Goal: Task Accomplishment & Management: Complete application form

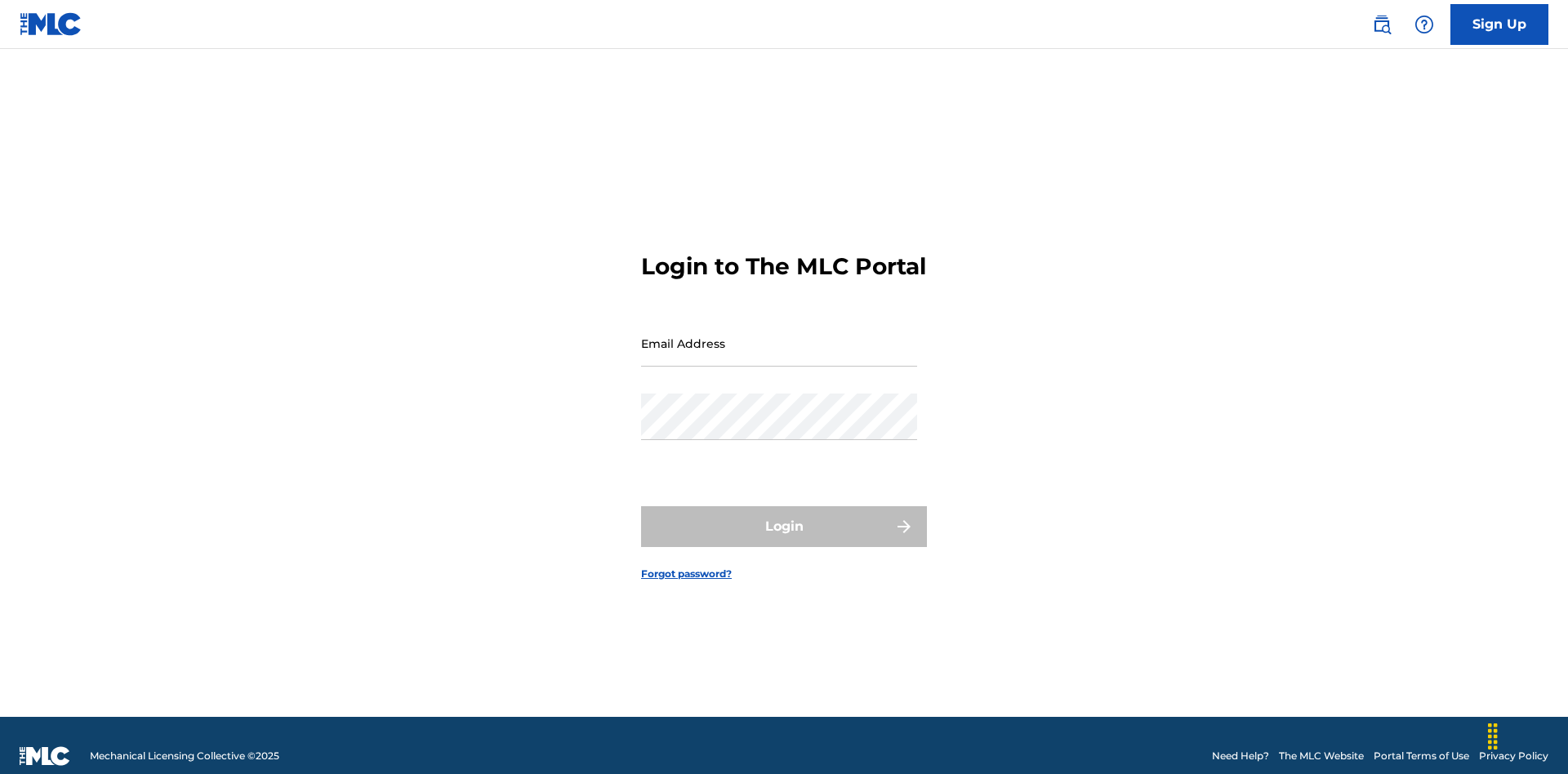
scroll to position [21, 0]
click at [780, 336] on input "Email Address" at bounding box center [780, 344] width 276 height 47
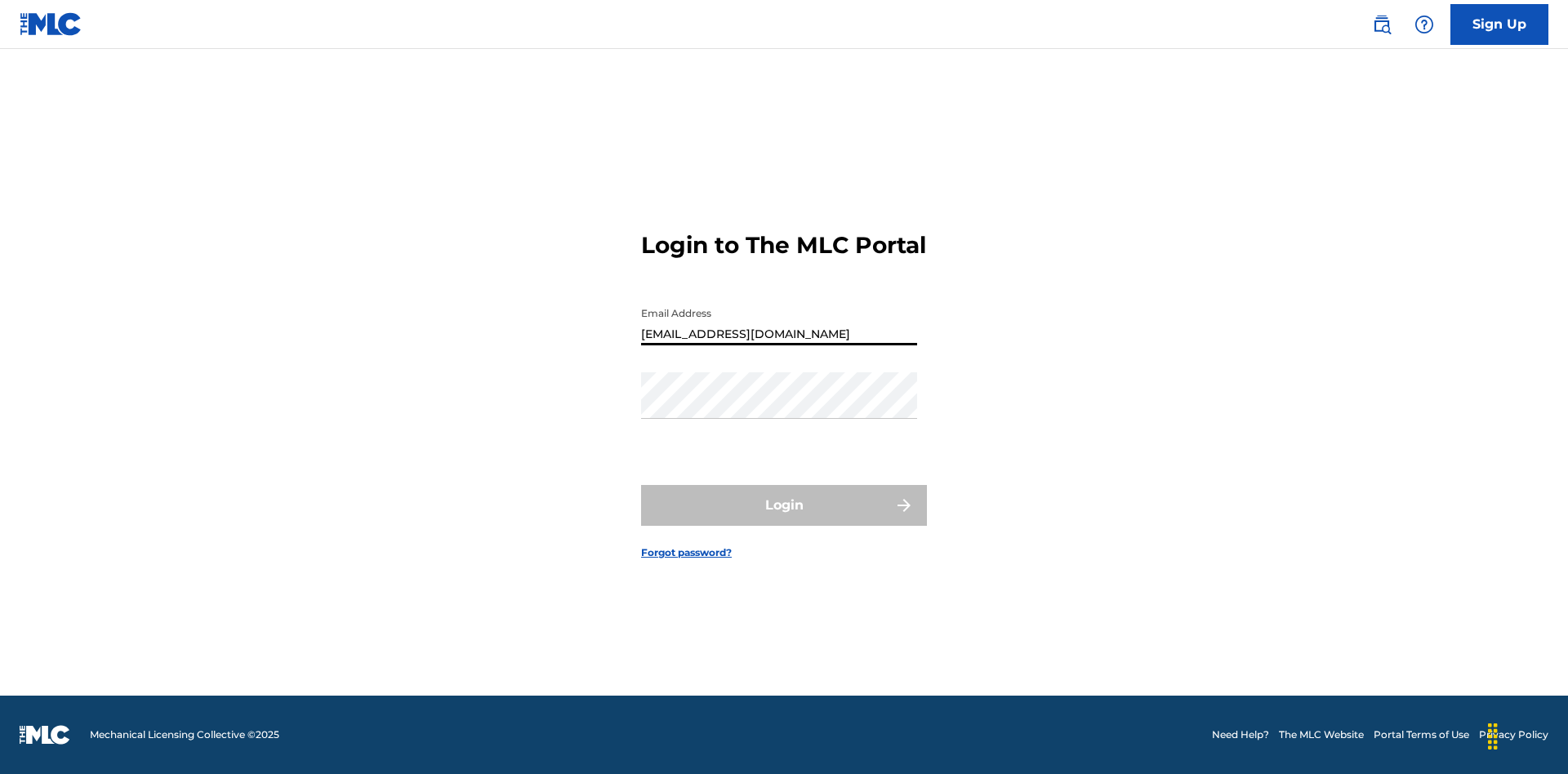
type input "[EMAIL_ADDRESS][DOMAIN_NAME]"
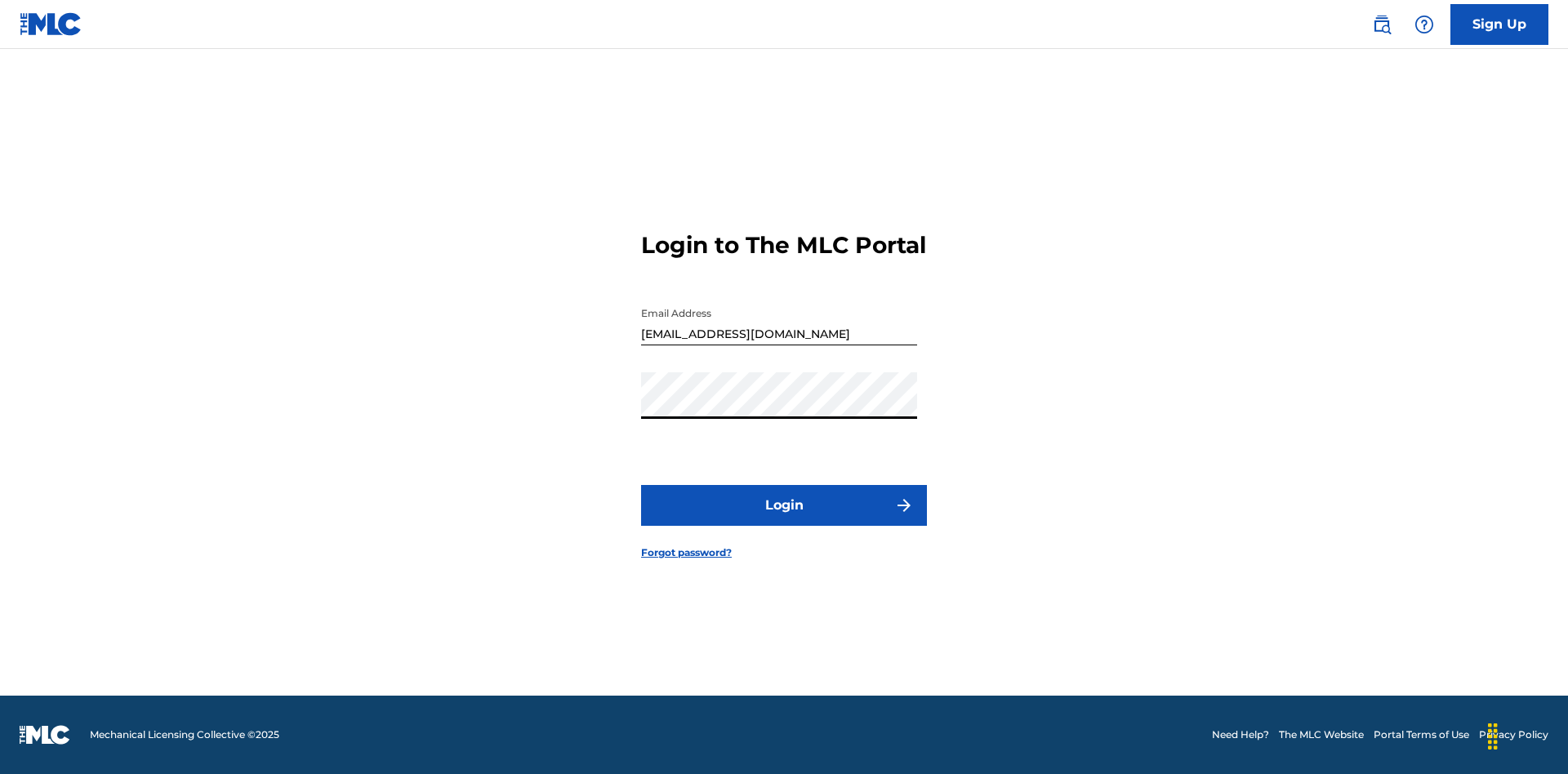
click at [784, 519] on button "Login" at bounding box center [784, 505] width 286 height 41
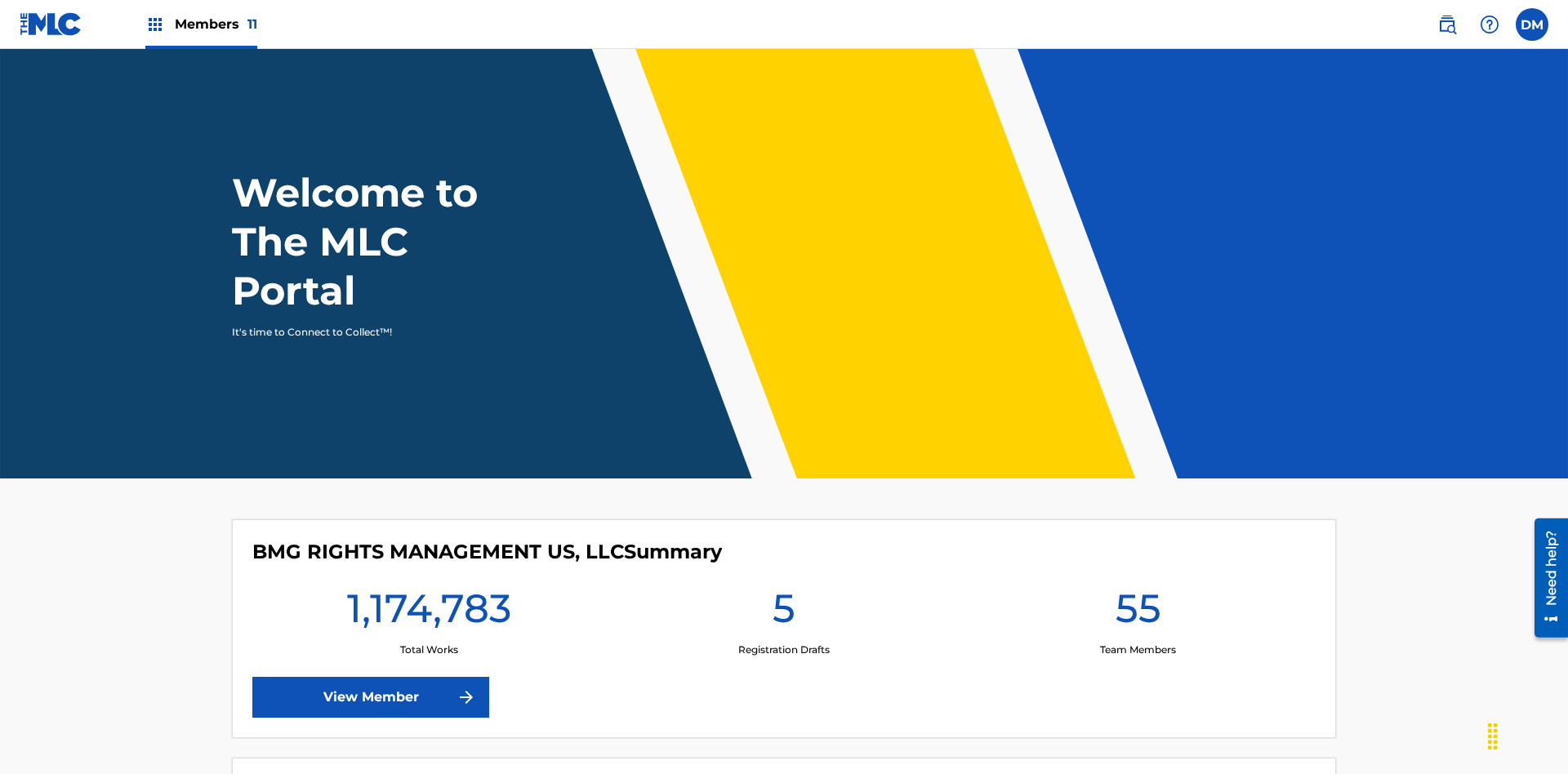
scroll to position [70, 0]
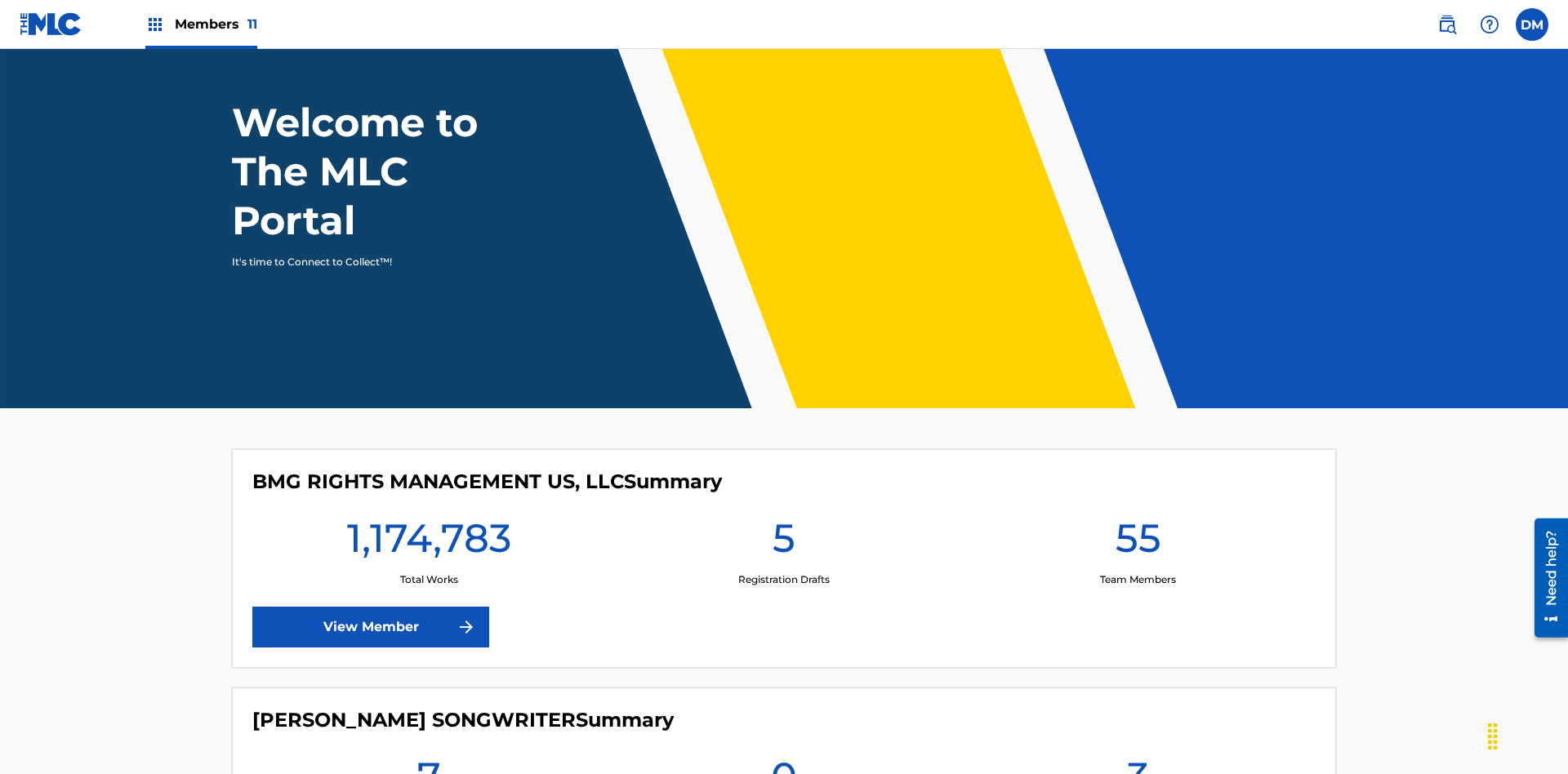
click at [201, 23] on span "Members 11" at bounding box center [215, 24] width 82 height 19
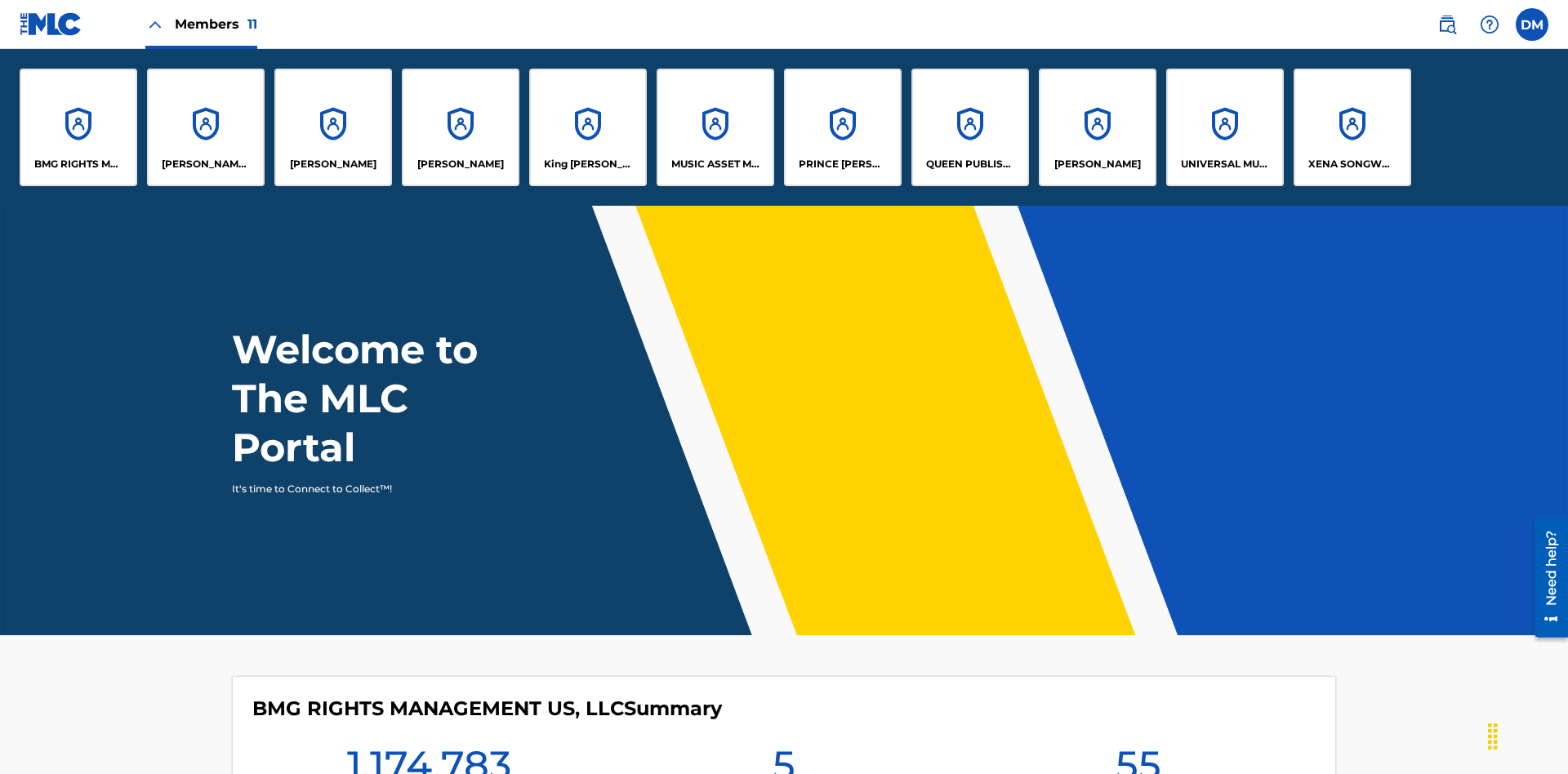
scroll to position [59, 0]
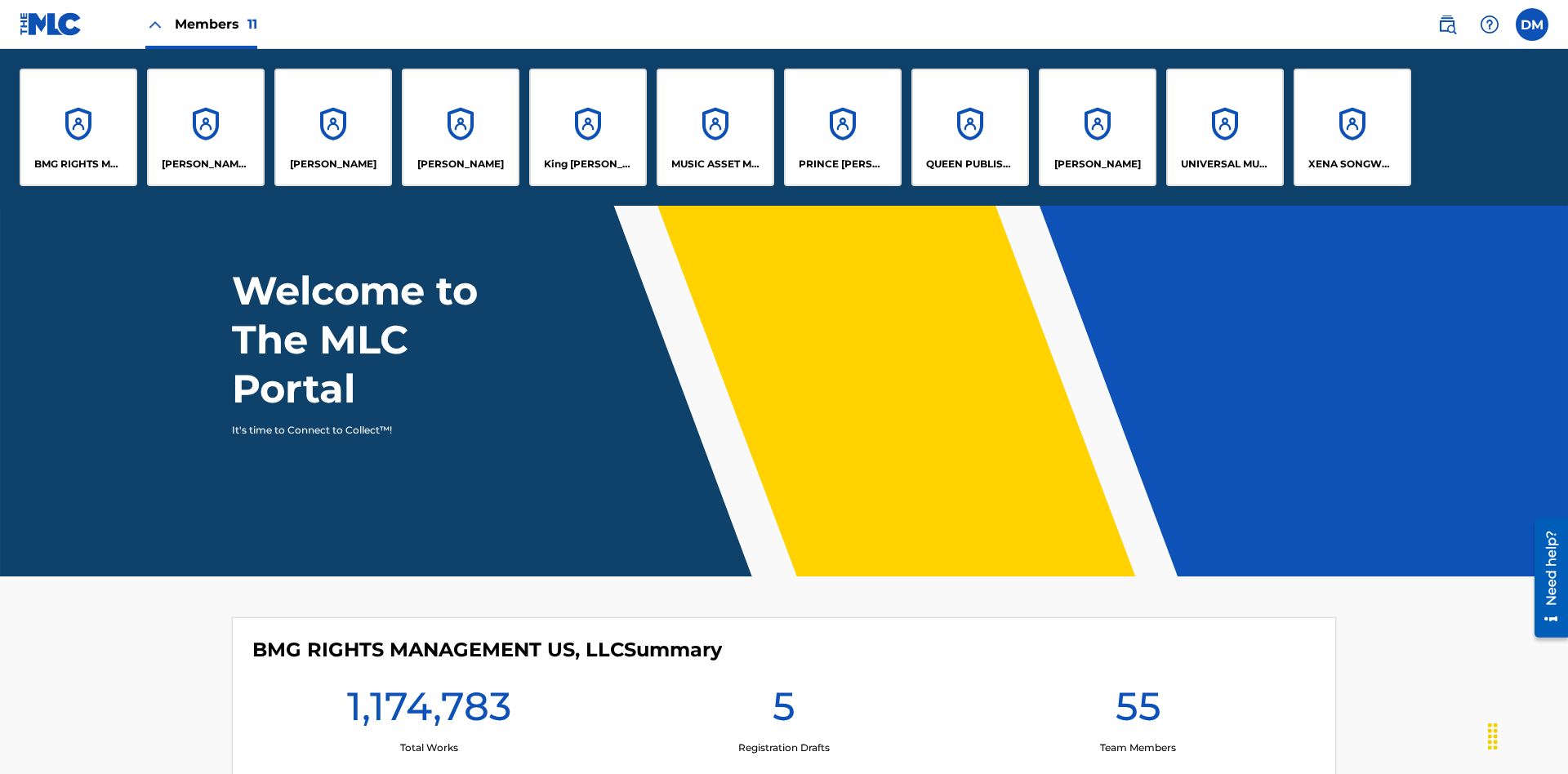
click at [1224, 164] on p "UNIVERSAL MUSIC PUB GROUP" at bounding box center [1225, 164] width 89 height 15
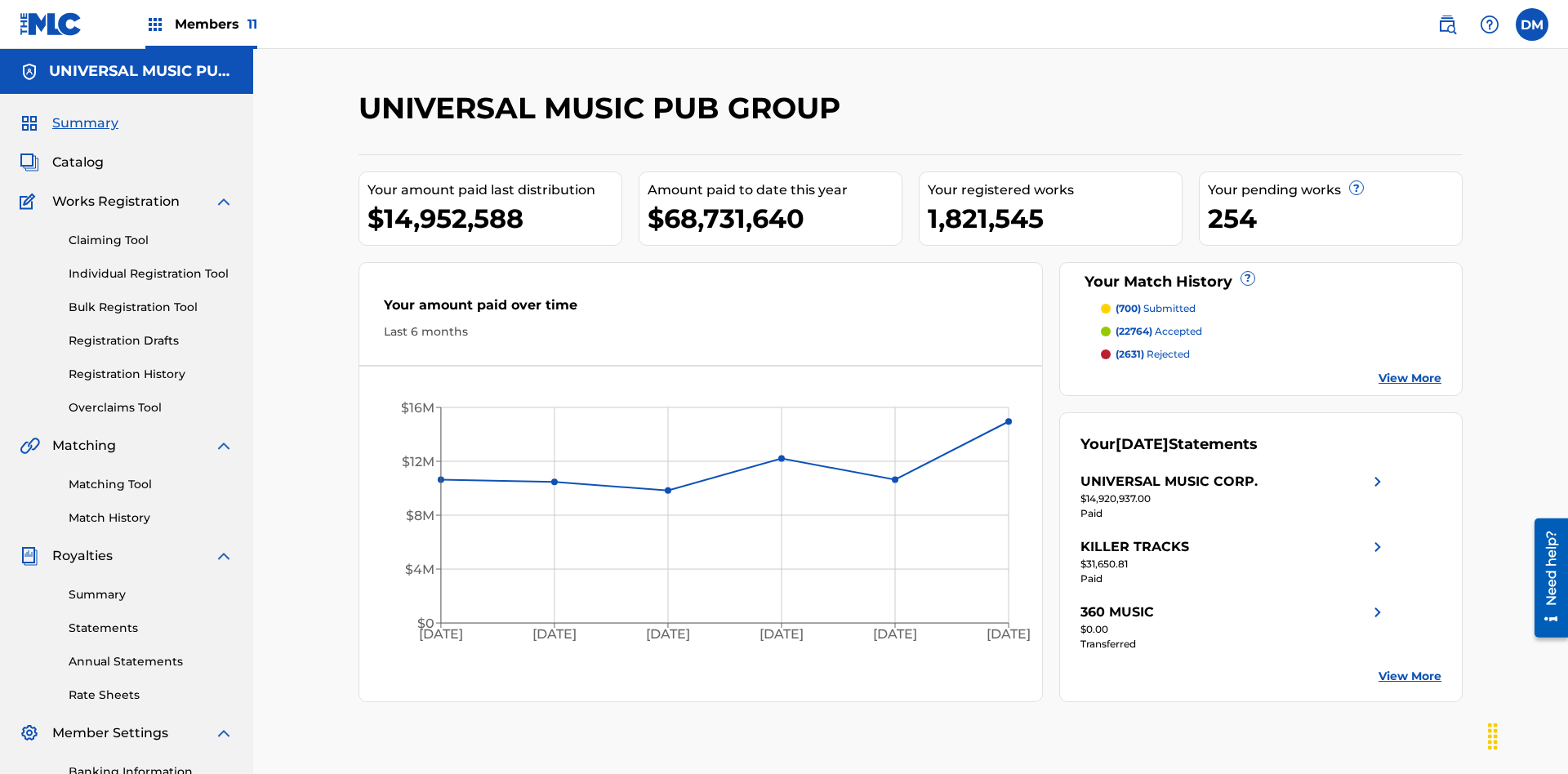
click at [151, 266] on link "Individual Registration Tool" at bounding box center [151, 274] width 165 height 17
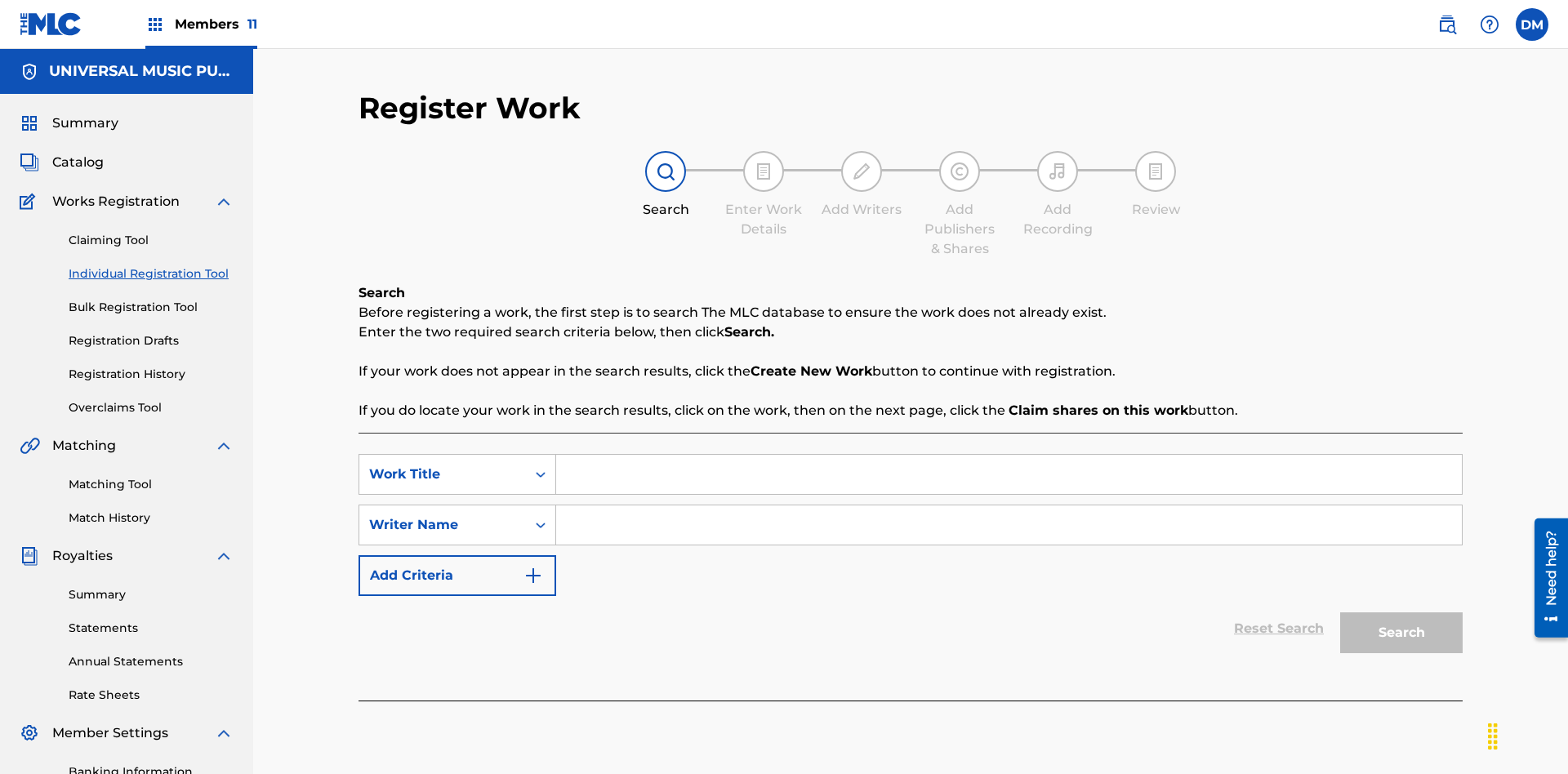
click at [1009, 455] on input "Search Form" at bounding box center [1009, 474] width 906 height 39
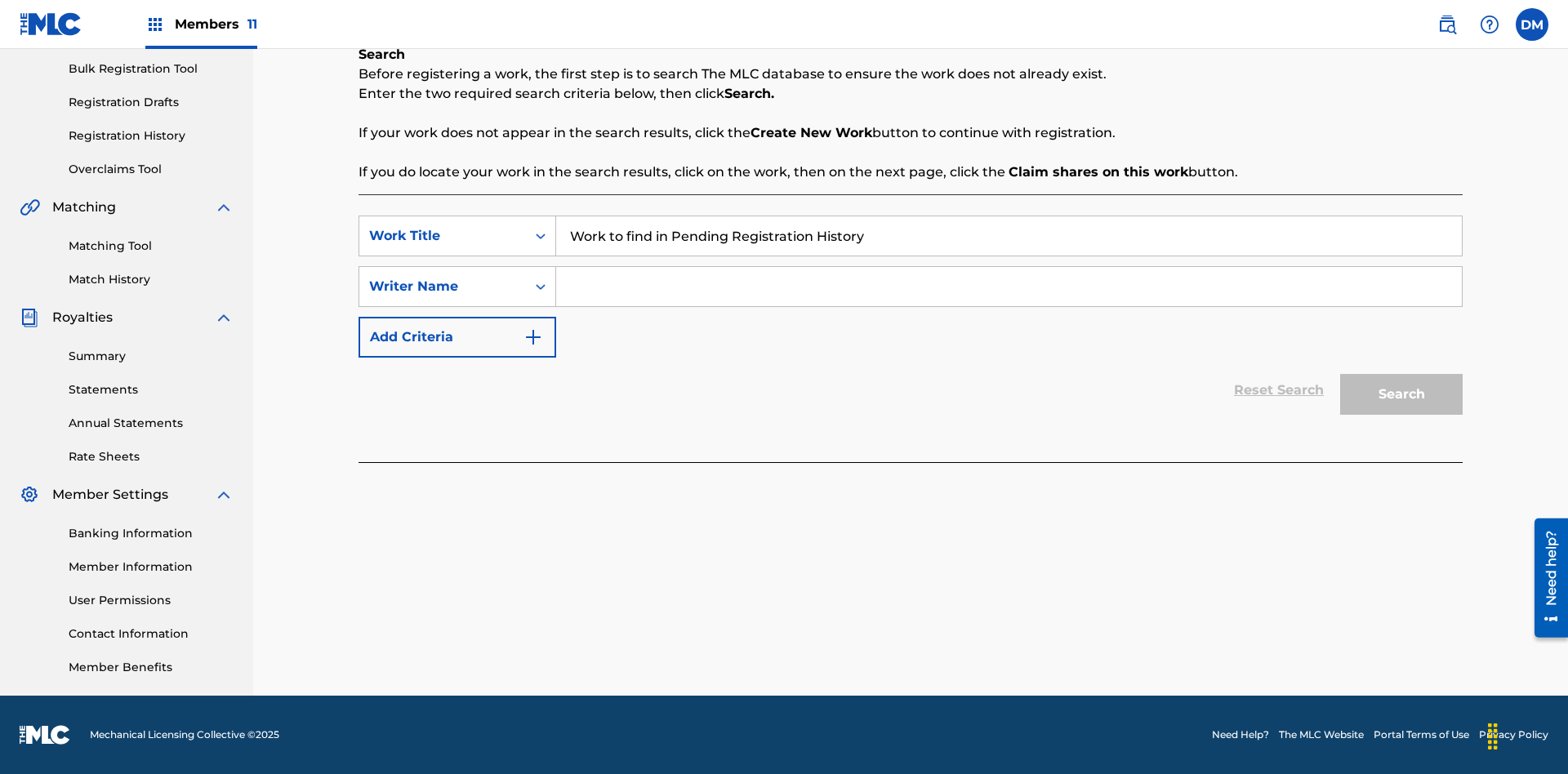
type input "Work to find in Pending Registration History"
click at [1009, 286] on input "Search Form" at bounding box center [1009, 286] width 906 height 39
type input "Test Name"
click at [1402, 394] on button "Search" at bounding box center [1401, 394] width 122 height 41
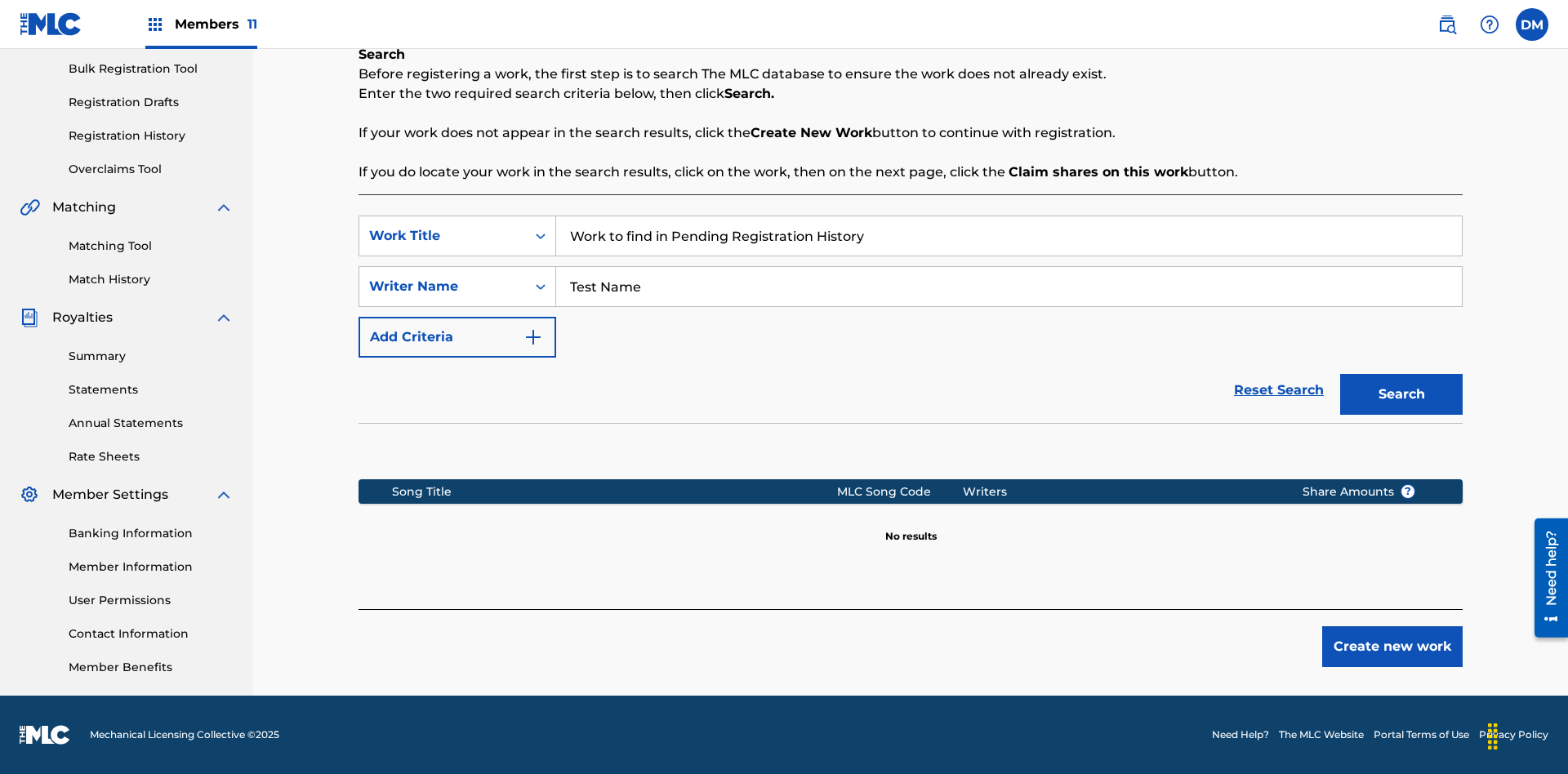
click at [1393, 646] on button "Create new work" at bounding box center [1393, 646] width 141 height 41
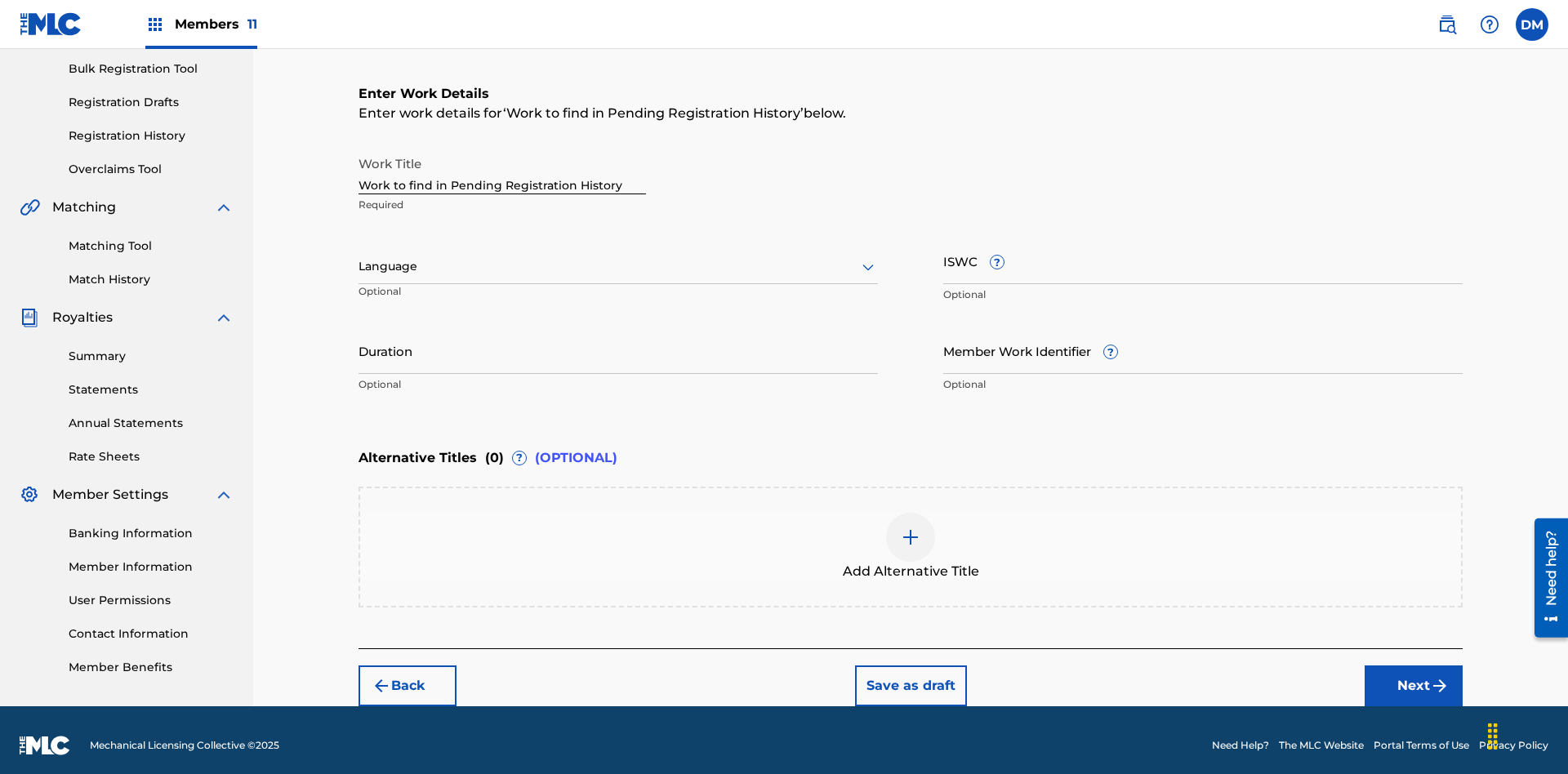
click at [618, 339] on input "Duration" at bounding box center [618, 351] width 519 height 47
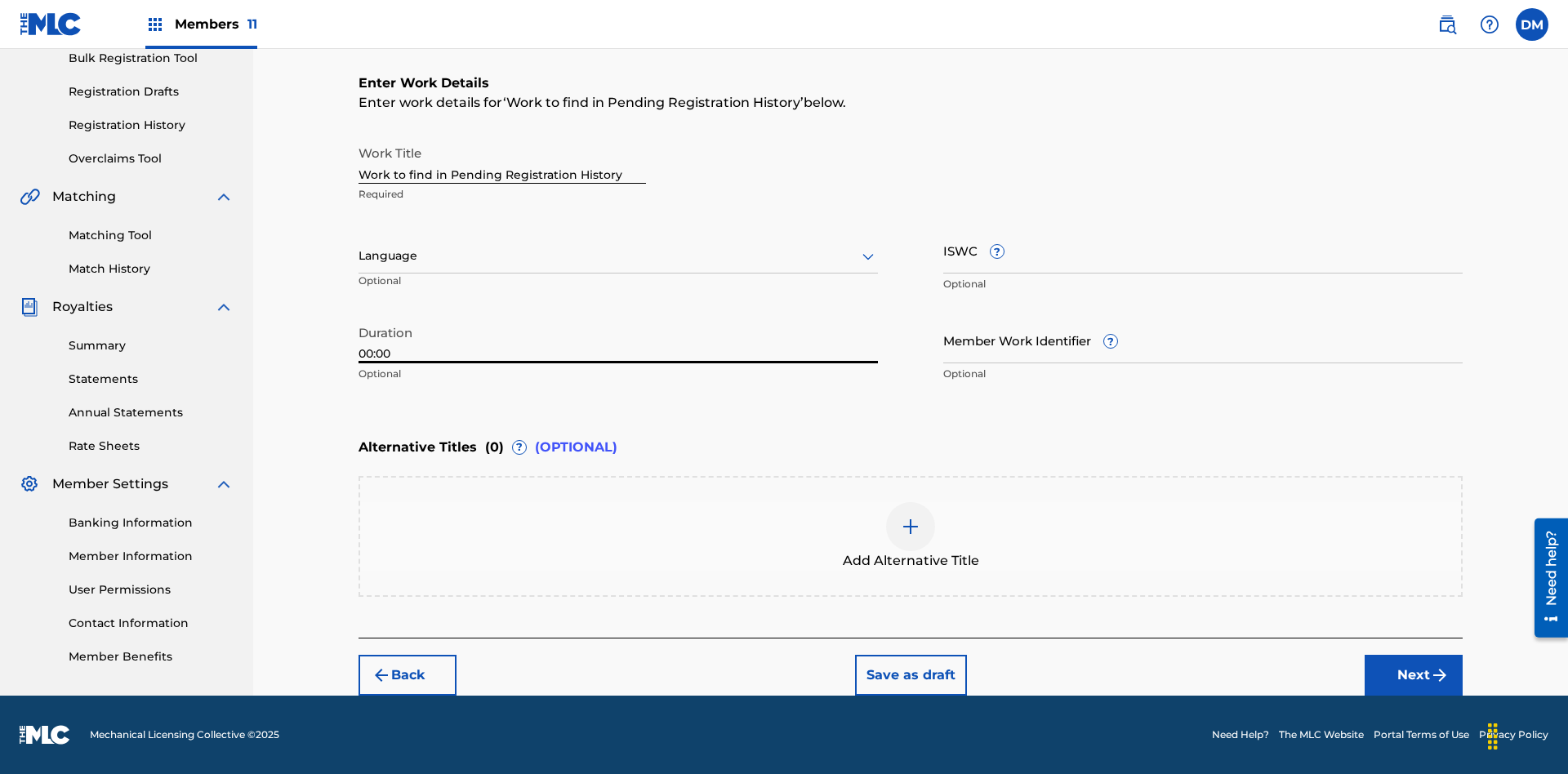
type input "00:00"
click at [868, 256] on icon at bounding box center [868, 256] width 20 height 20
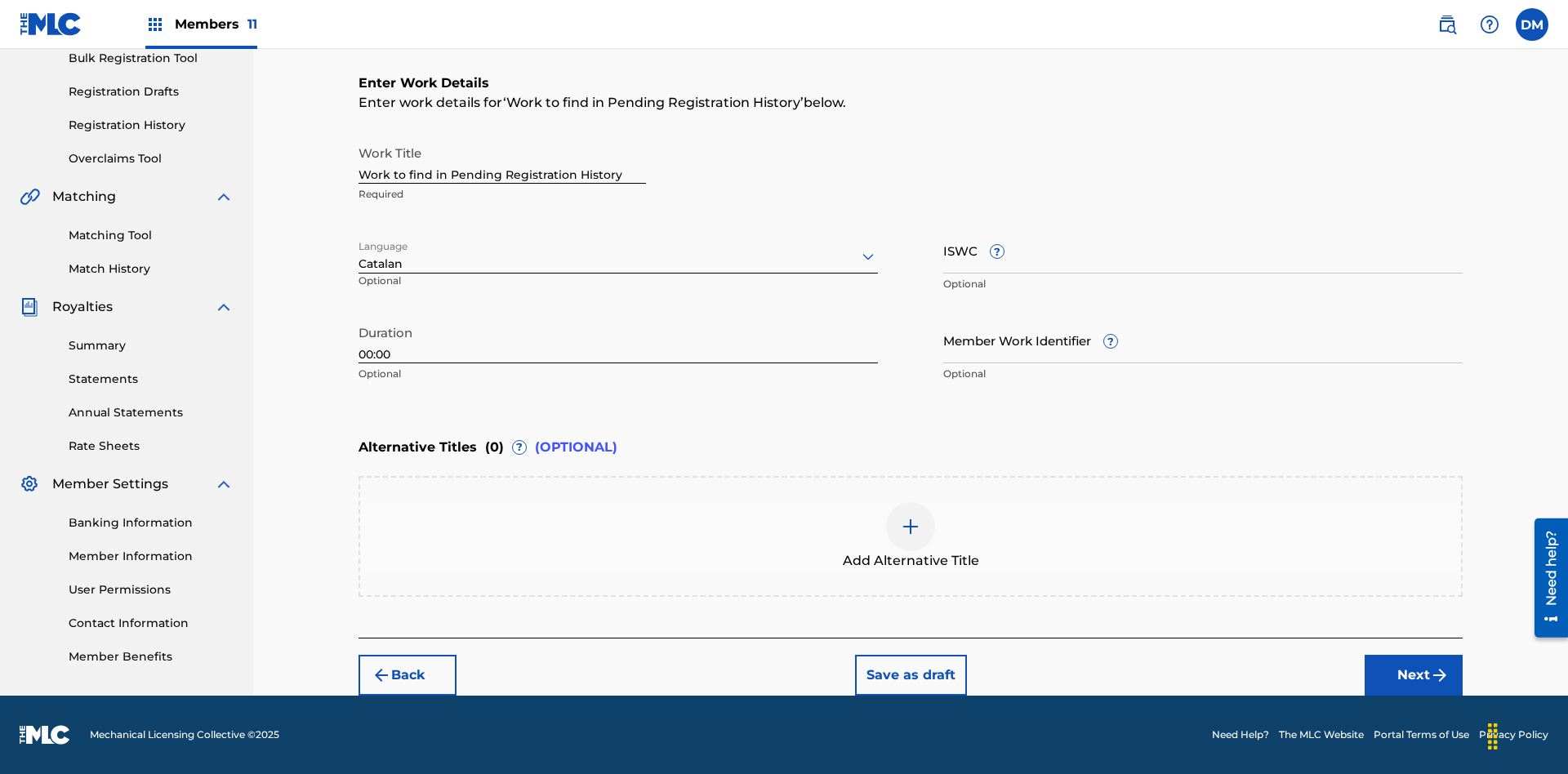
click at [1203, 339] on input "Member Work Identifier ?" at bounding box center [1203, 340] width 519 height 47
type input "[PHONE_NUMBER]"
click at [1203, 250] on input "ISWC ?" at bounding box center [1203, 251] width 519 height 47
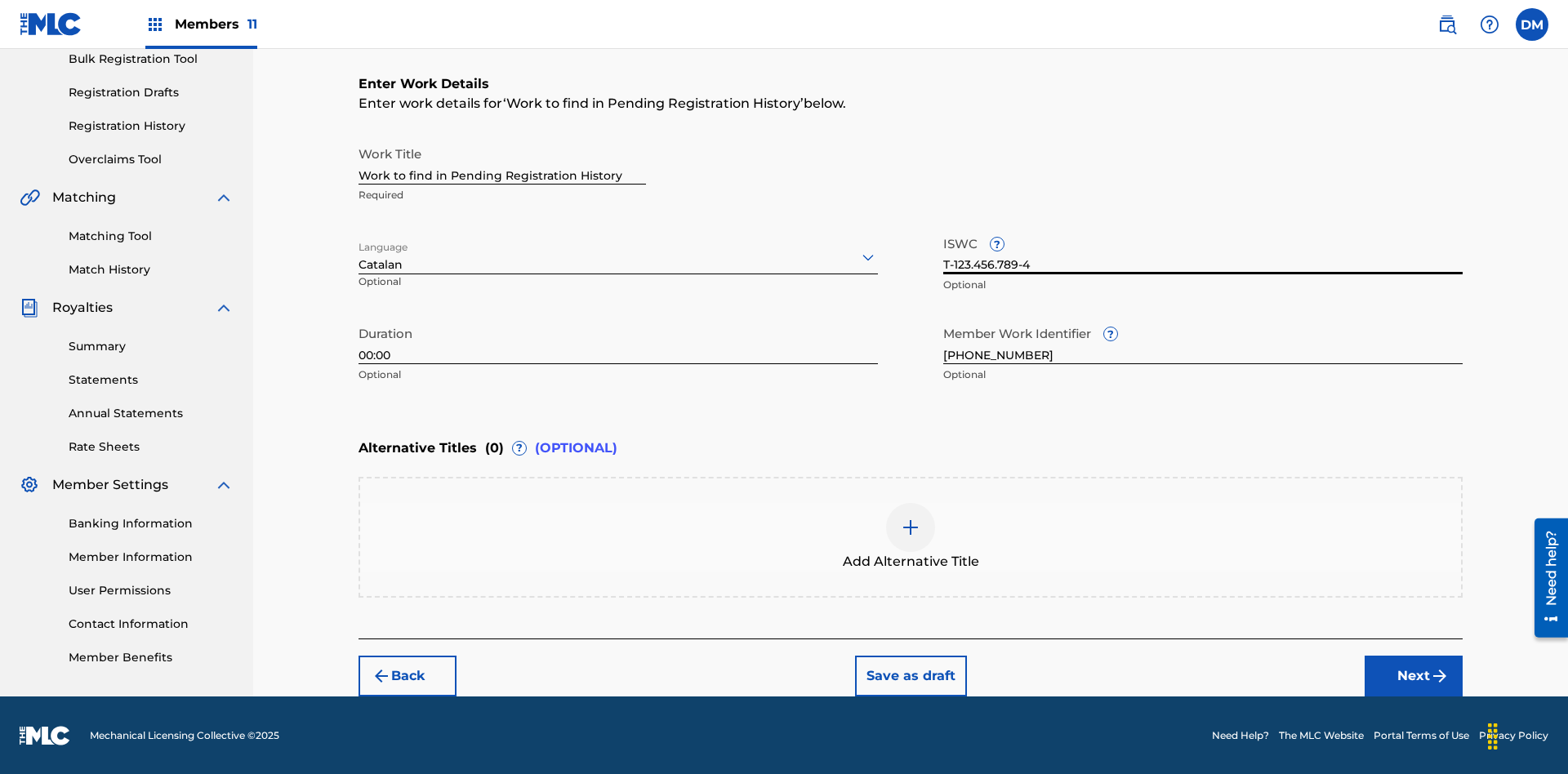
scroll to position [248, 0]
type input "T-123.456.789-4"
click at [911, 535] on img at bounding box center [911, 528] width 20 height 20
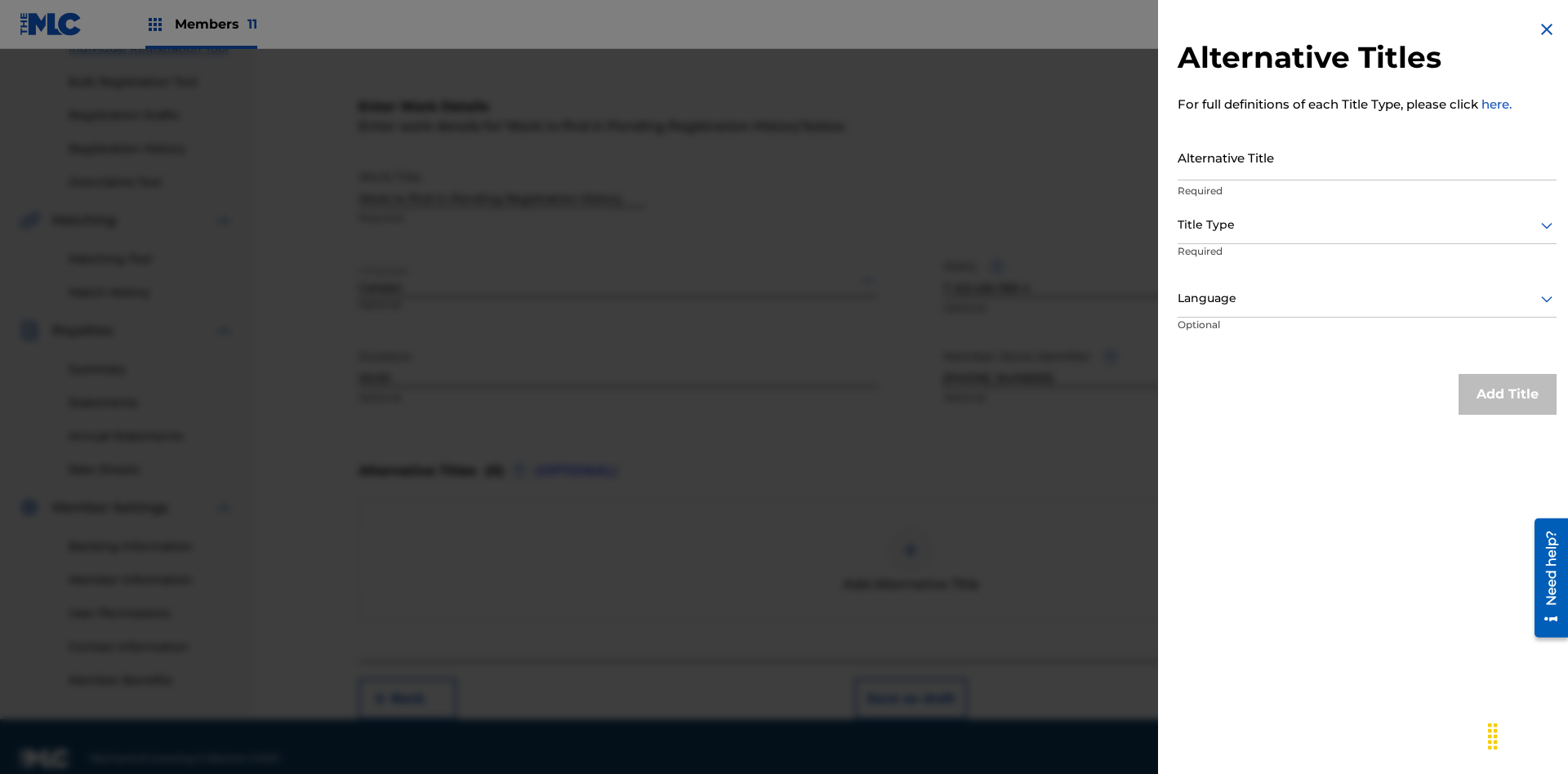
click at [1367, 157] on input "Alternative Title" at bounding box center [1367, 157] width 379 height 47
type input "Alt Title"
click at [1367, 225] on div at bounding box center [1367, 225] width 379 height 21
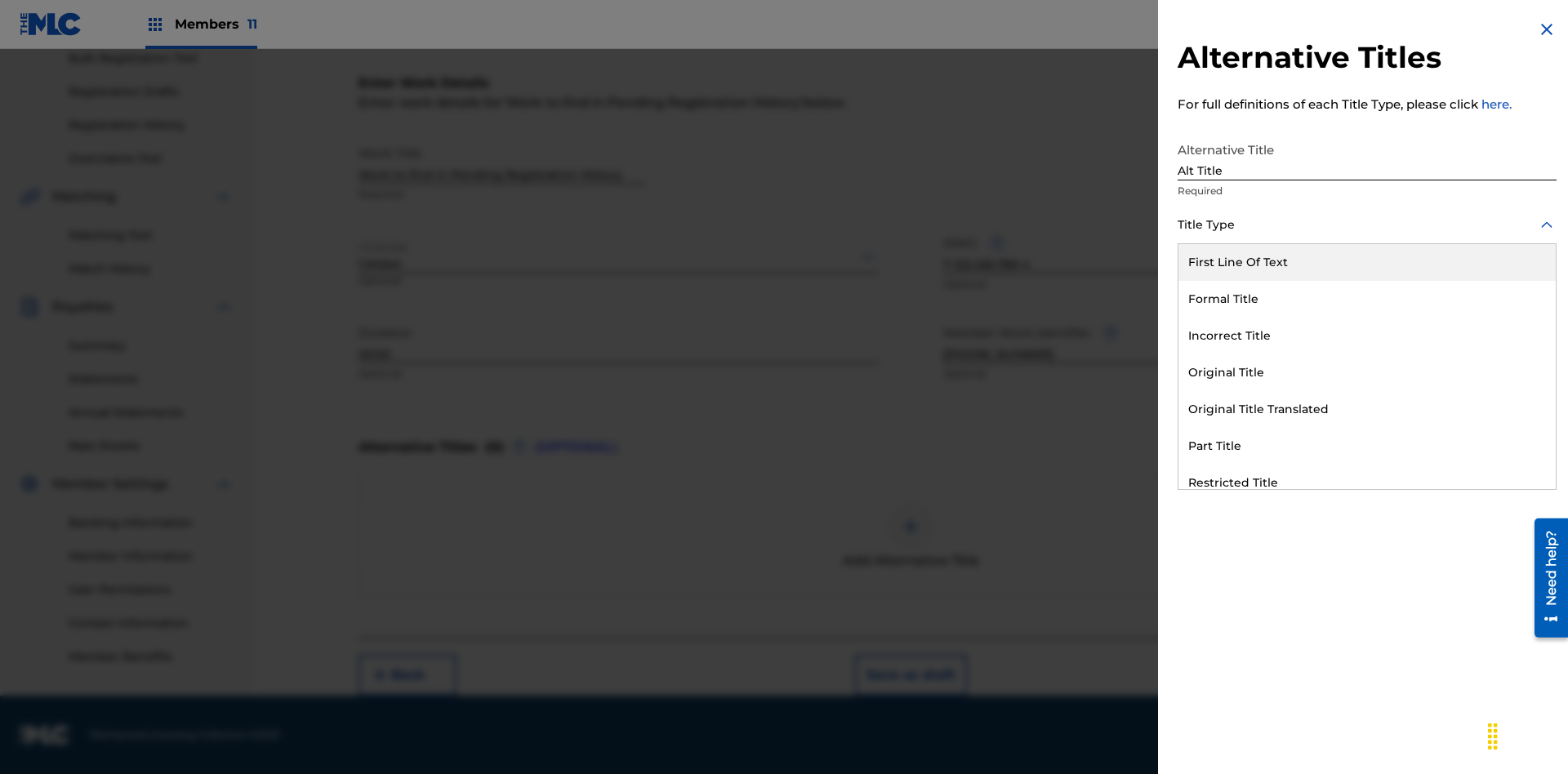
click at [1367, 372] on div "Original Title" at bounding box center [1367, 372] width 378 height 36
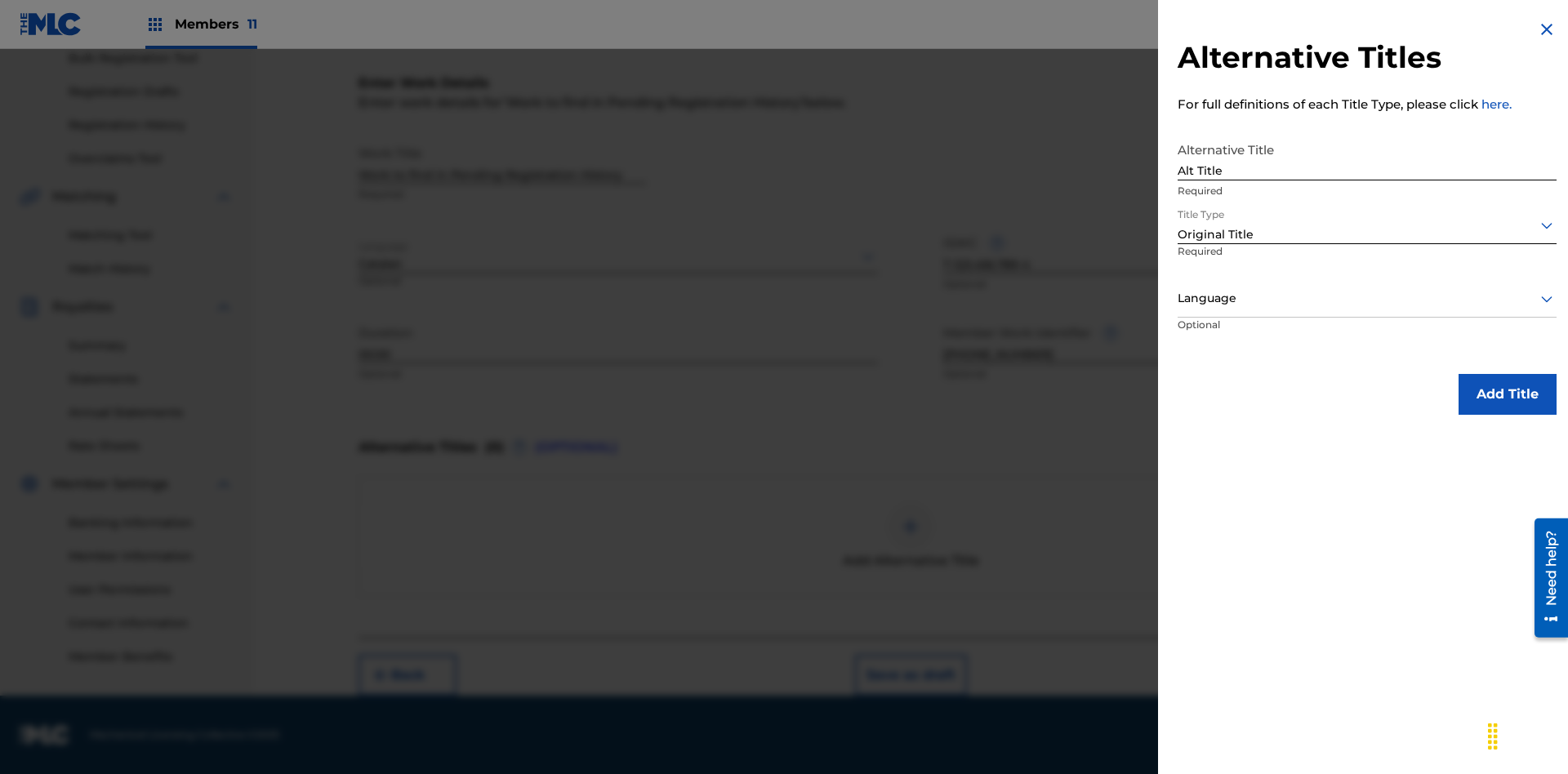
click at [1367, 298] on div at bounding box center [1367, 298] width 379 height 21
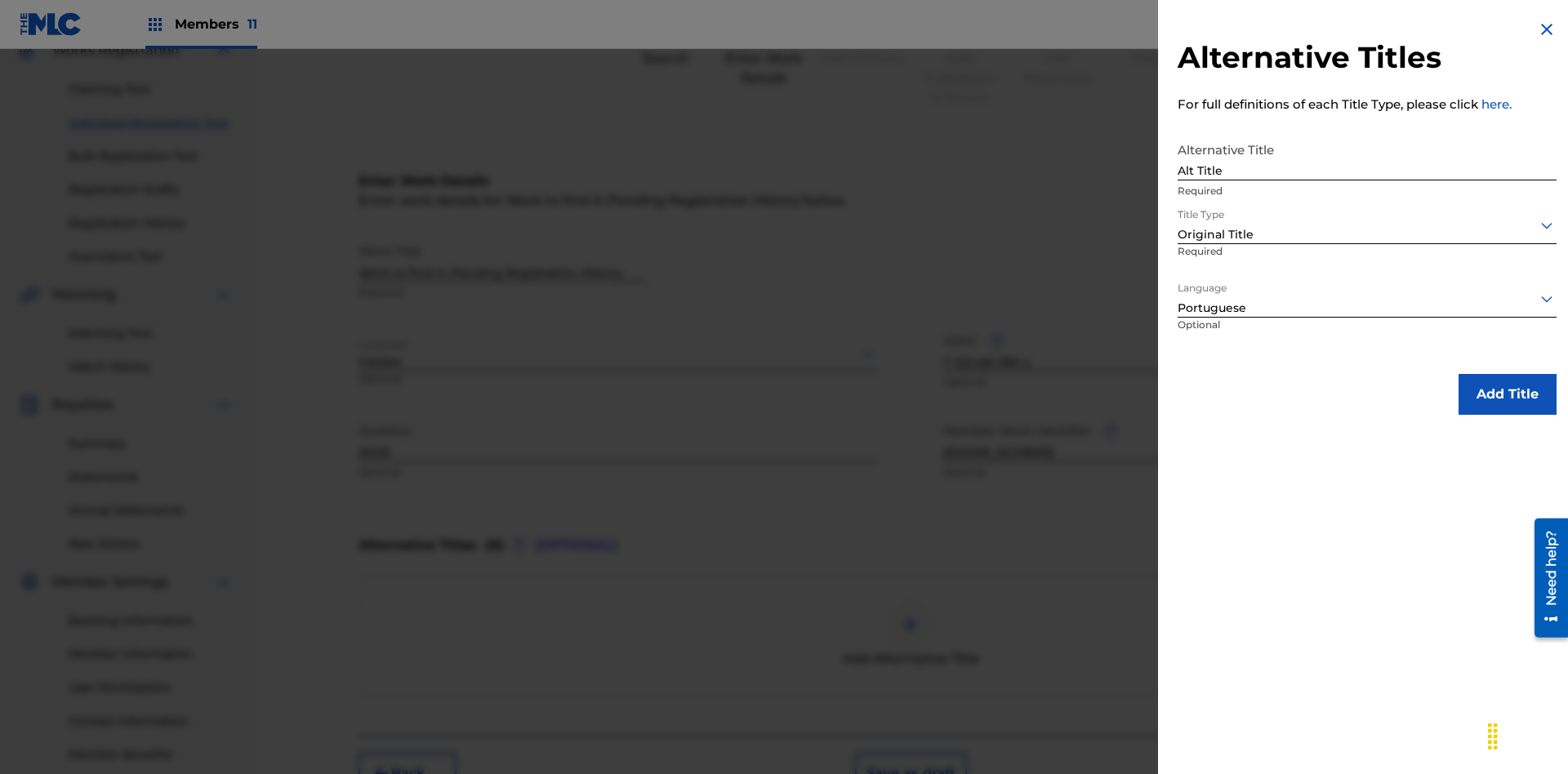
click at [1508, 393] on button "Add Title" at bounding box center [1507, 394] width 98 height 41
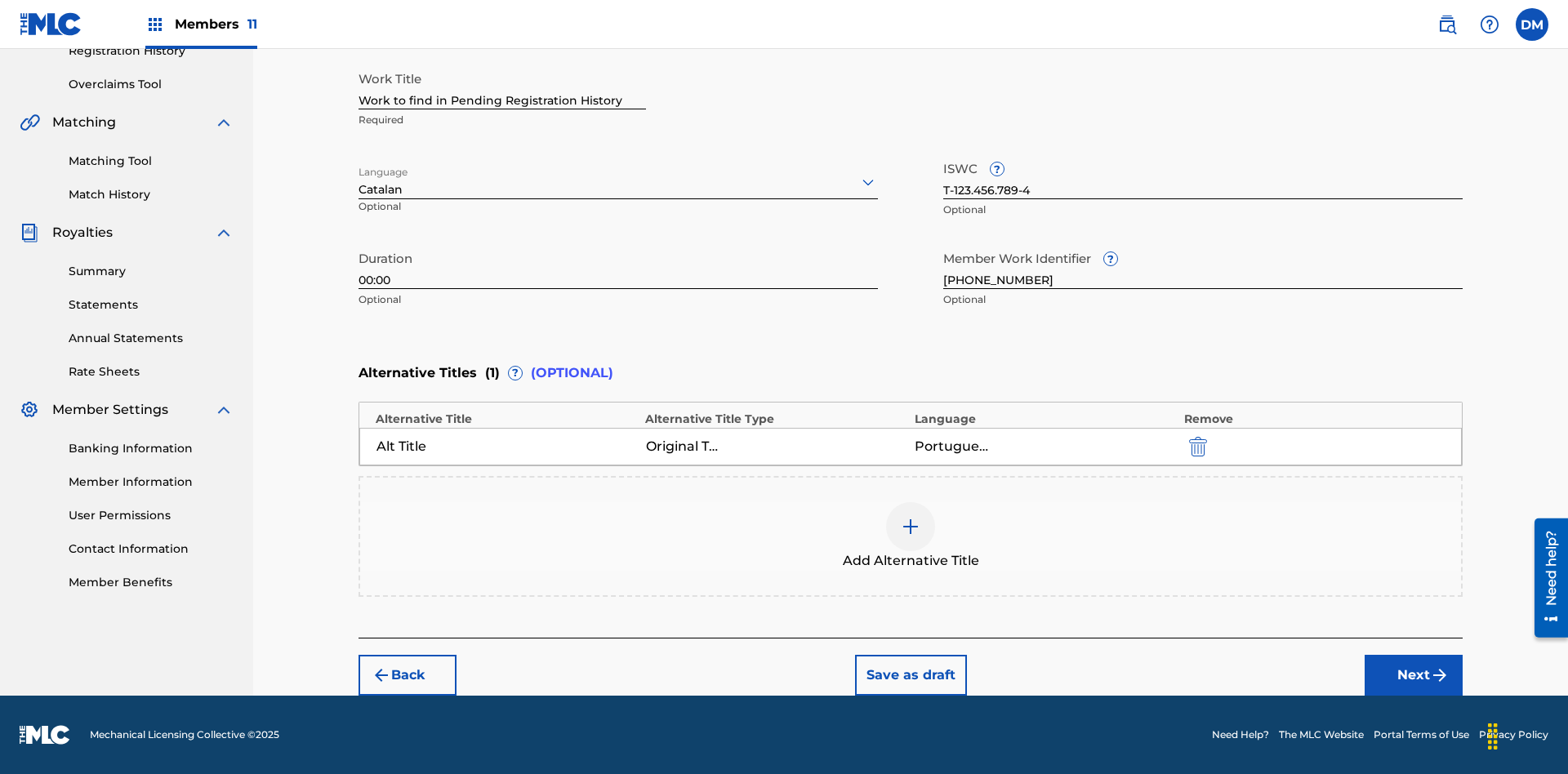
click at [1414, 675] on button "Next" at bounding box center [1413, 675] width 98 height 41
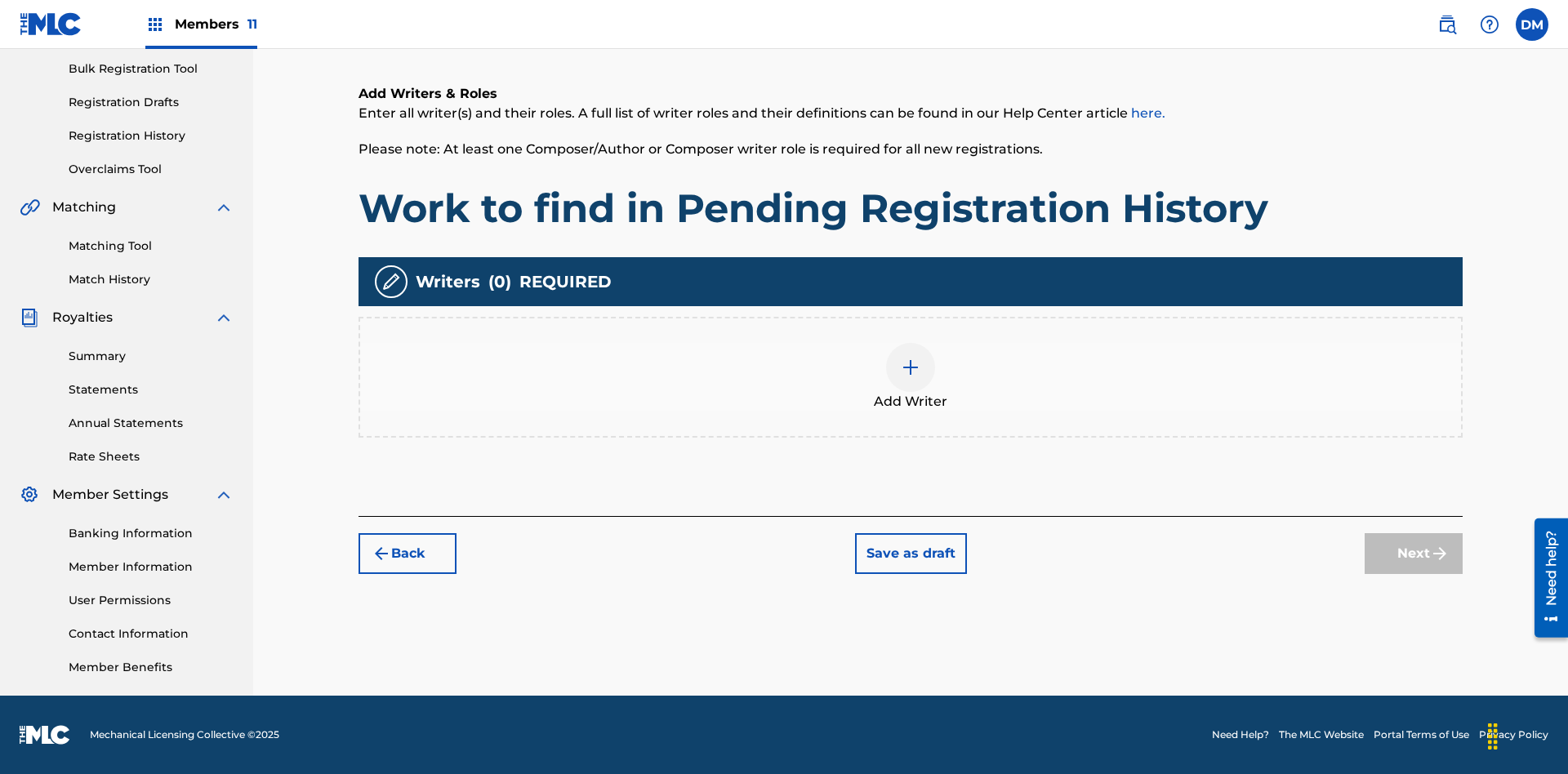
click at [911, 377] on img at bounding box center [911, 367] width 20 height 20
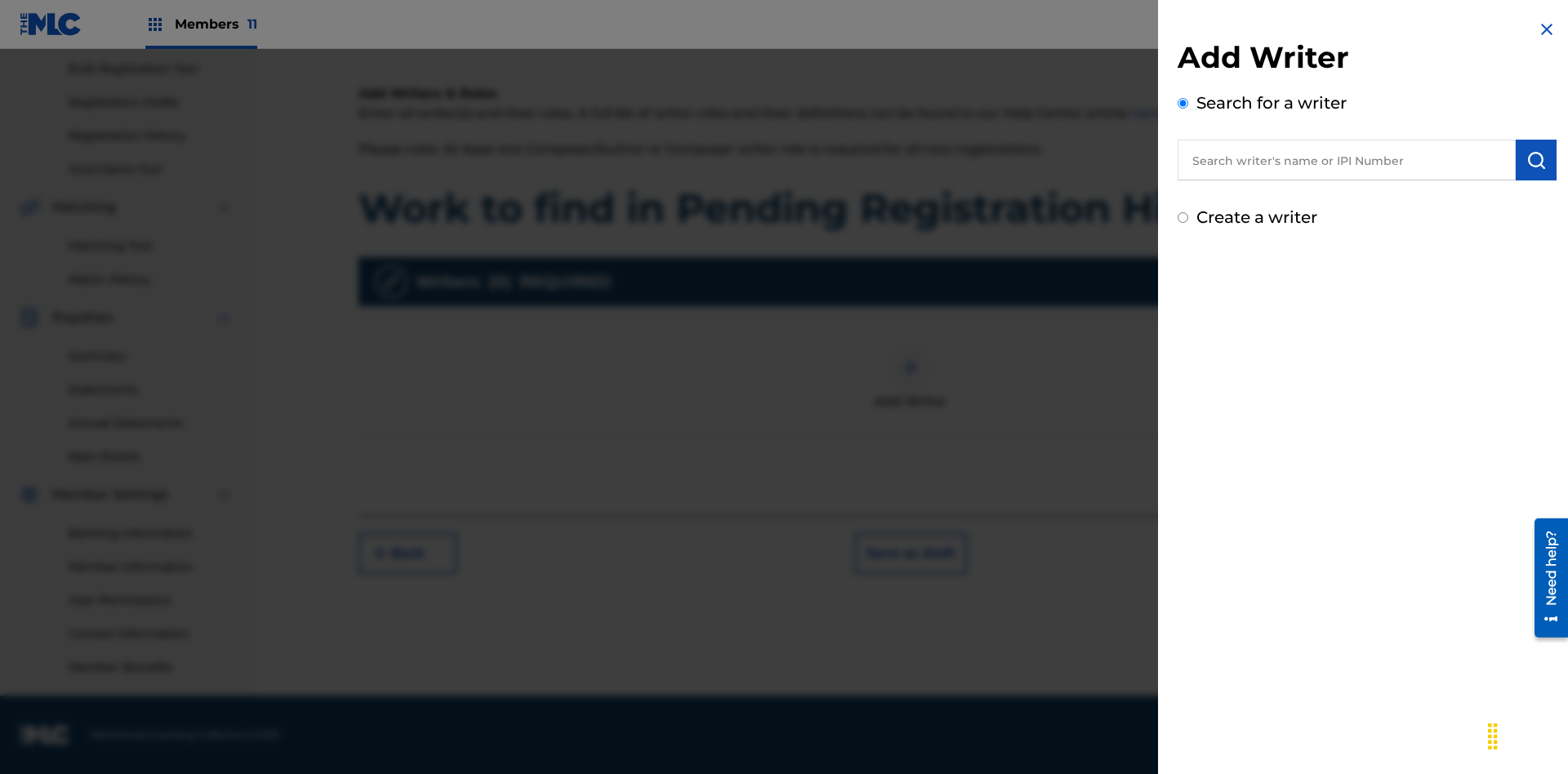
click at [1347, 160] on input "text" at bounding box center [1347, 160] width 339 height 41
type input "Test2025.08.11.05.30.45"
click at [1537, 160] on img "submit" at bounding box center [1536, 160] width 20 height 20
click at [1183, 287] on input "Create a writer" at bounding box center [1183, 287] width 10 height 10
radio input "false"
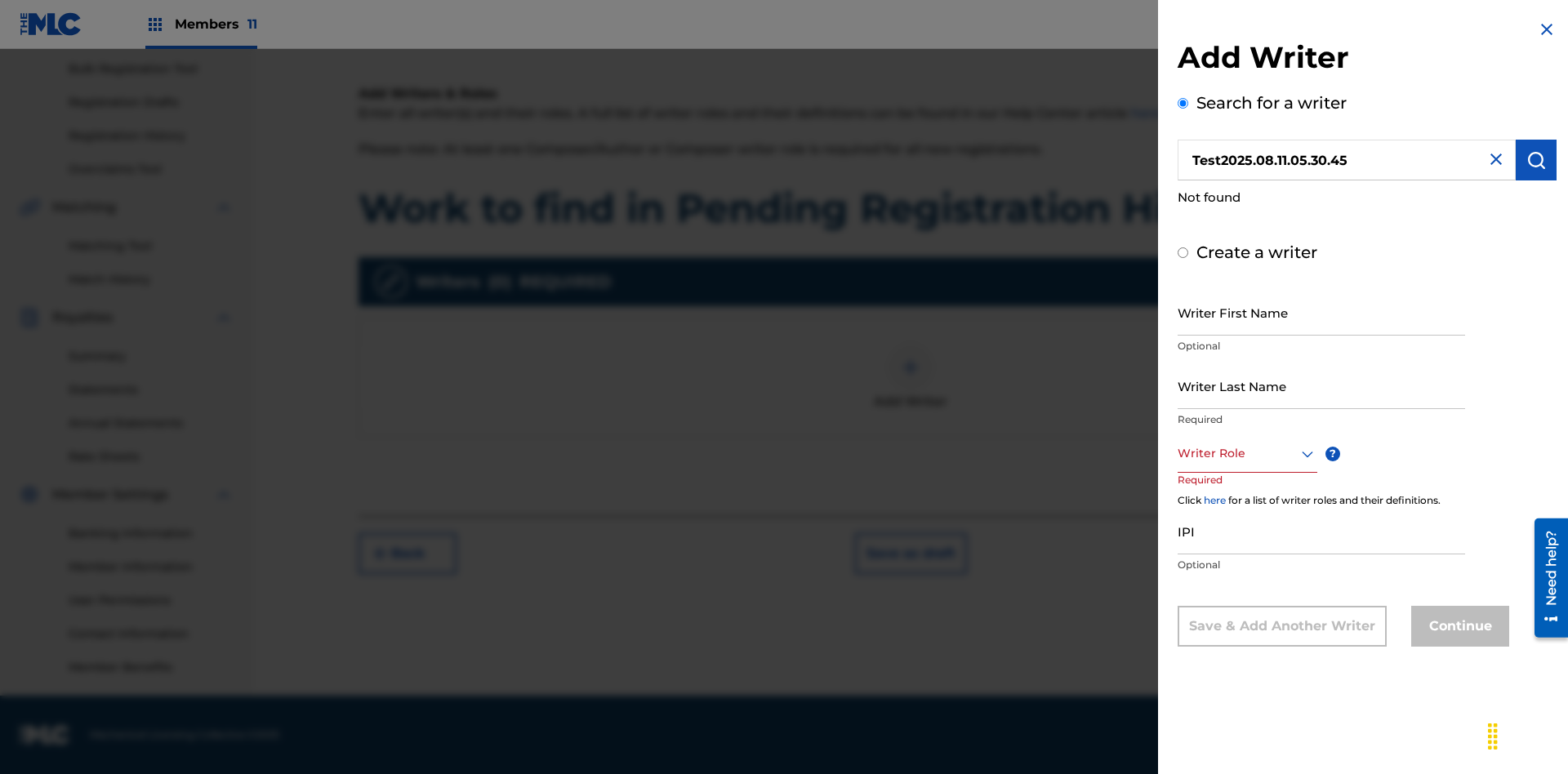
radio input "false"
radio input "true"
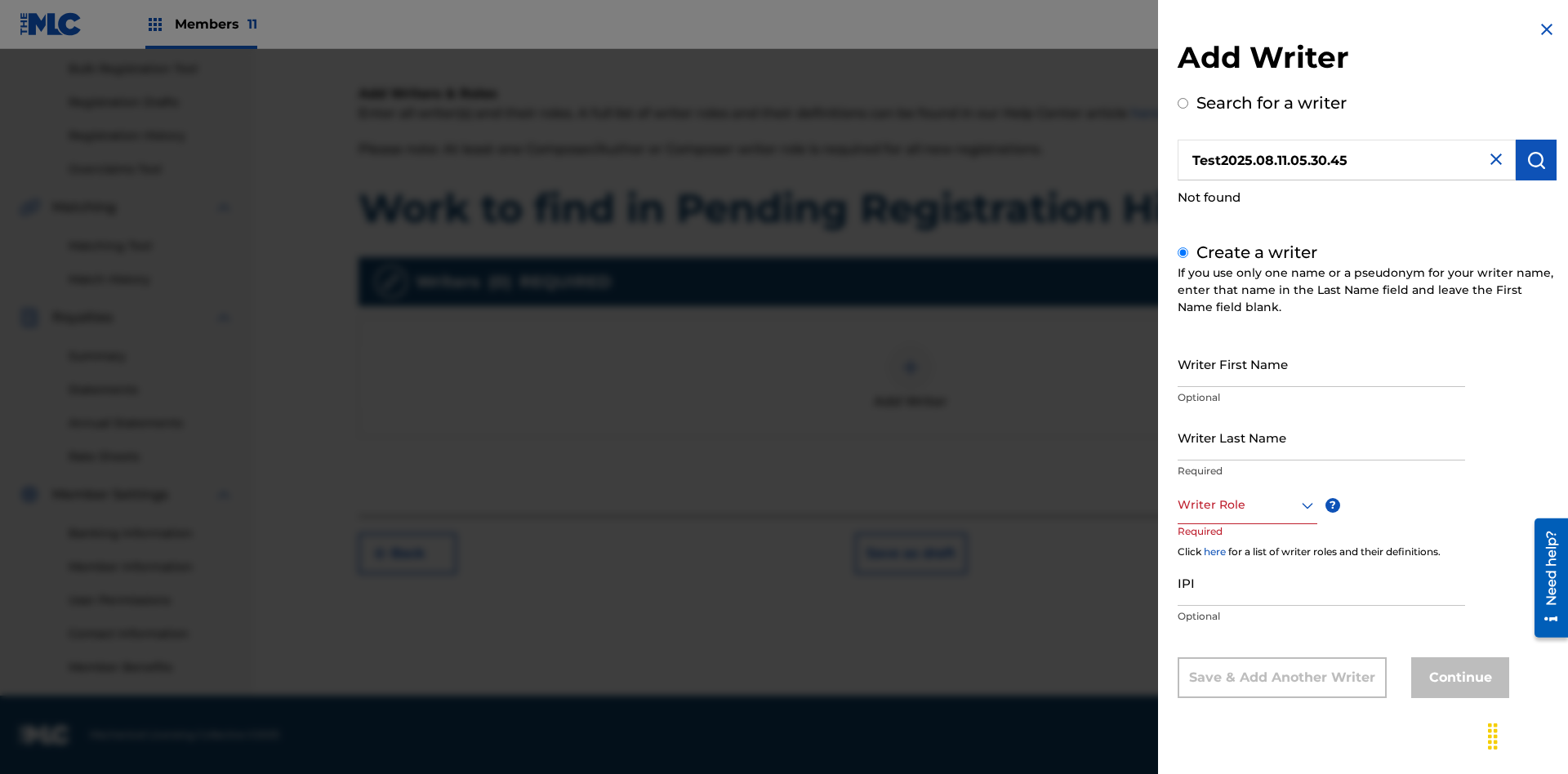
click at [1321, 364] on input "Writer First Name" at bounding box center [1321, 364] width 287 height 47
type input "Test2025.08.11.05.30.47"
click at [1321, 436] on input "Writer Last Name" at bounding box center [1321, 437] width 287 height 47
type input "Test2025.08.11.05.30.47"
click at [1247, 504] on div at bounding box center [1248, 505] width 140 height 21
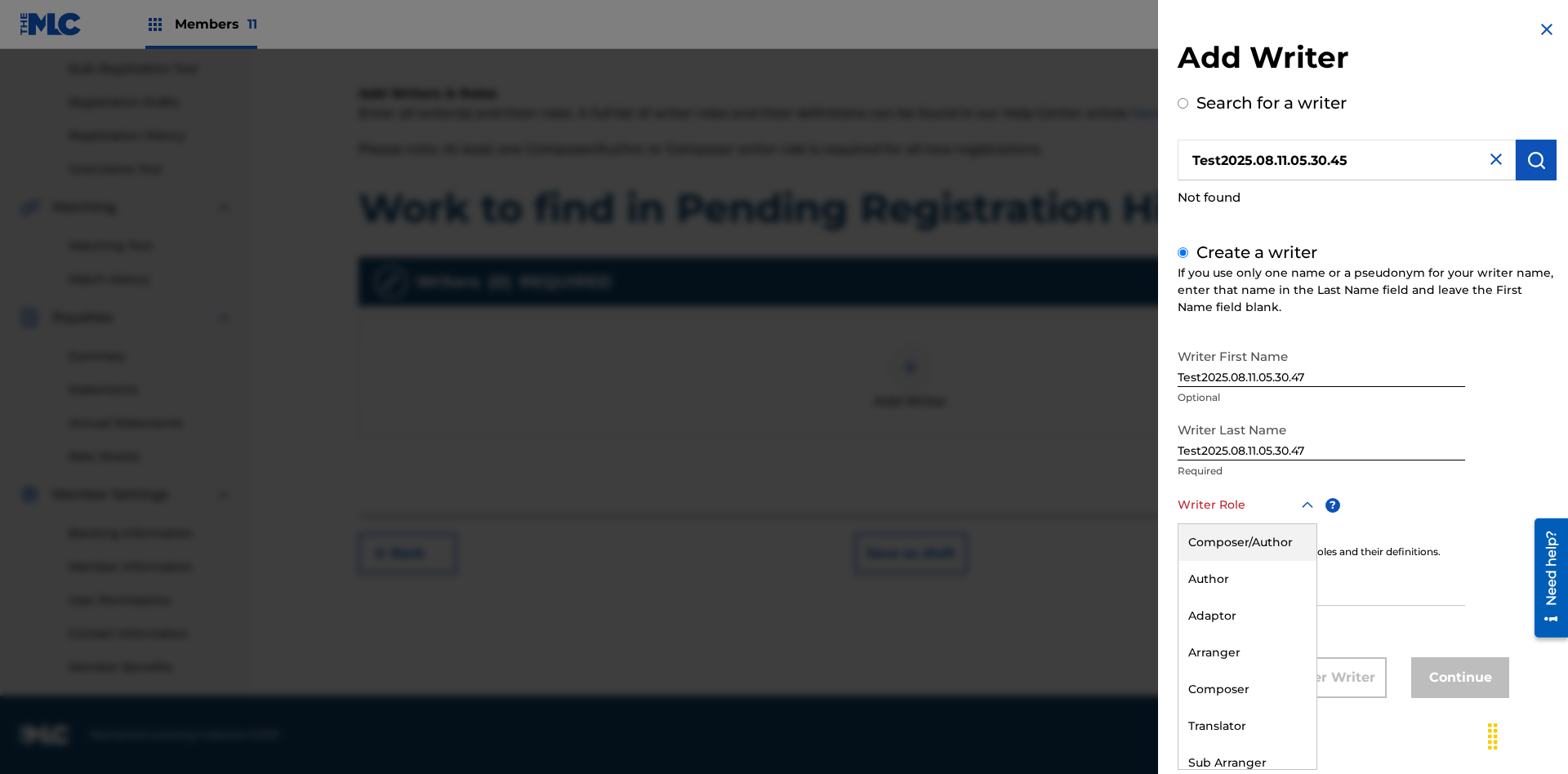
click at [1247, 689] on div "Composer" at bounding box center [1248, 689] width 138 height 36
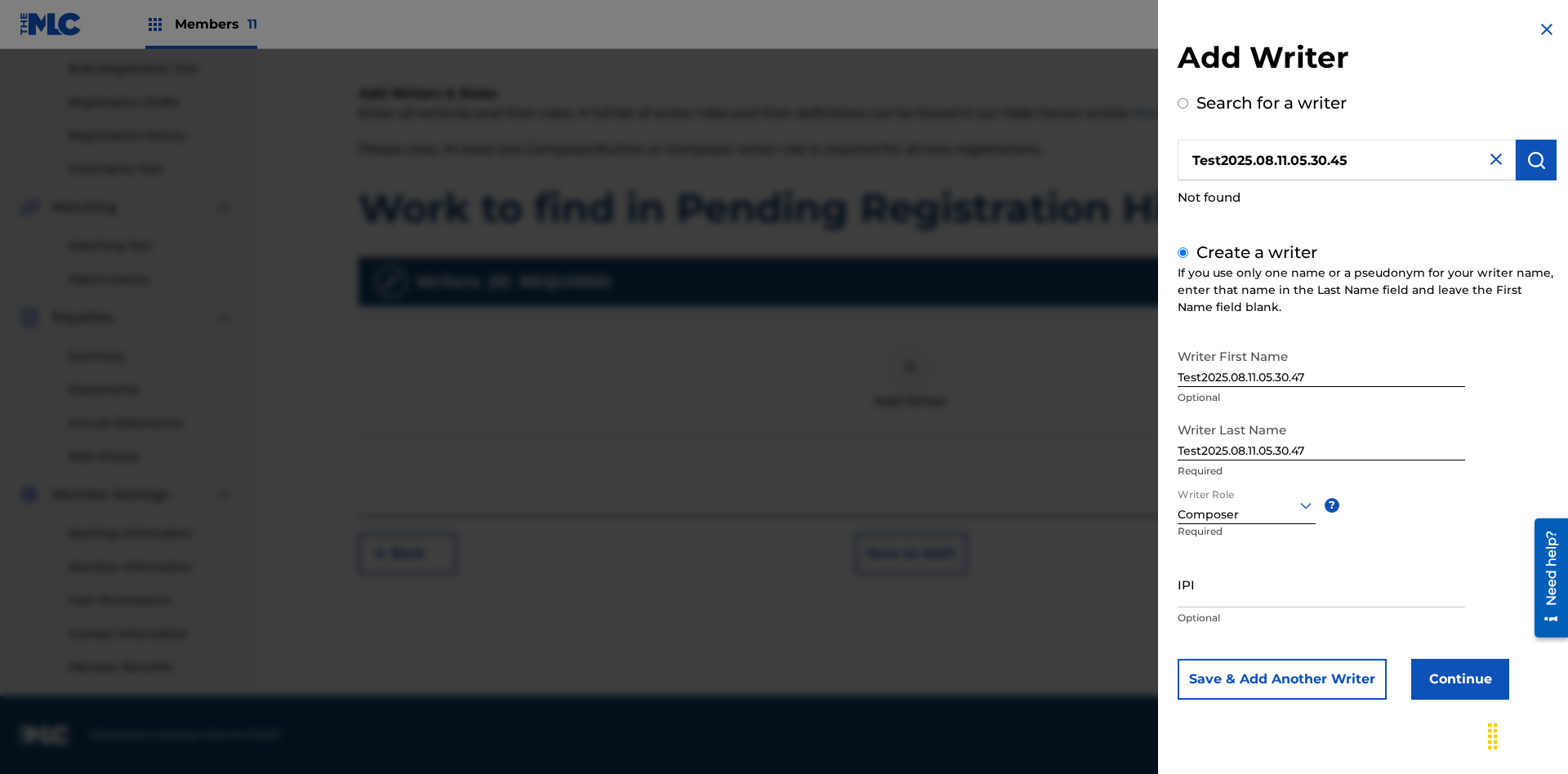
click at [1321, 584] on input "IPI" at bounding box center [1321, 584] width 287 height 47
type input "00000000000"
click at [1458, 679] on button "Continue" at bounding box center [1460, 679] width 98 height 41
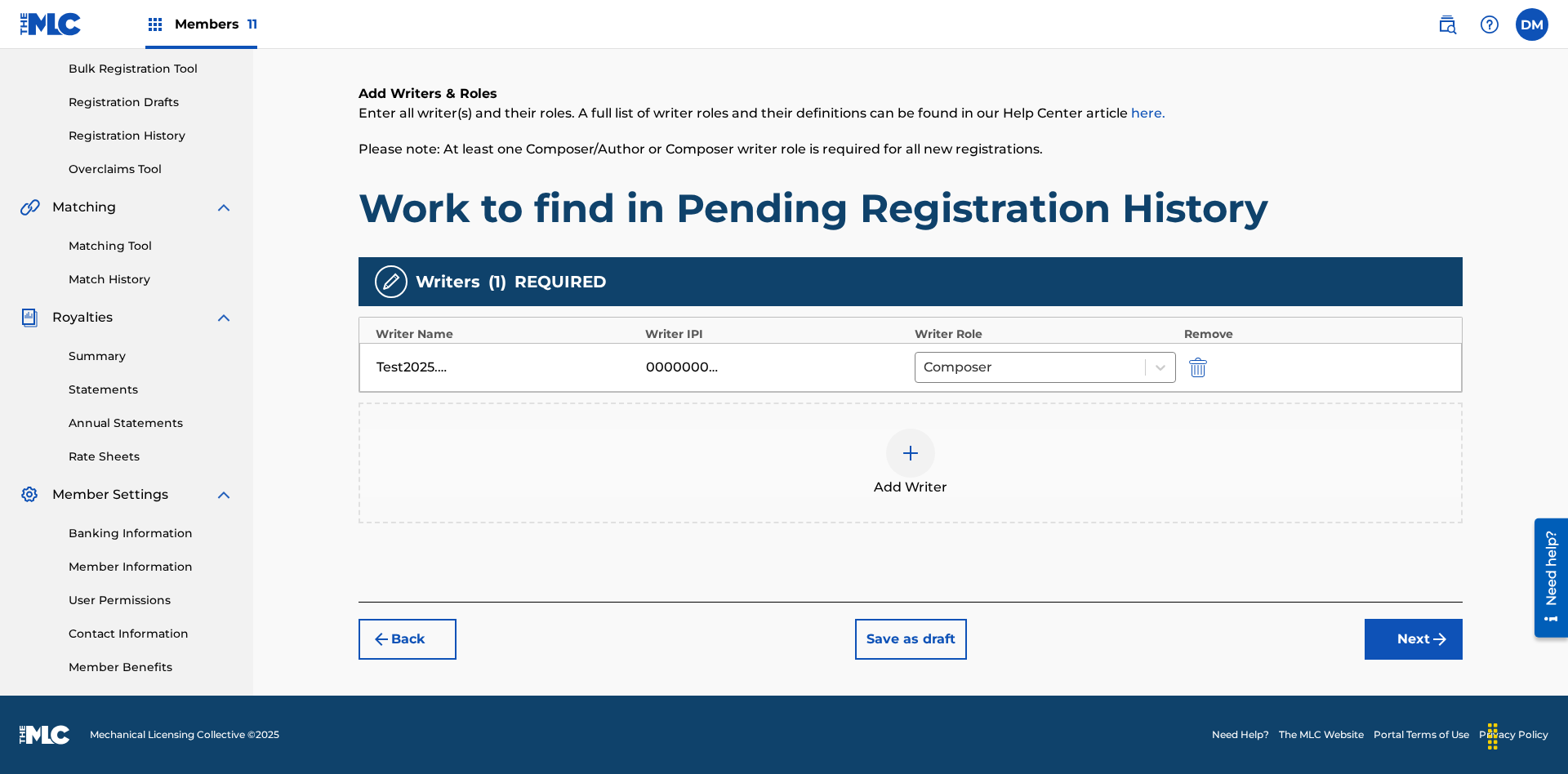
click at [1414, 640] on button "Next" at bounding box center [1413, 639] width 98 height 41
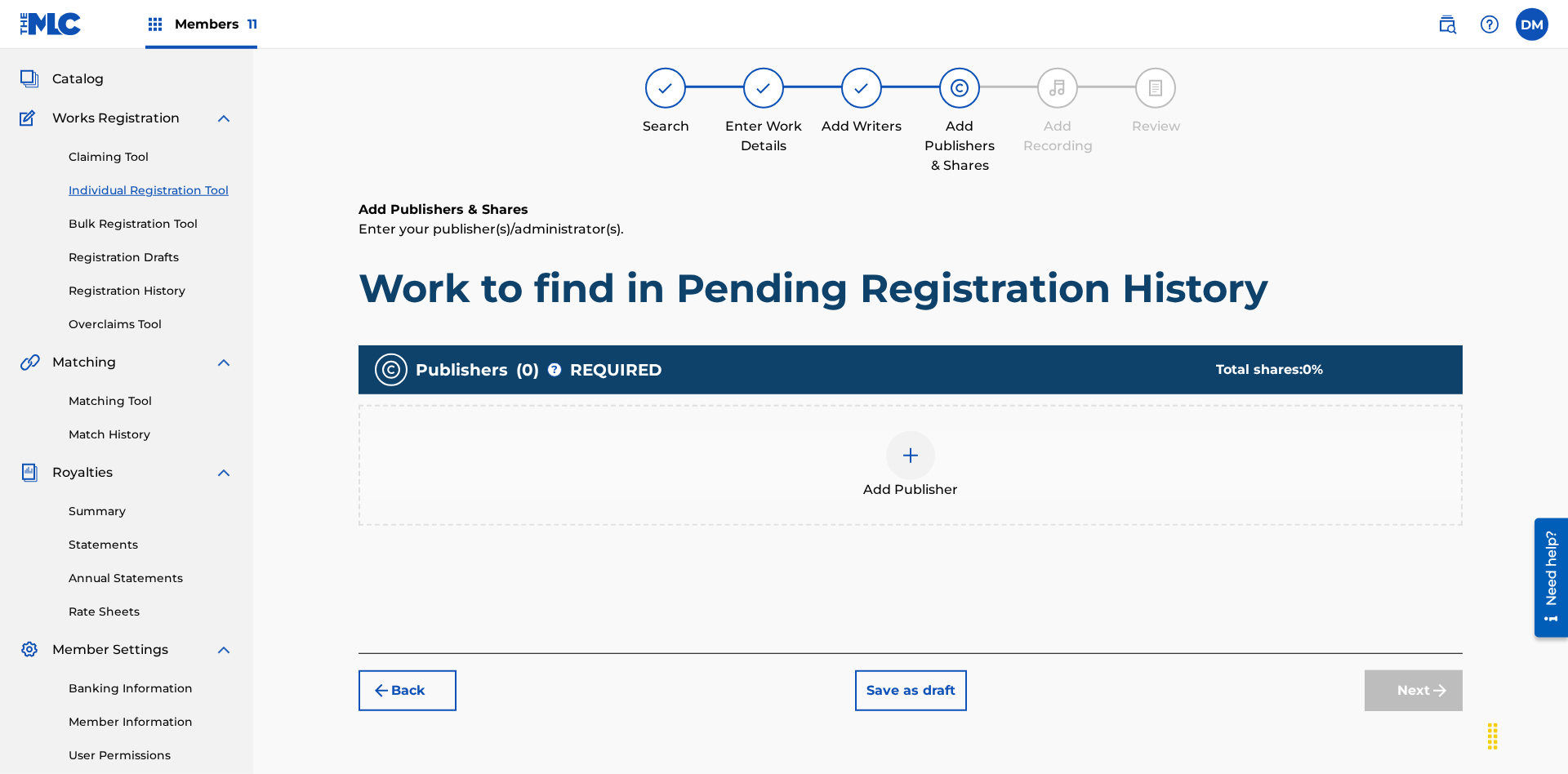
click at [911, 446] on img at bounding box center [911, 456] width 20 height 20
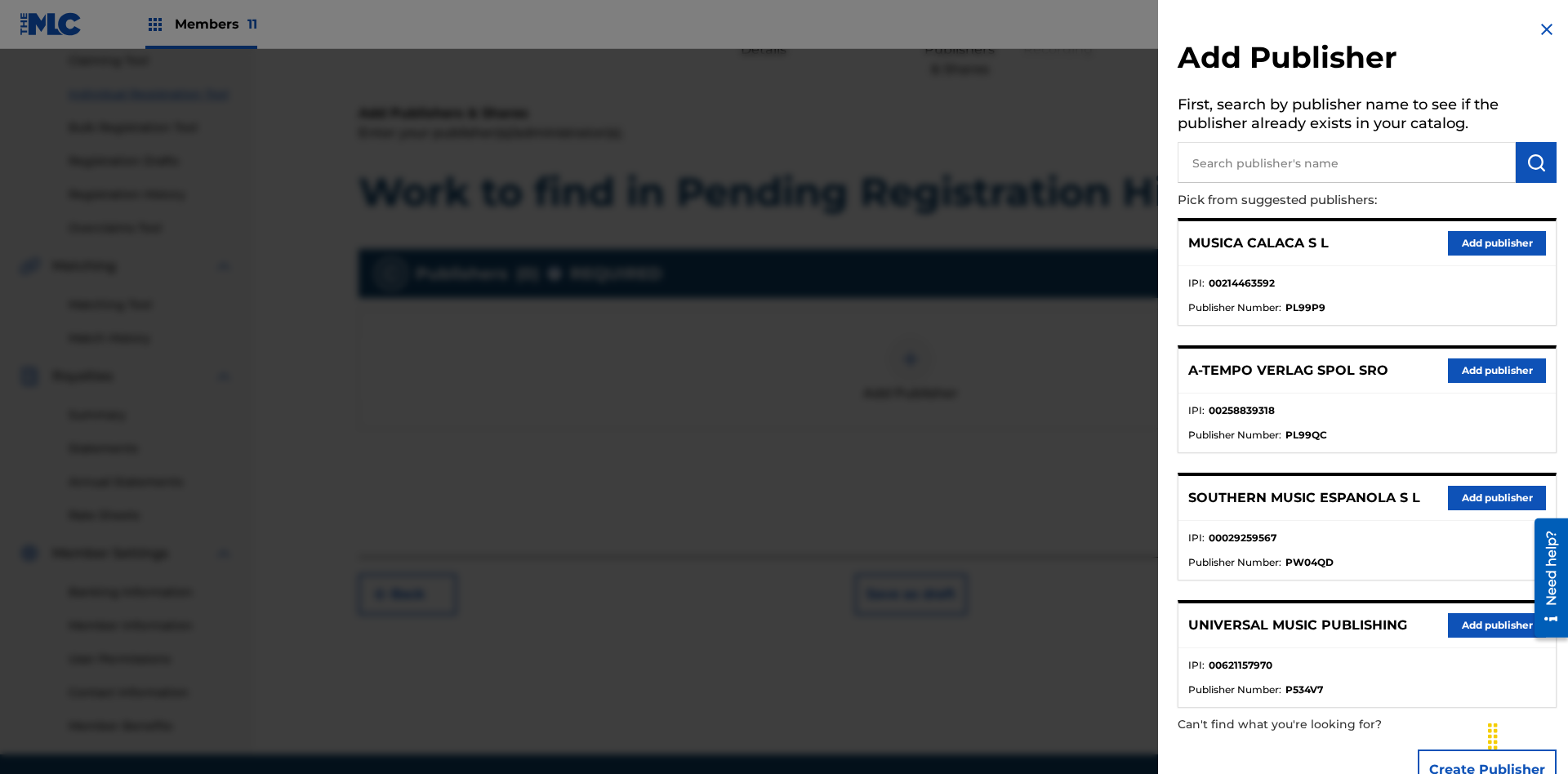
click at [1347, 162] on input "text" at bounding box center [1347, 162] width 339 height 41
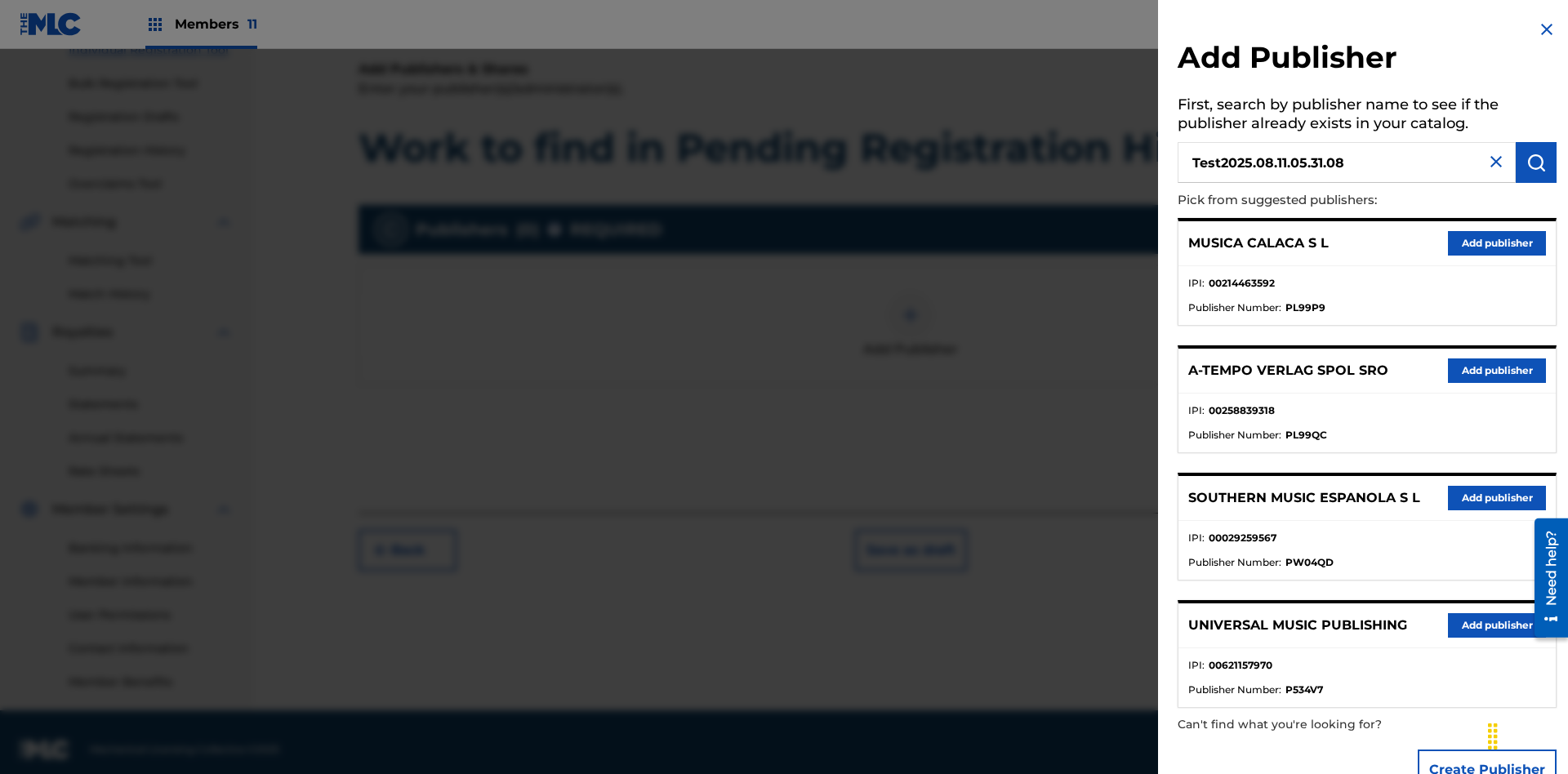
type input "Test2025.08.11.05.31.08"
click at [1537, 162] on img "submit" at bounding box center [1536, 162] width 20 height 20
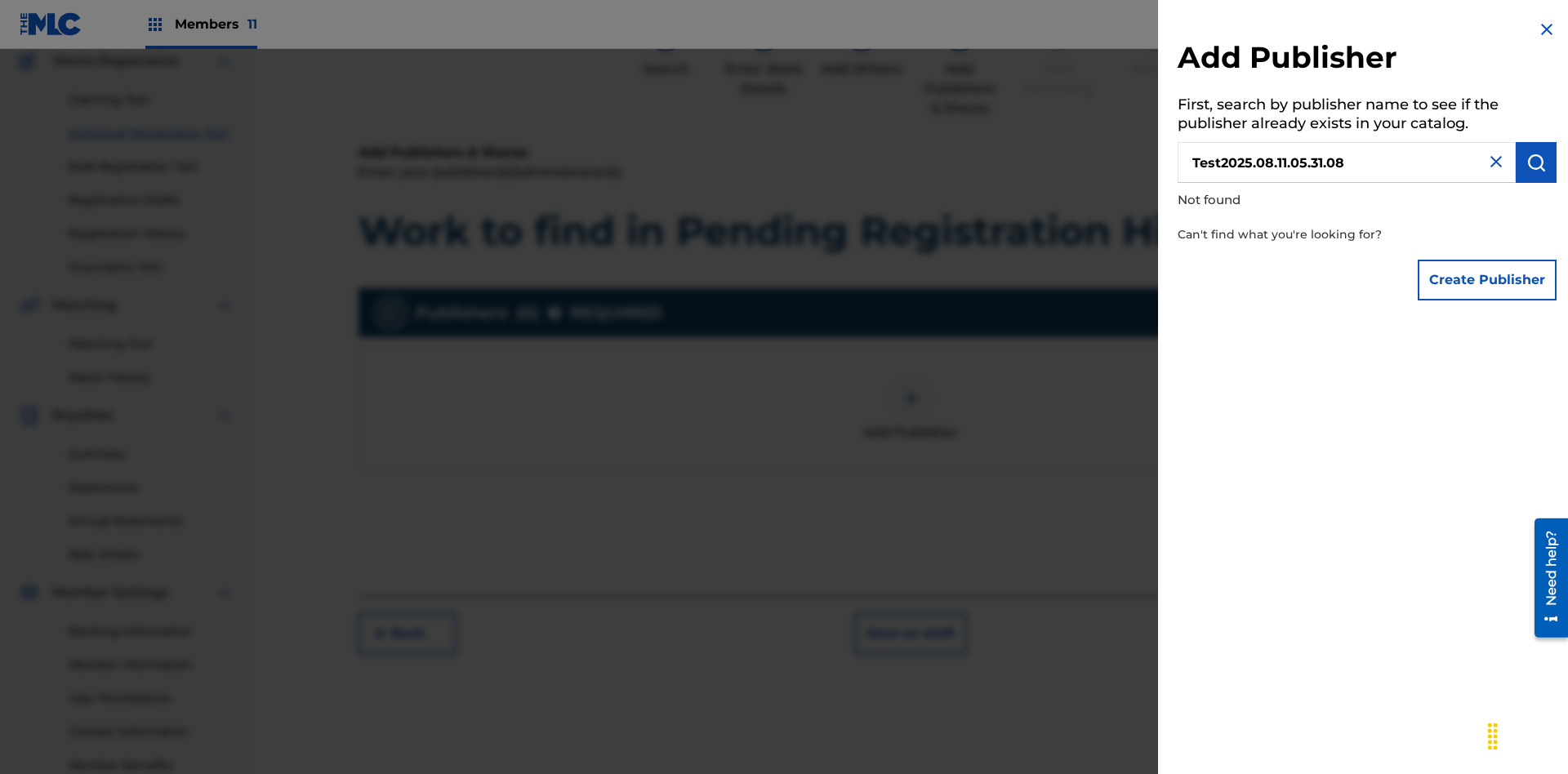
click at [1488, 279] on button "Create Publisher" at bounding box center [1487, 279] width 139 height 41
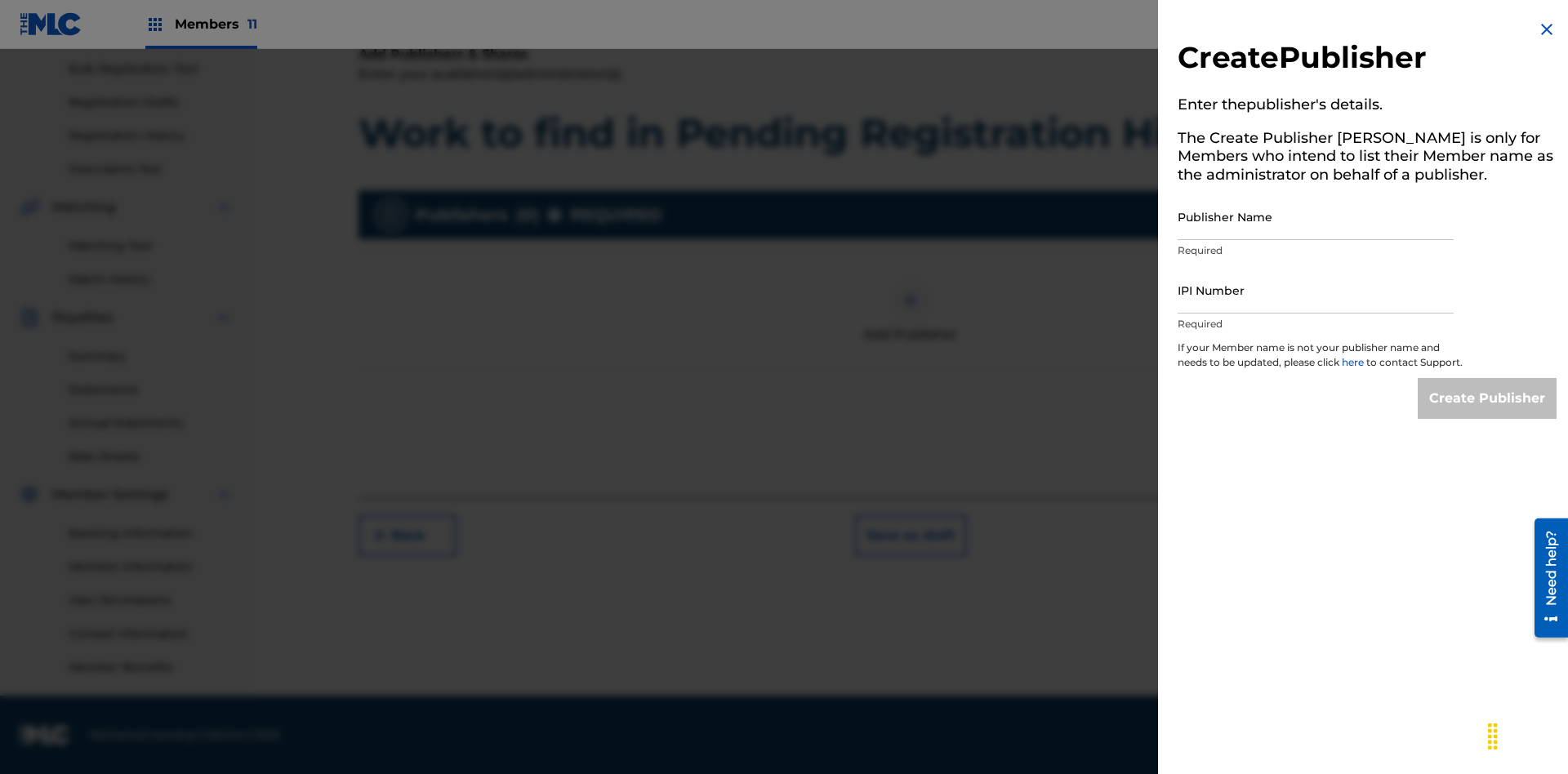
click at [1316, 216] on input "Publisher Name" at bounding box center [1316, 217] width 276 height 47
type input "Test2025.08.11.05.31.12"
click at [1316, 290] on input "IPI Number" at bounding box center [1316, 291] width 276 height 47
type input "00000000000"
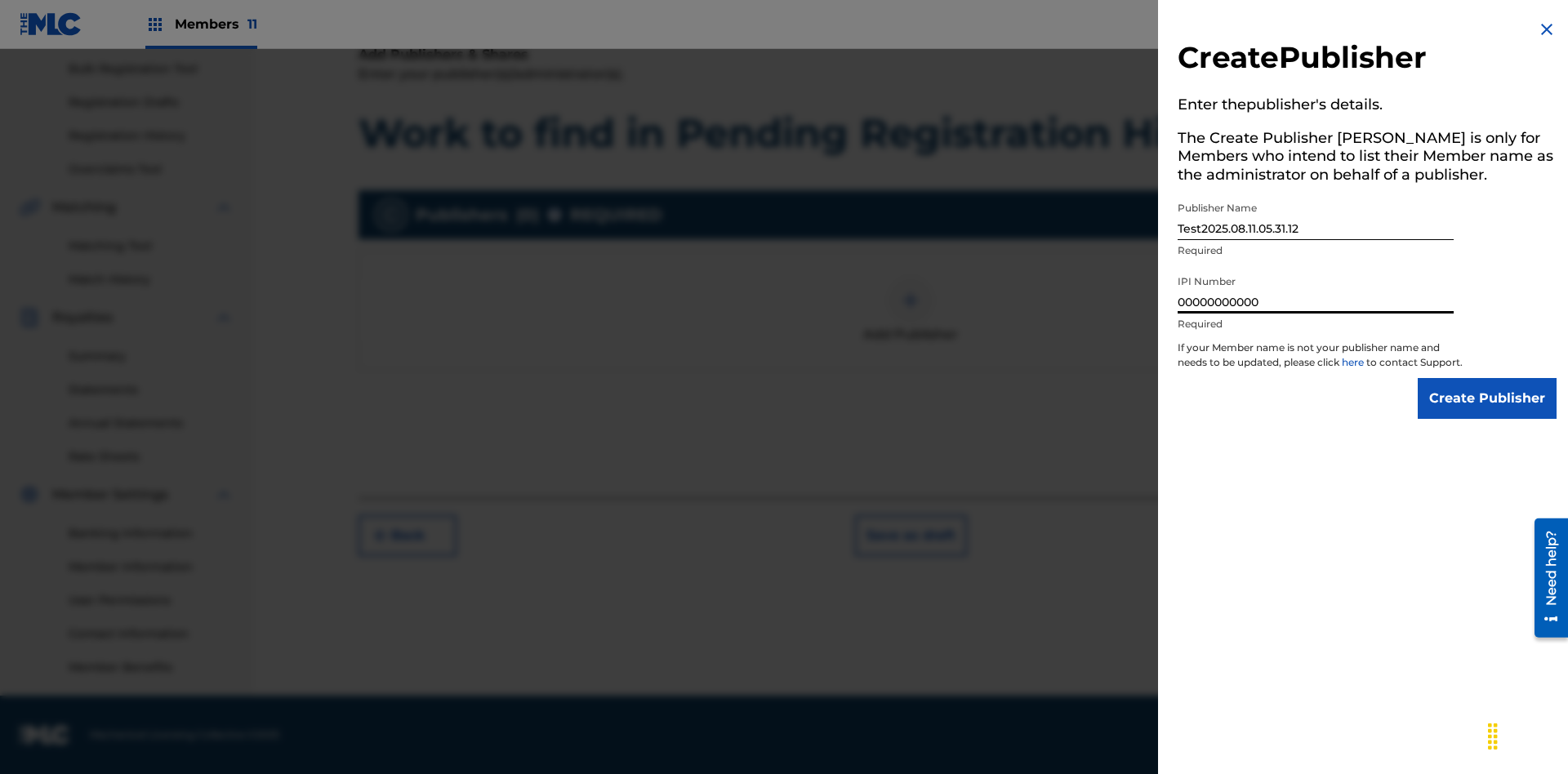
click at [1488, 413] on input "Create Publisher" at bounding box center [1487, 398] width 139 height 41
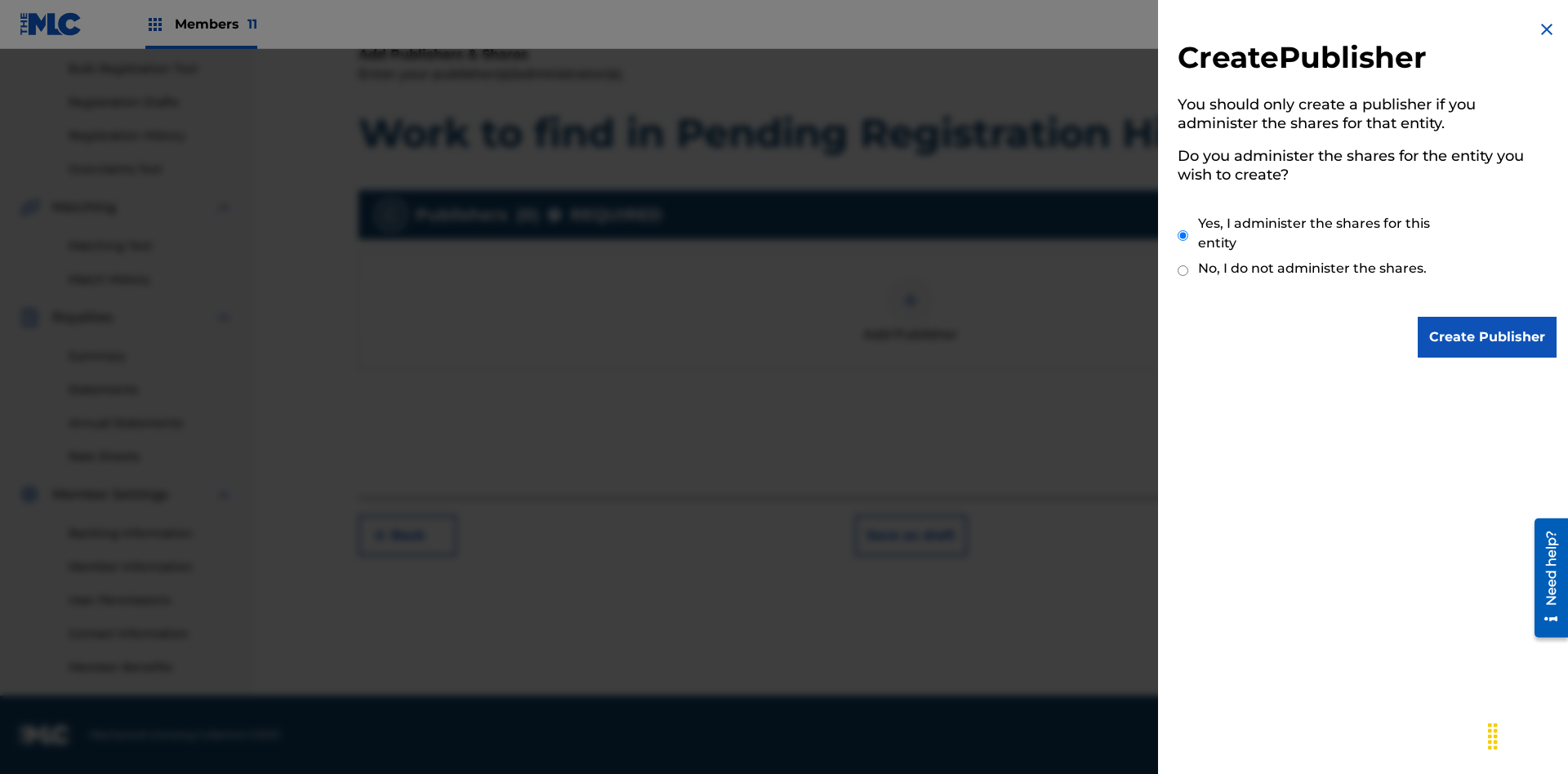
click at [1183, 235] on input "Yes, I administer the shares for this entity" at bounding box center [1183, 235] width 10 height 35
click at [1488, 338] on input "Create Publisher" at bounding box center [1487, 337] width 139 height 41
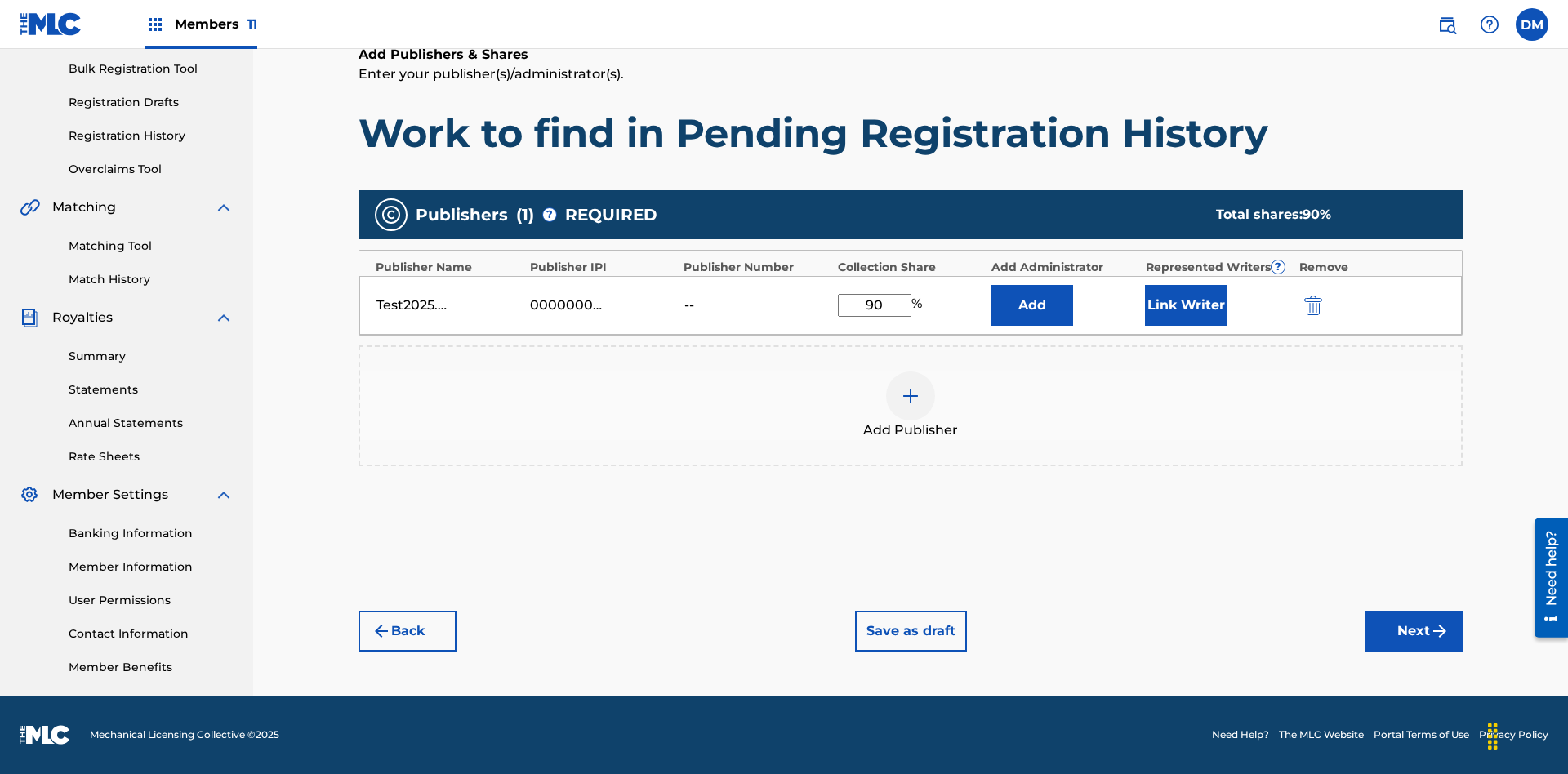
type input "90"
click at [1186, 305] on button "Link Writer" at bounding box center [1186, 305] width 82 height 41
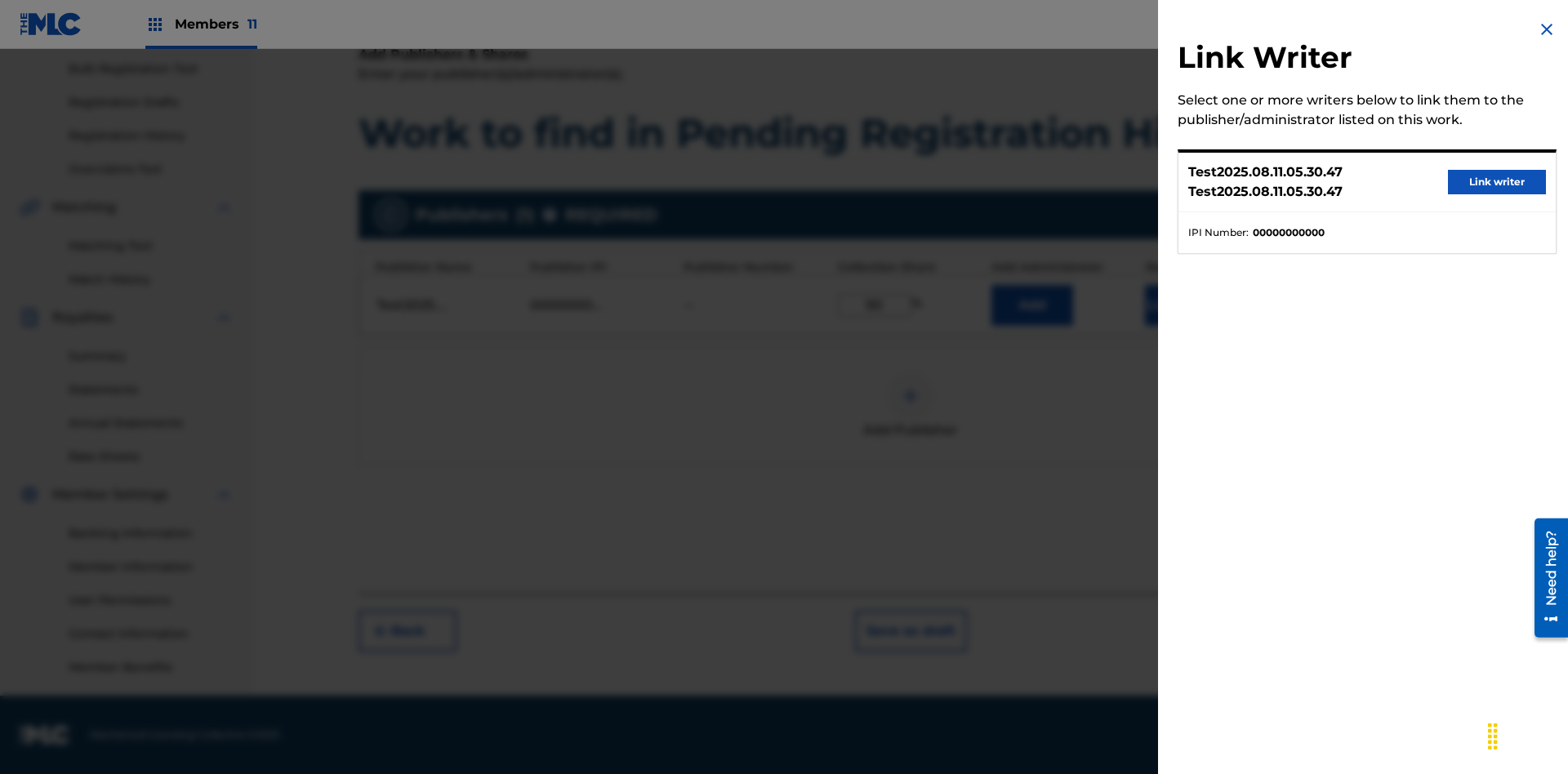
click at [1498, 182] on button "Link writer" at bounding box center [1497, 182] width 98 height 24
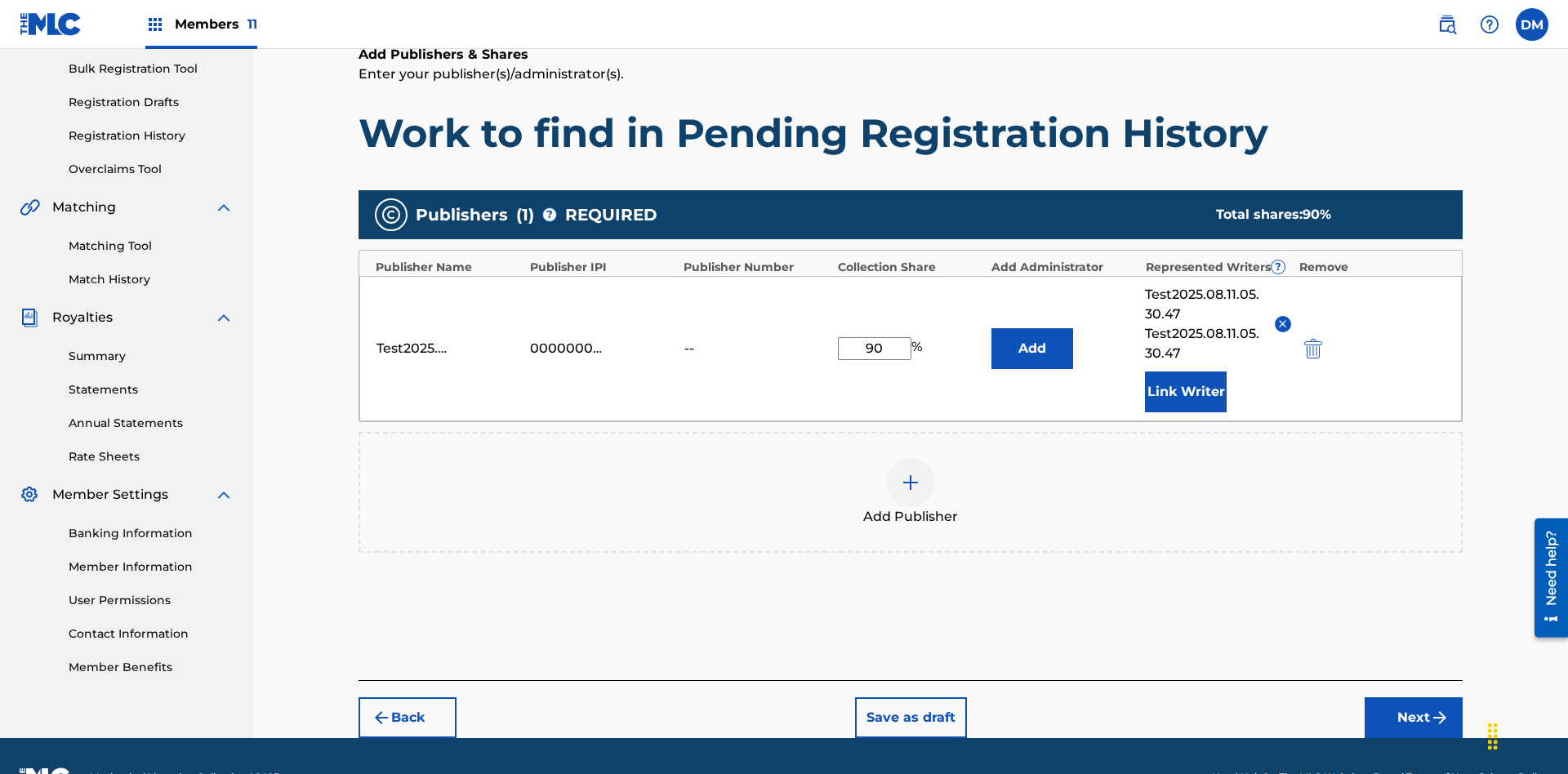
click at [1186, 371] on button "Link Writer" at bounding box center [1186, 391] width 82 height 41
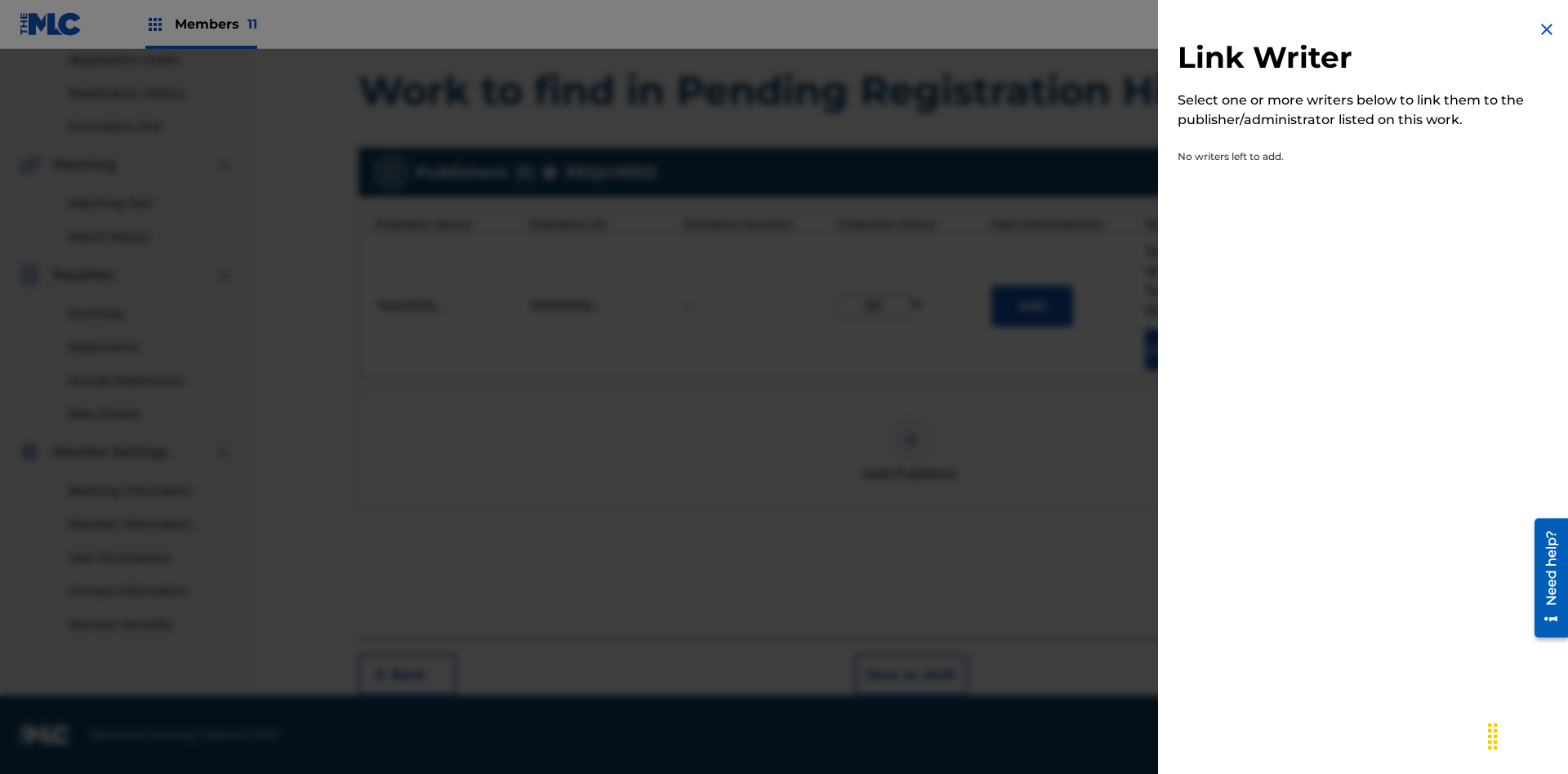
click at [1547, 30] on img at bounding box center [1547, 30] width 20 height 20
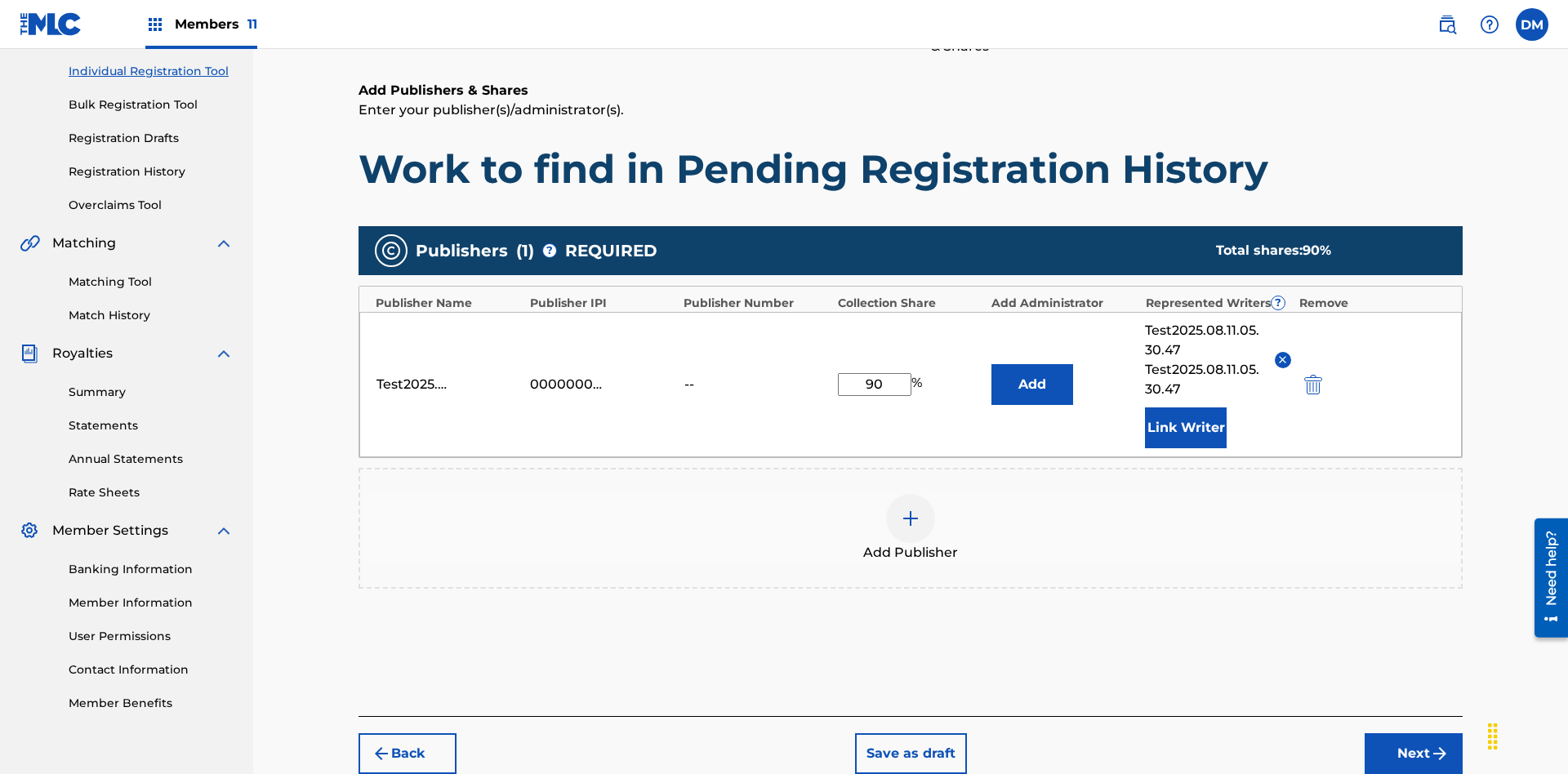
scroll to position [281, 0]
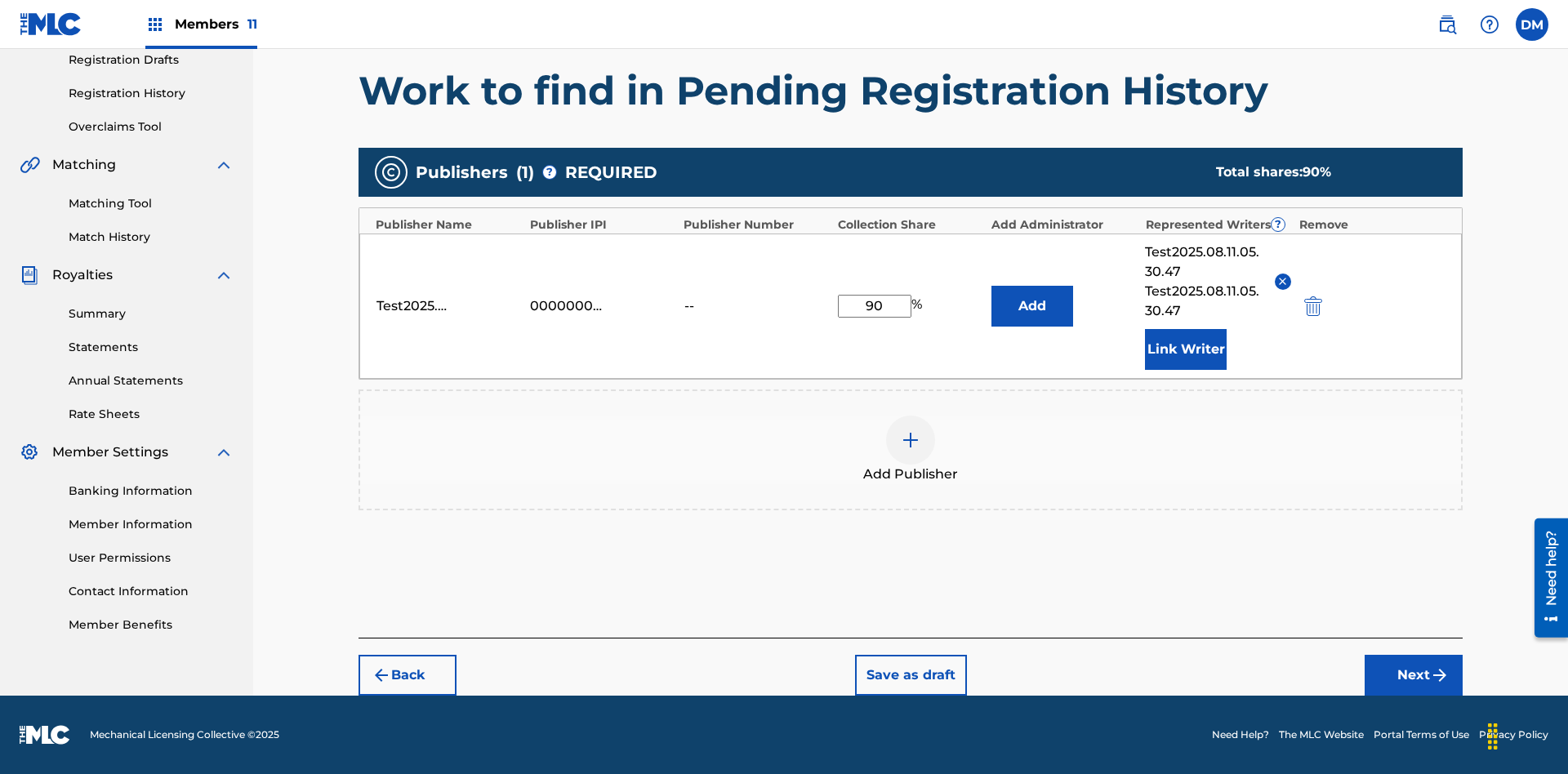
click at [1032, 305] on button "Add" at bounding box center [1032, 305] width 82 height 41
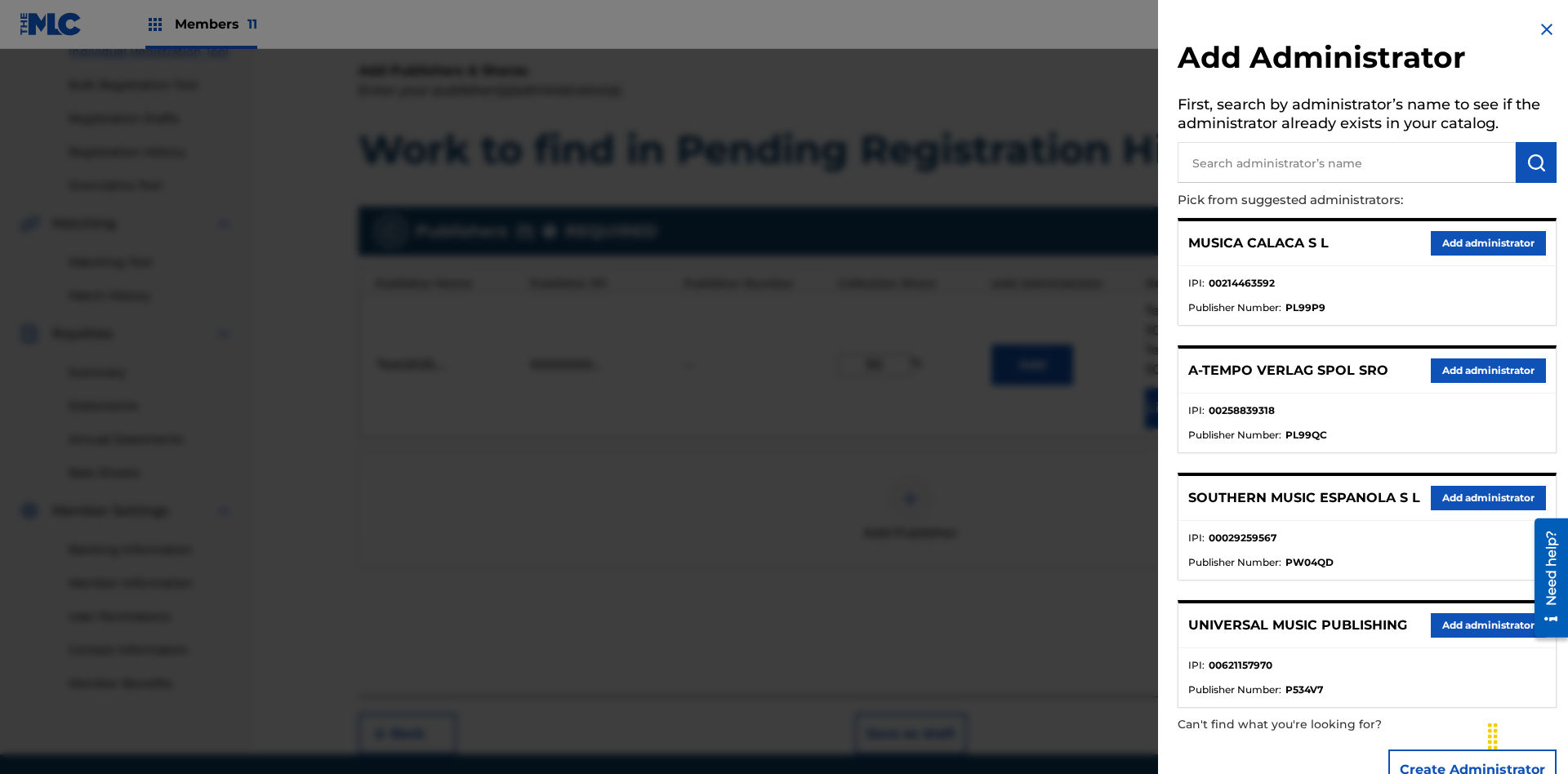
click at [1347, 162] on input "text" at bounding box center [1347, 162] width 339 height 41
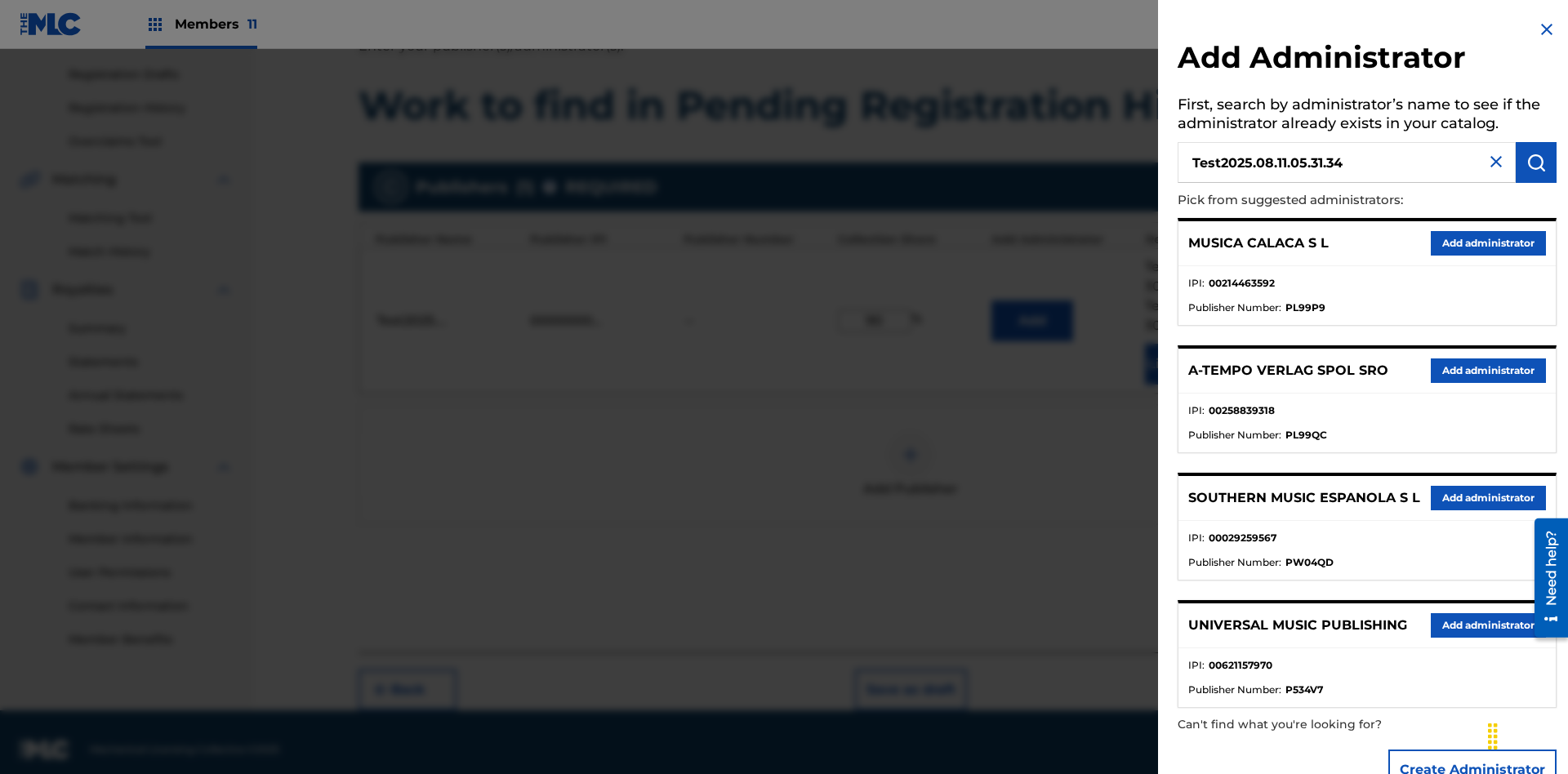
type input "Test2025.08.11.05.31.34"
click at [1537, 162] on img "submit" at bounding box center [1536, 162] width 20 height 20
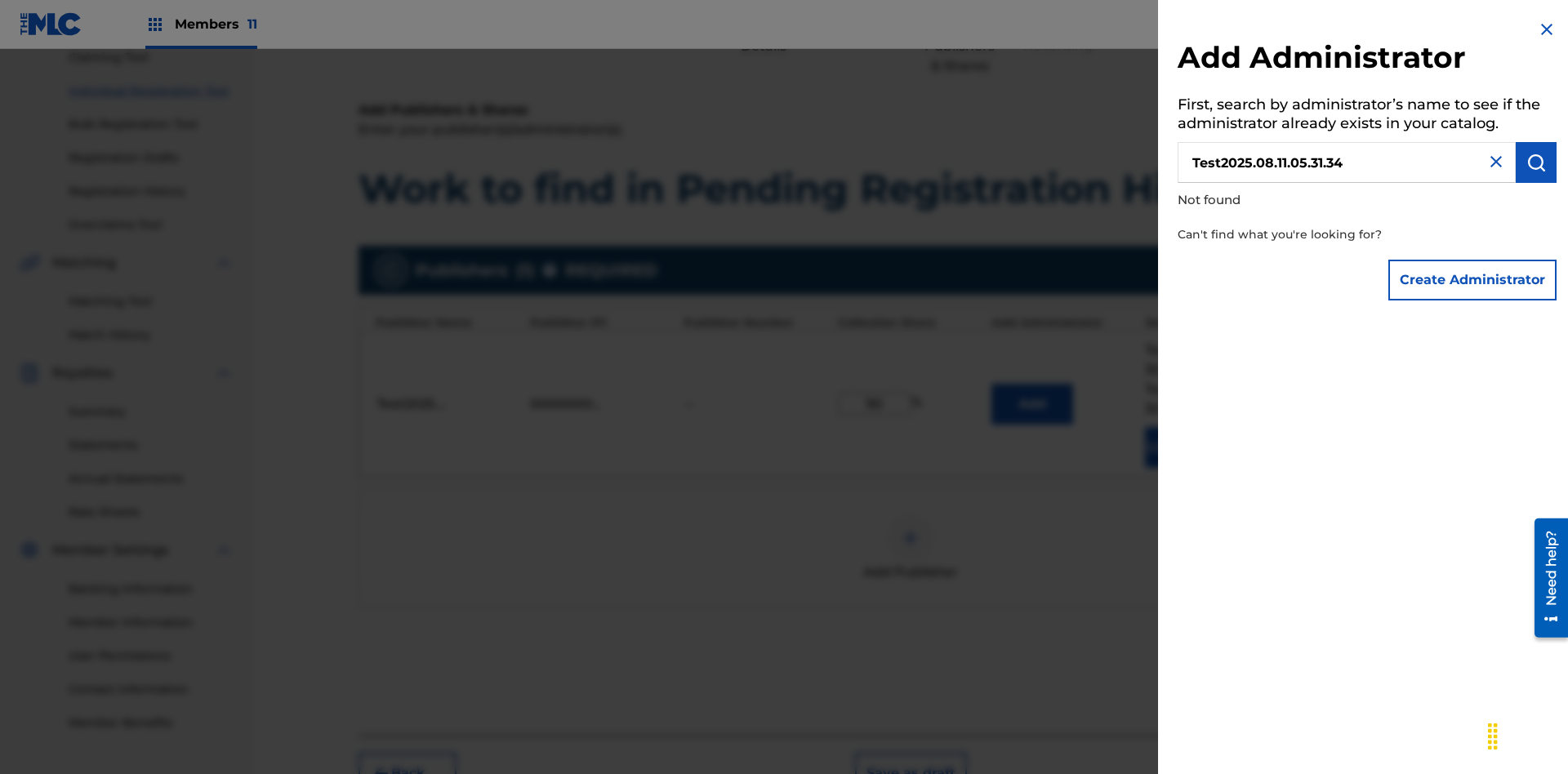
click at [1473, 279] on button "Create Administrator" at bounding box center [1472, 279] width 168 height 41
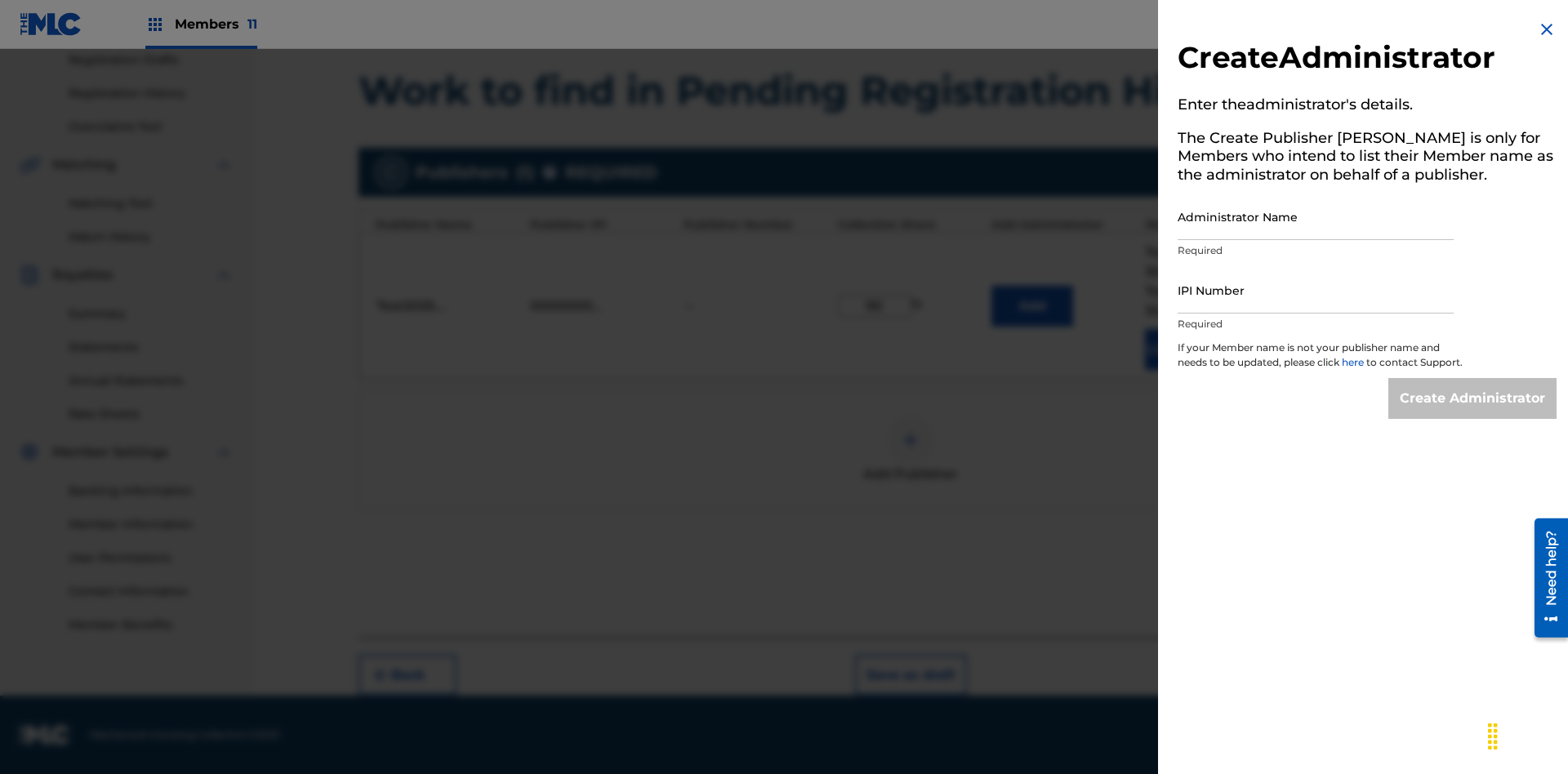
click at [1316, 216] on input "Administrator Name" at bounding box center [1316, 217] width 276 height 47
type input "Test2025.08.11.05.31.39"
click at [1316, 290] on input "IPI Number" at bounding box center [1316, 291] width 276 height 47
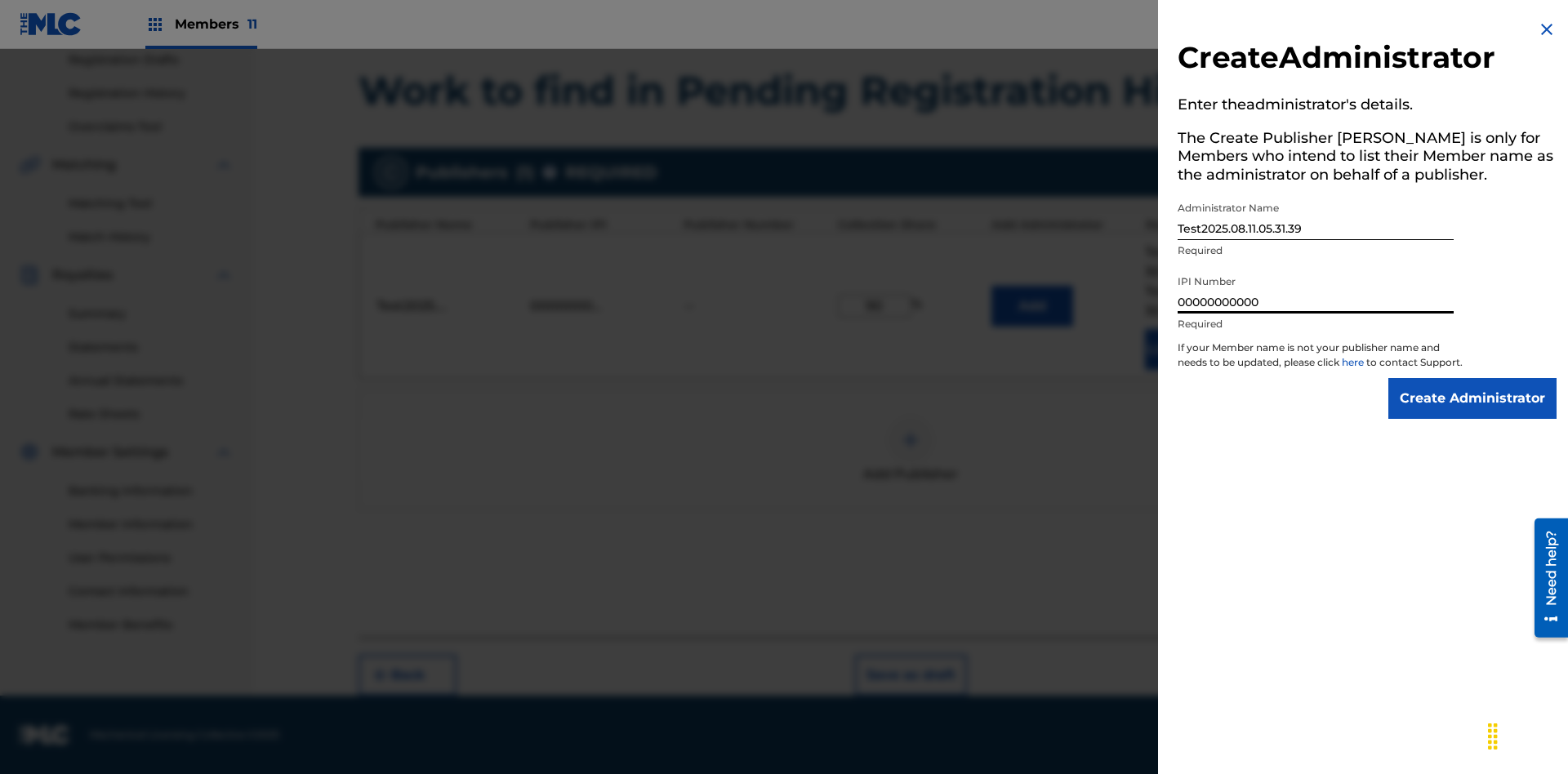
type input "00000000000"
click at [1473, 413] on input "Create Administrator" at bounding box center [1472, 398] width 168 height 41
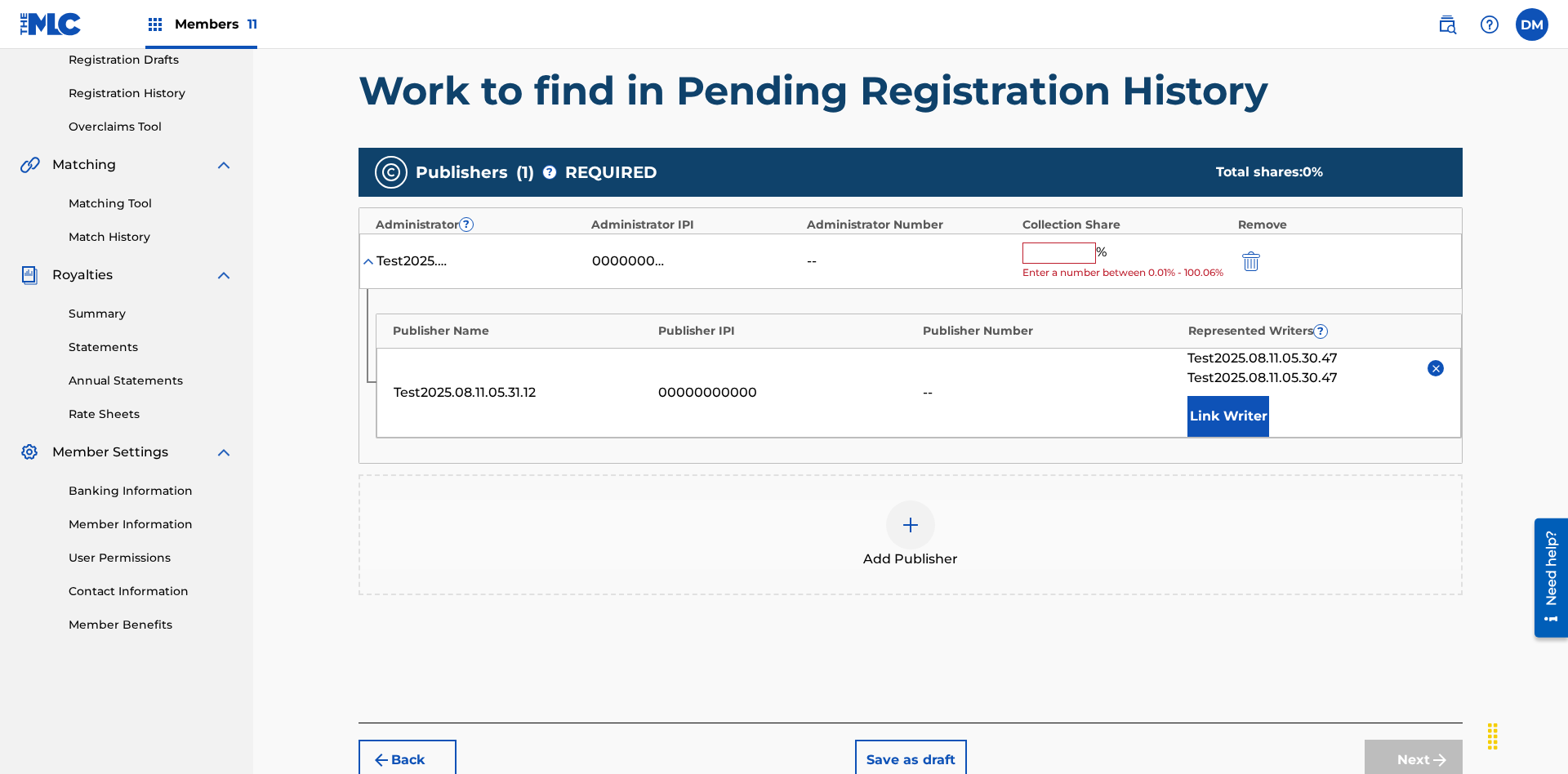
scroll to position [351, 0]
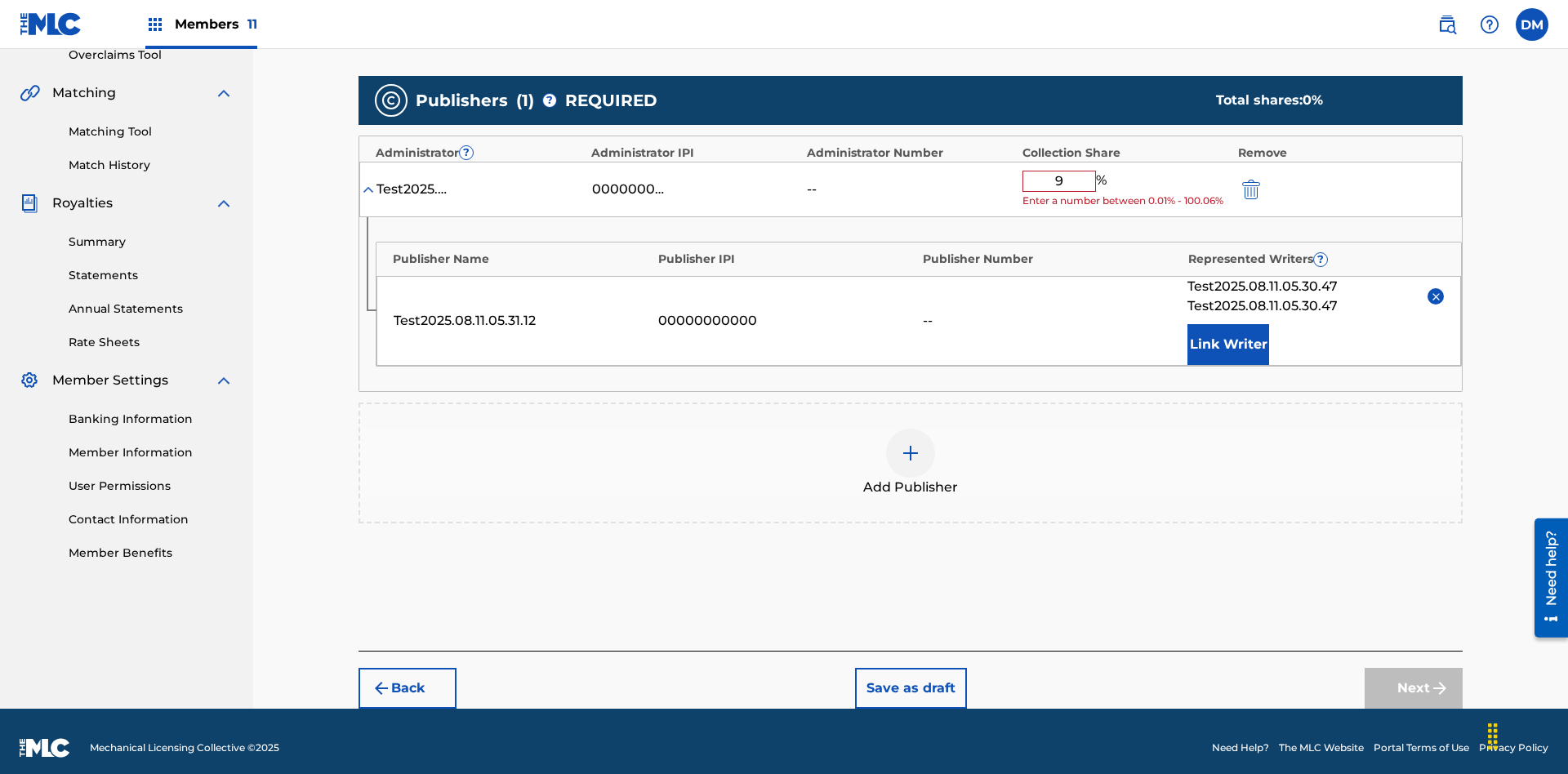
type input "90"
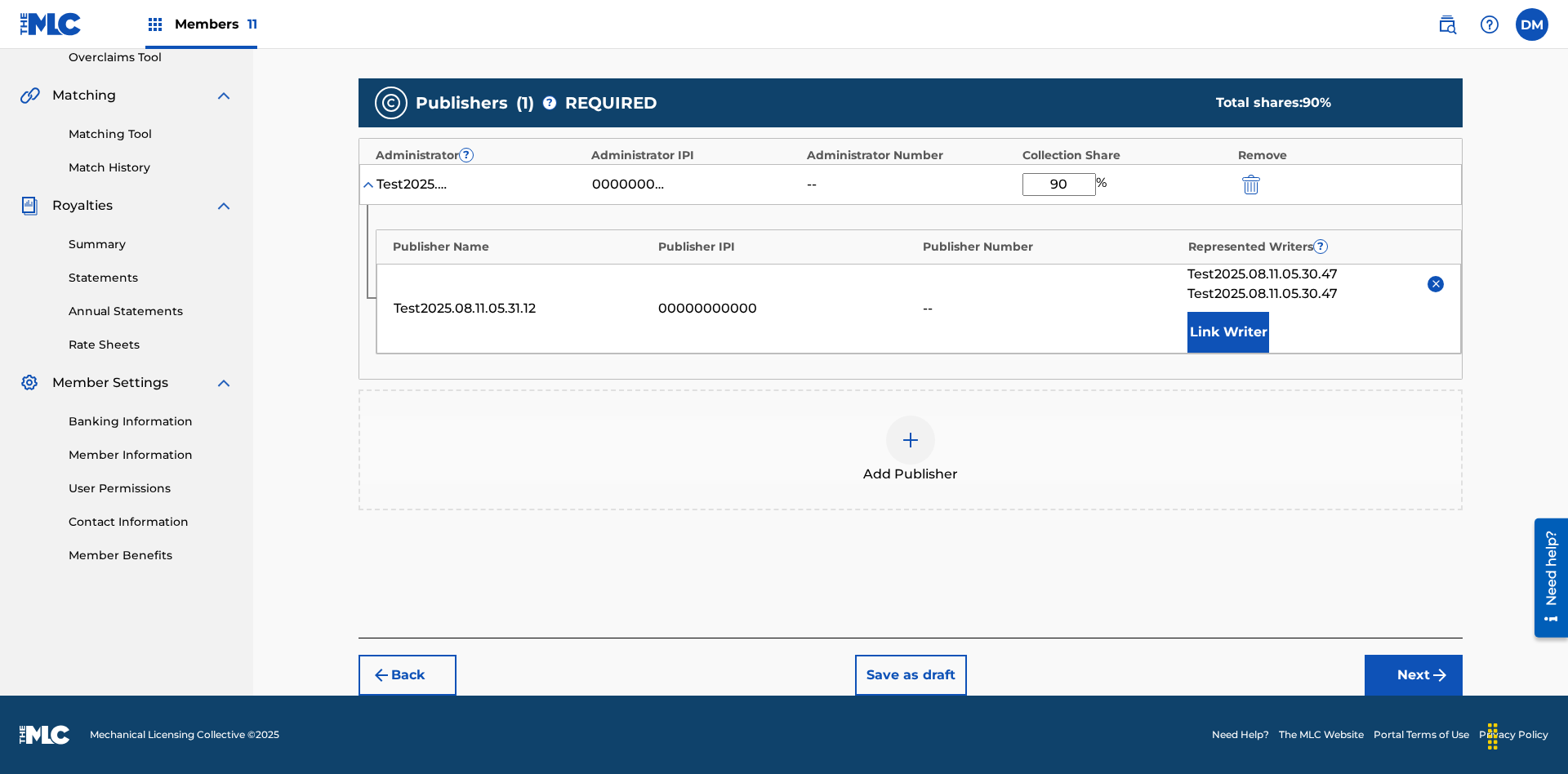
click at [1414, 675] on button "Next" at bounding box center [1413, 675] width 98 height 41
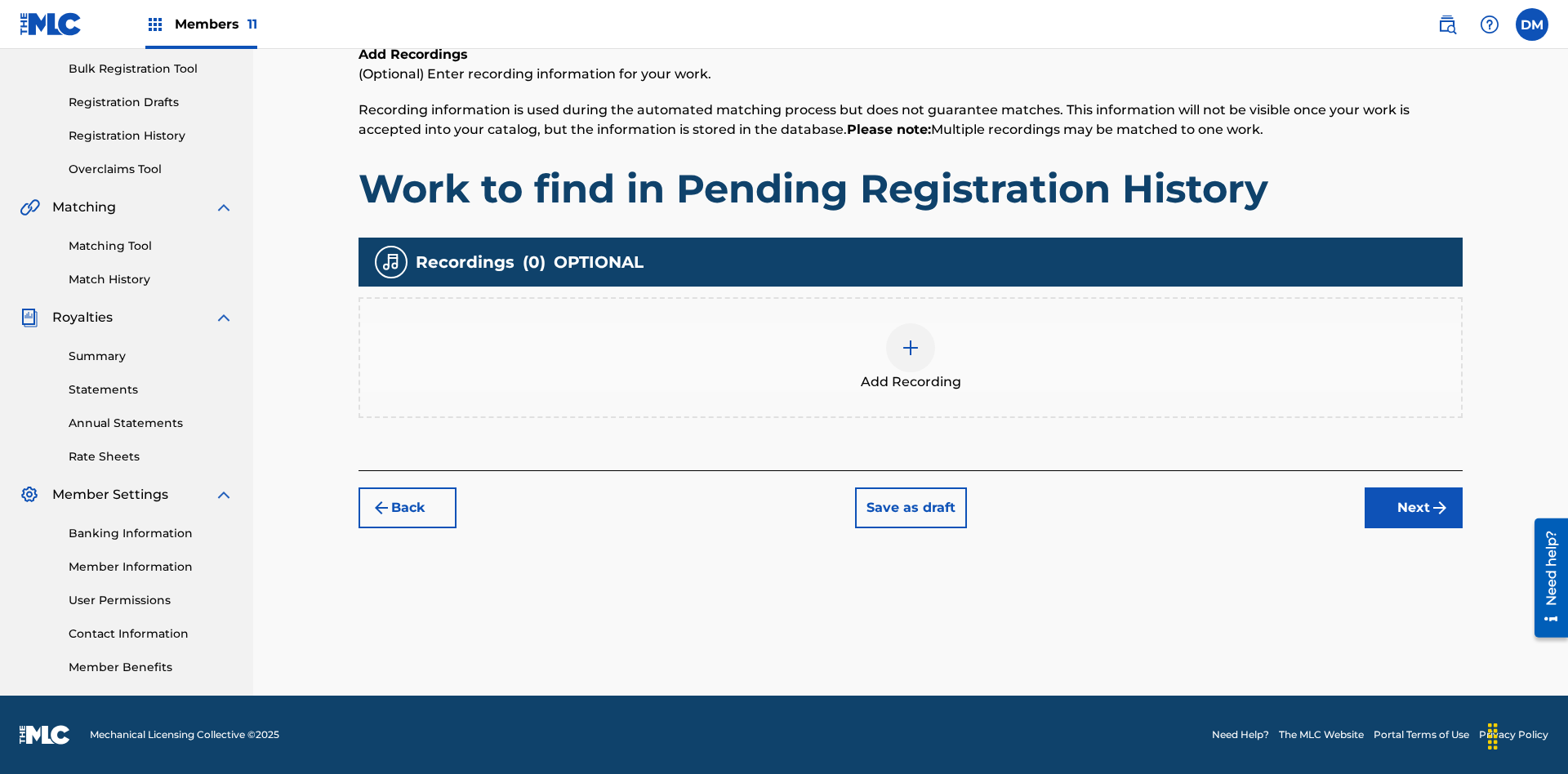
click at [911, 357] on img at bounding box center [911, 348] width 20 height 20
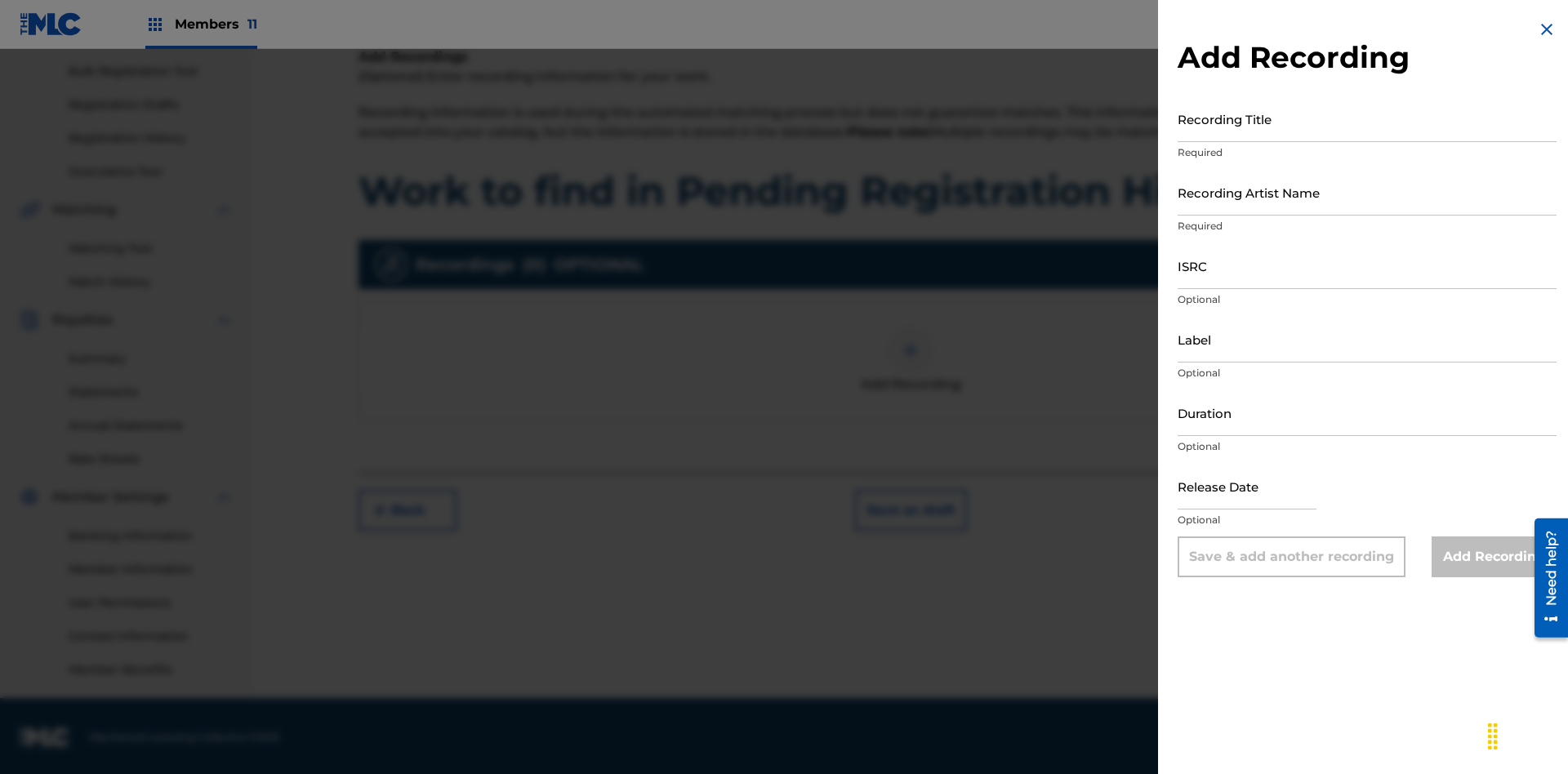
click at [1367, 118] on input "Recording Title" at bounding box center [1367, 119] width 379 height 47
type input "Best Song Ever"
click at [1367, 192] on input "Recording Artist Name" at bounding box center [1367, 193] width 379 height 47
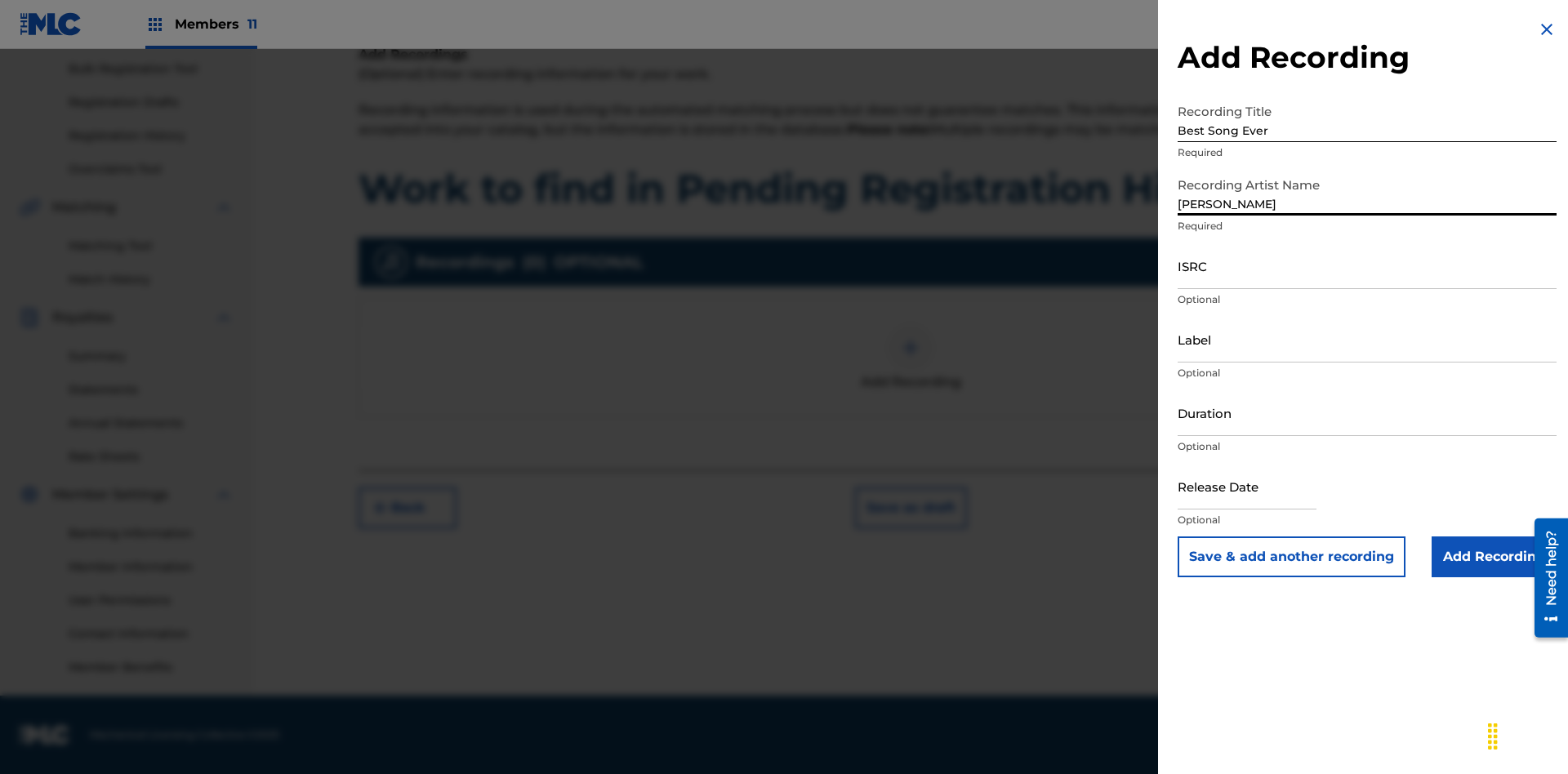
type input "[PERSON_NAME]"
click at [1367, 266] on input "ISRC" at bounding box center [1367, 266] width 379 height 47
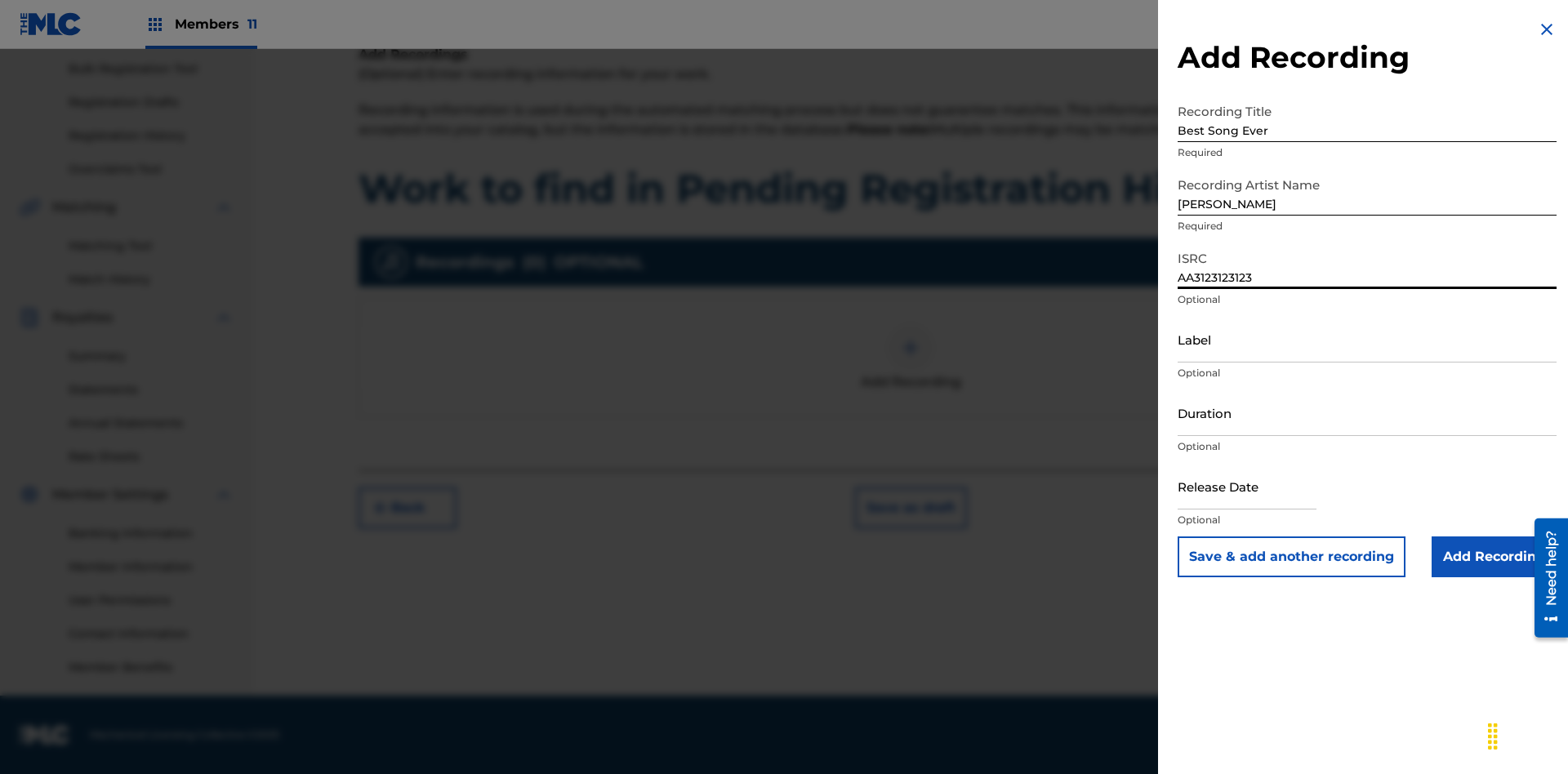
type input "AA3123123123"
click at [1367, 338] on input "Label" at bounding box center [1367, 339] width 379 height 47
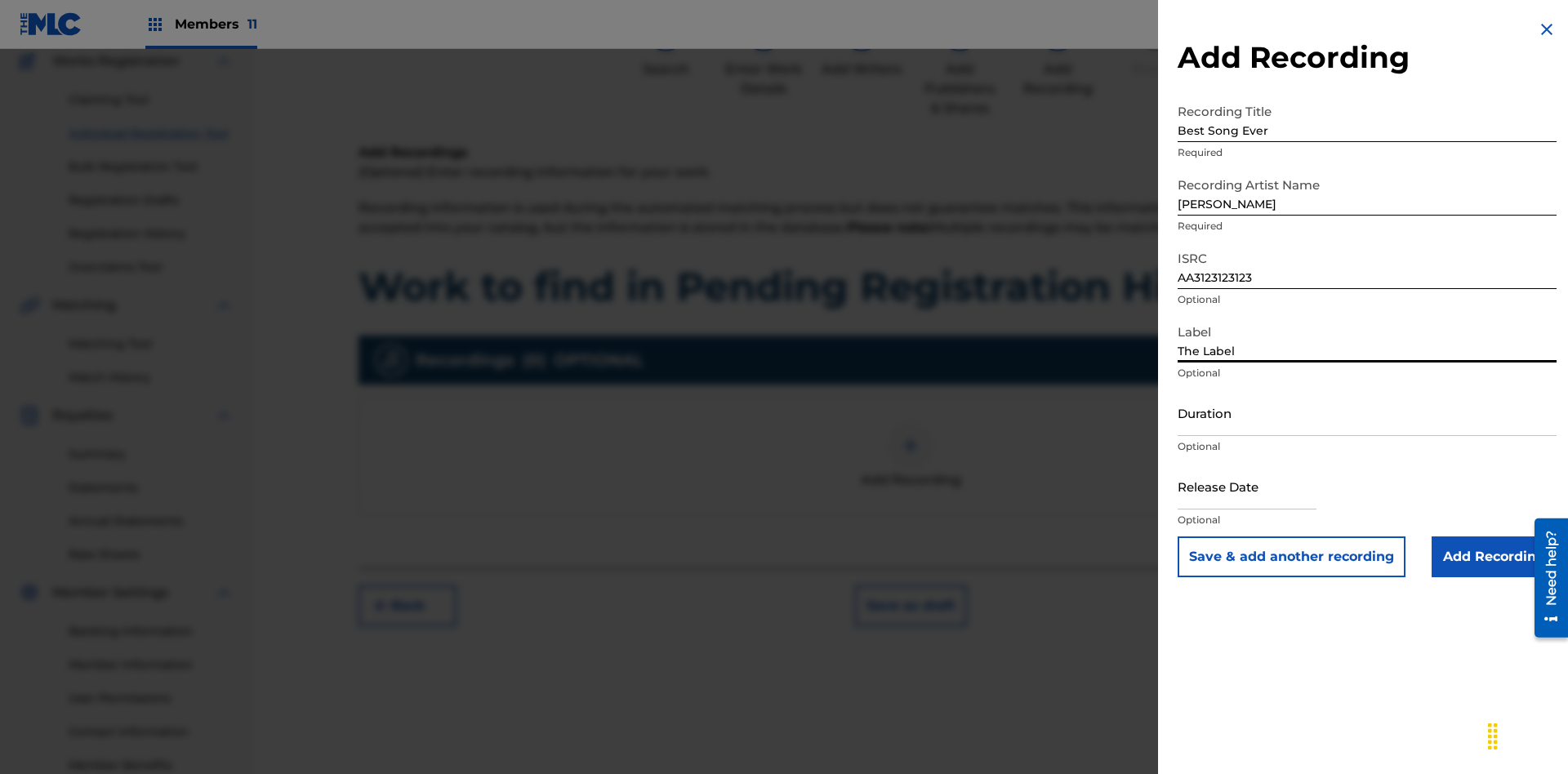
type input "The Label"
click at [1367, 412] on input "Duration" at bounding box center [1367, 413] width 379 height 47
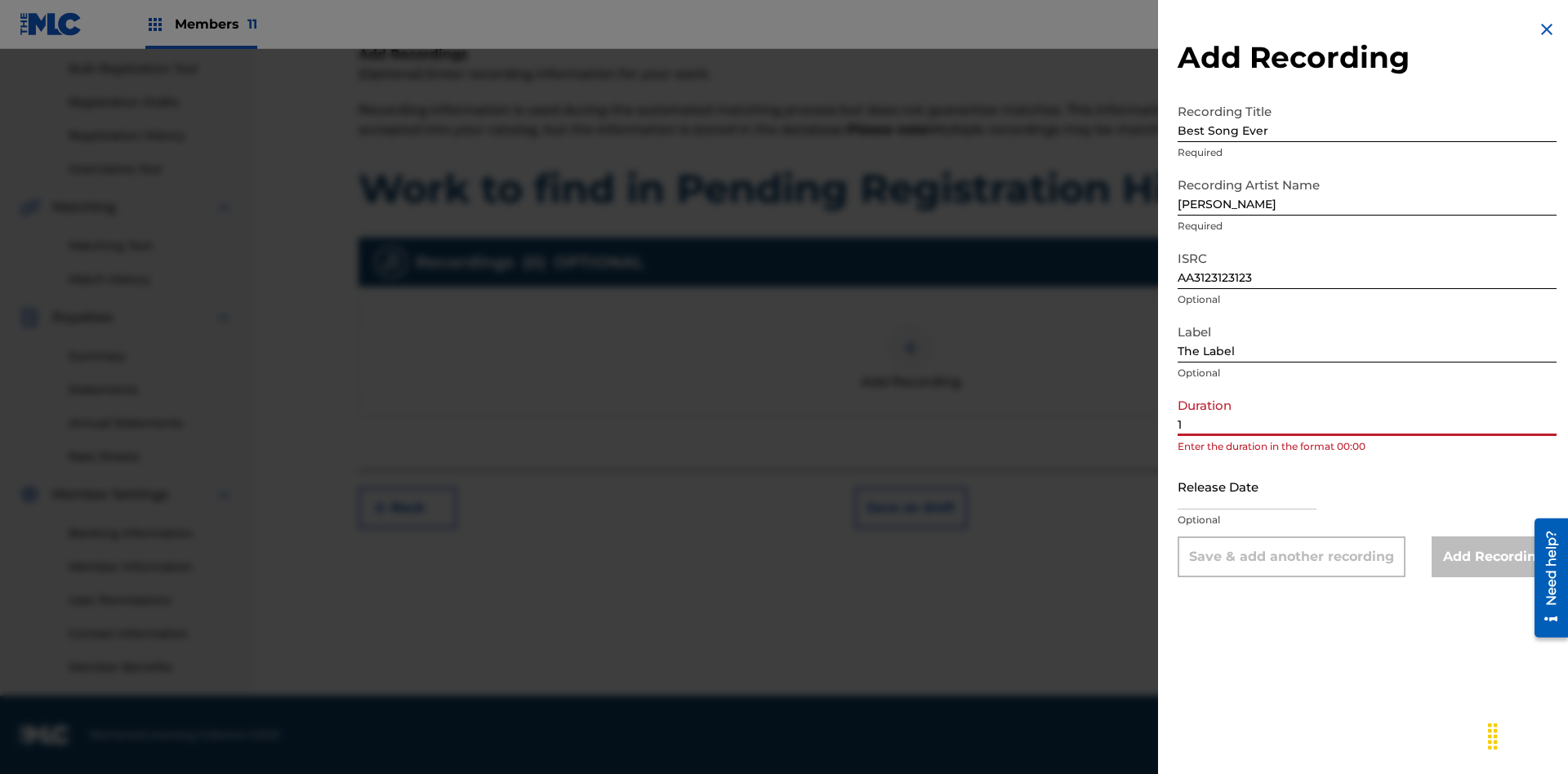
click at [1367, 412] on input "1" at bounding box center [1367, 413] width 379 height 47
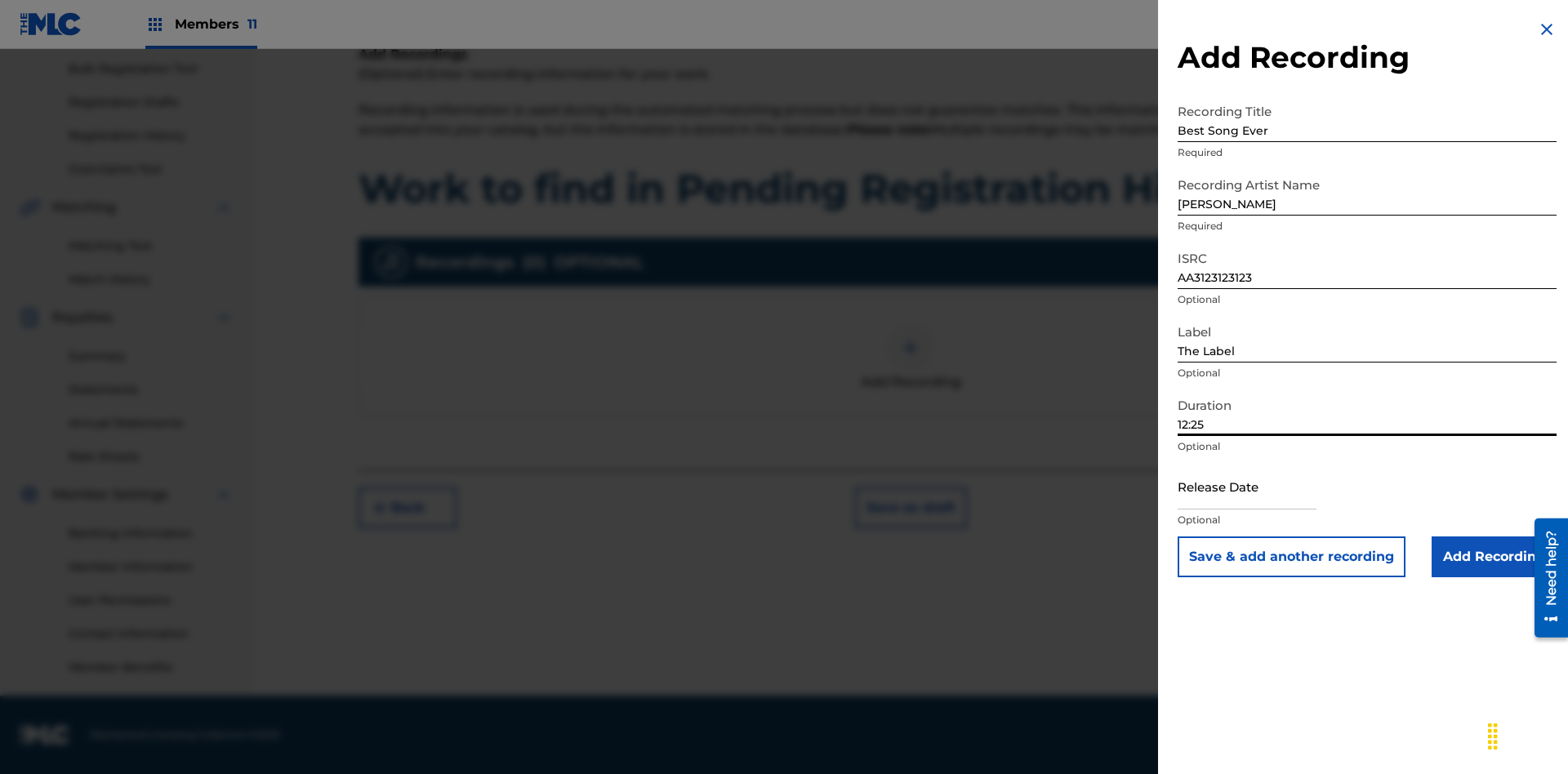
type input "12:25"
click at [1261, 488] on input "text" at bounding box center [1248, 486] width 139 height 47
select select "7"
select select "2025"
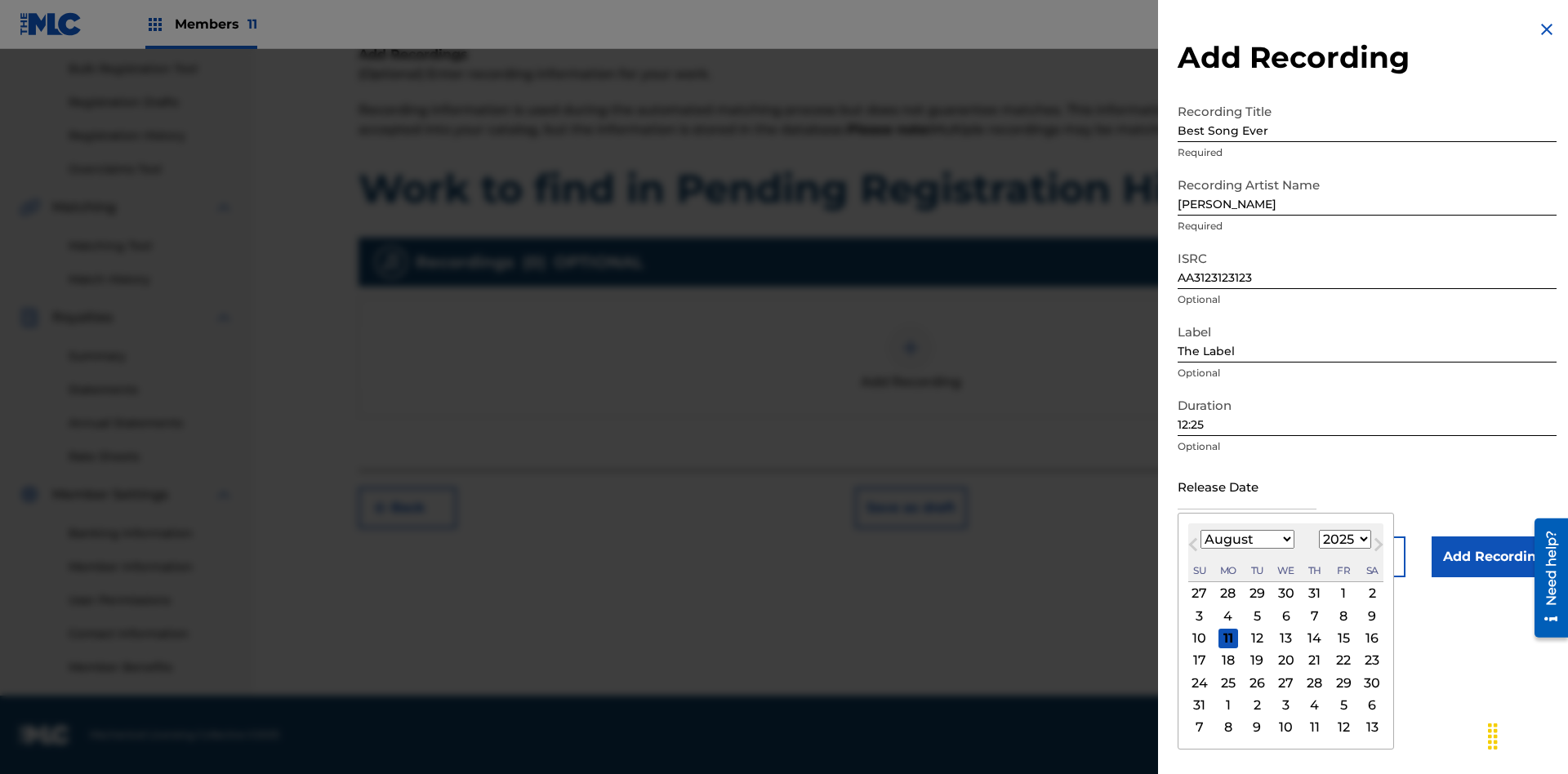
click at [1247, 540] on select "January February March April May June July August September October November De…" at bounding box center [1248, 540] width 94 height 19
select select "3"
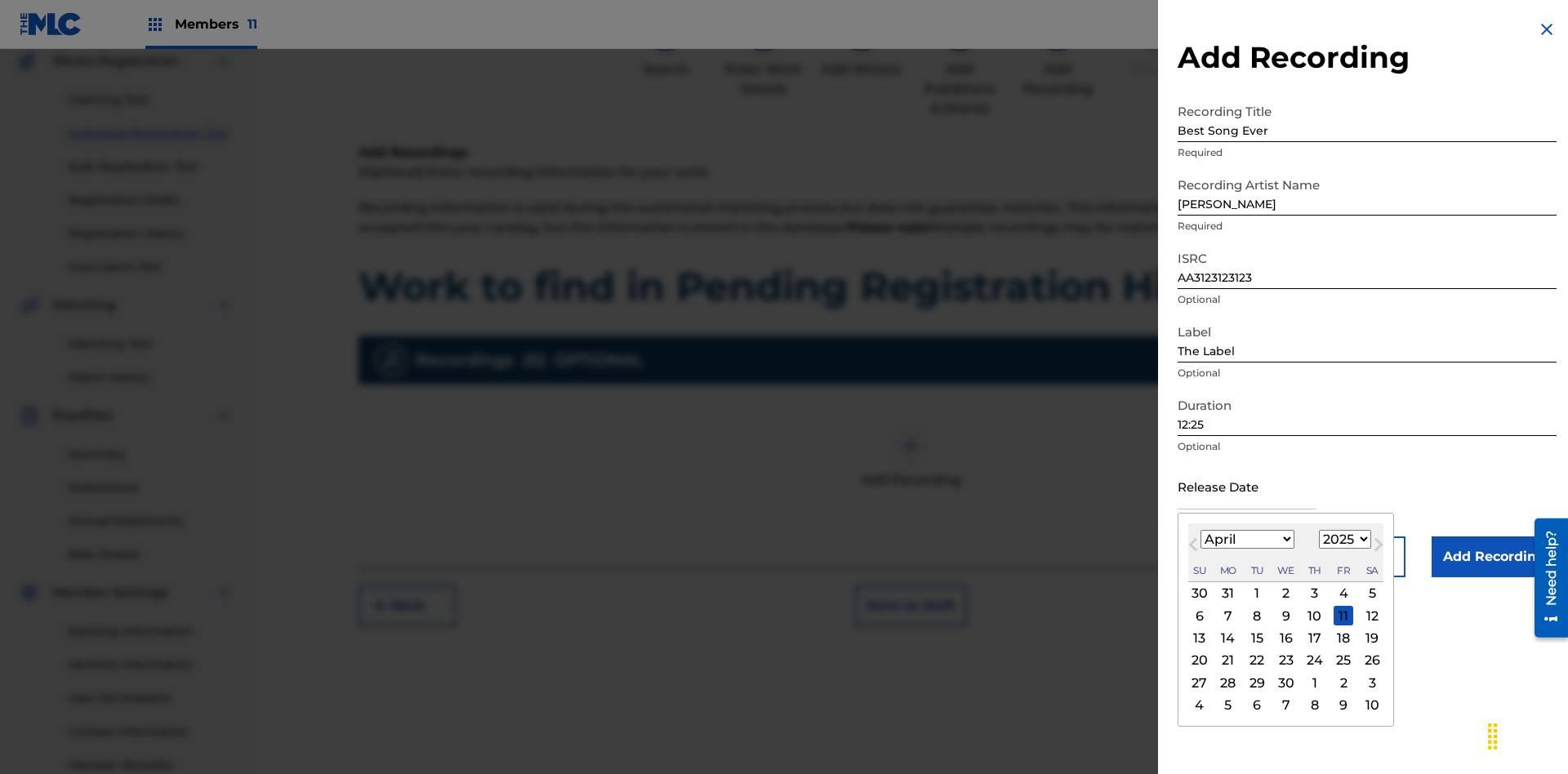
click at [1343, 540] on select "1900 1901 1902 1903 1904 1905 1906 1907 1908 1909 1910 1911 1912 1913 1914 1915…" at bounding box center [1346, 540] width 52 height 19
select select "2021"
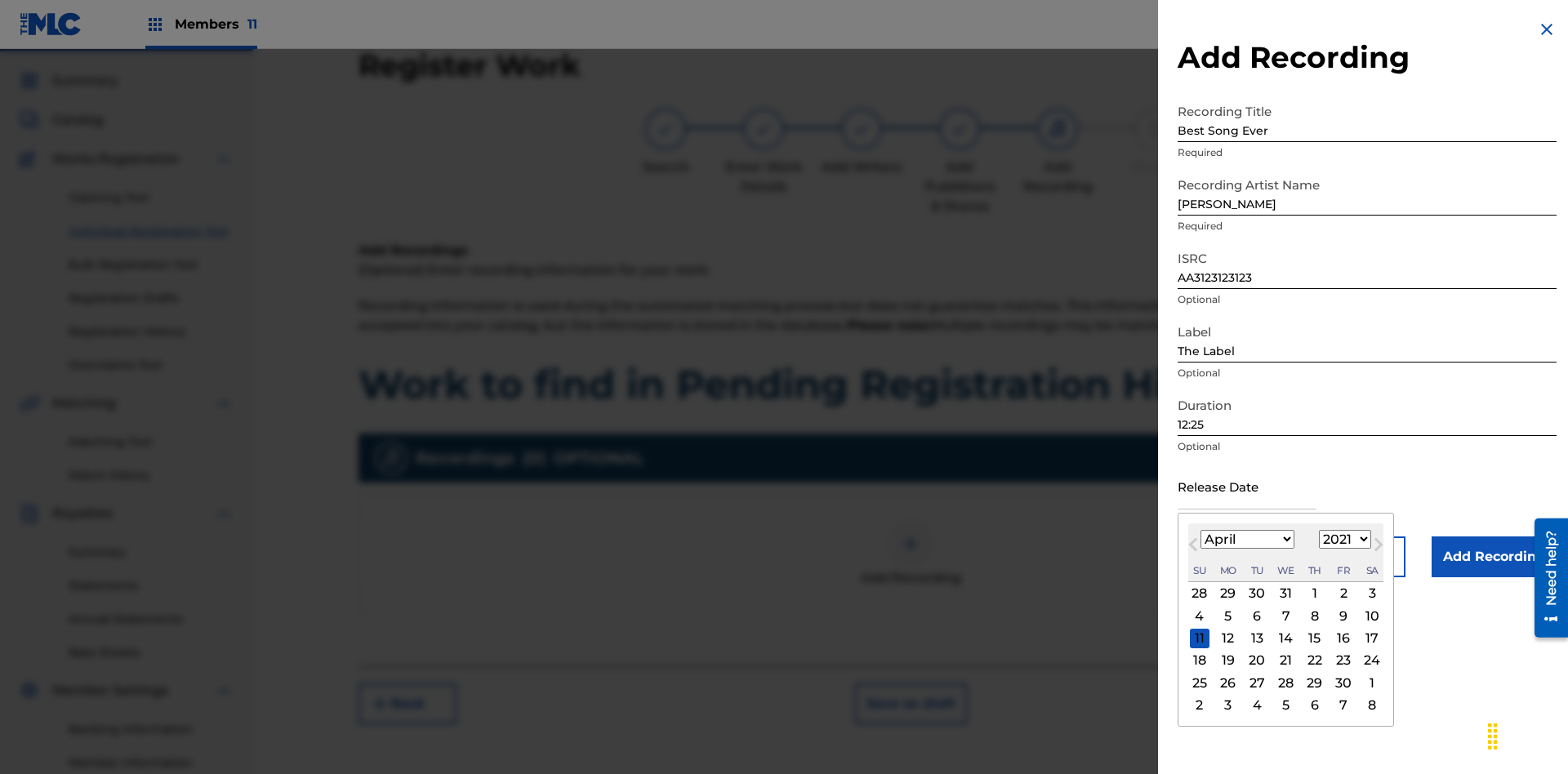
click at [1343, 540] on select "1900 1901 1902 1903 1904 1905 1906 1907 1908 1909 1910 1911 1912 1913 1914 1915…" at bounding box center [1346, 540] width 52 height 19
click at [1313, 594] on div "1" at bounding box center [1315, 594] width 20 height 20
type input "[DATE]"
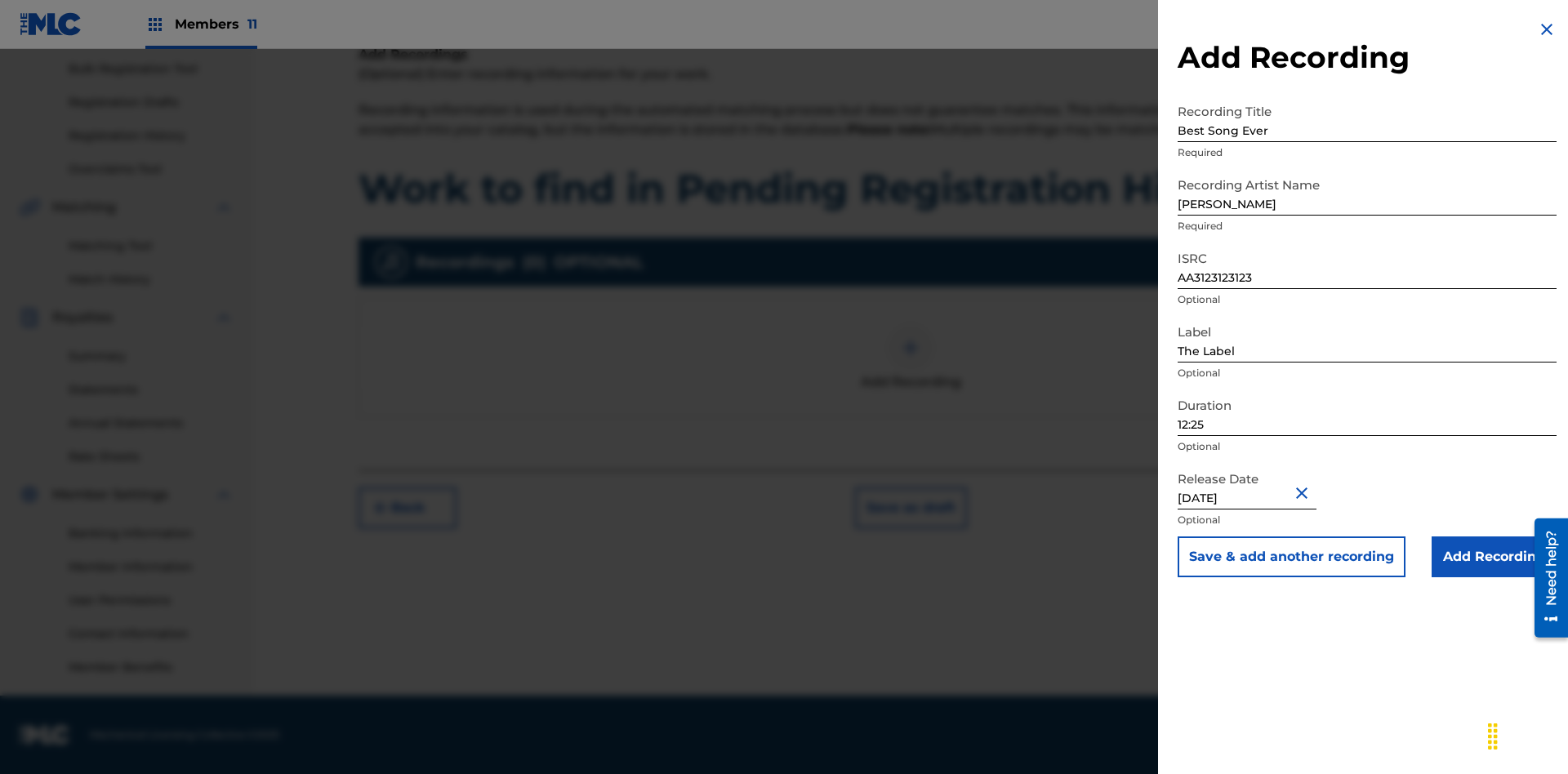
click at [1494, 557] on input "Add Recording" at bounding box center [1494, 556] width 125 height 41
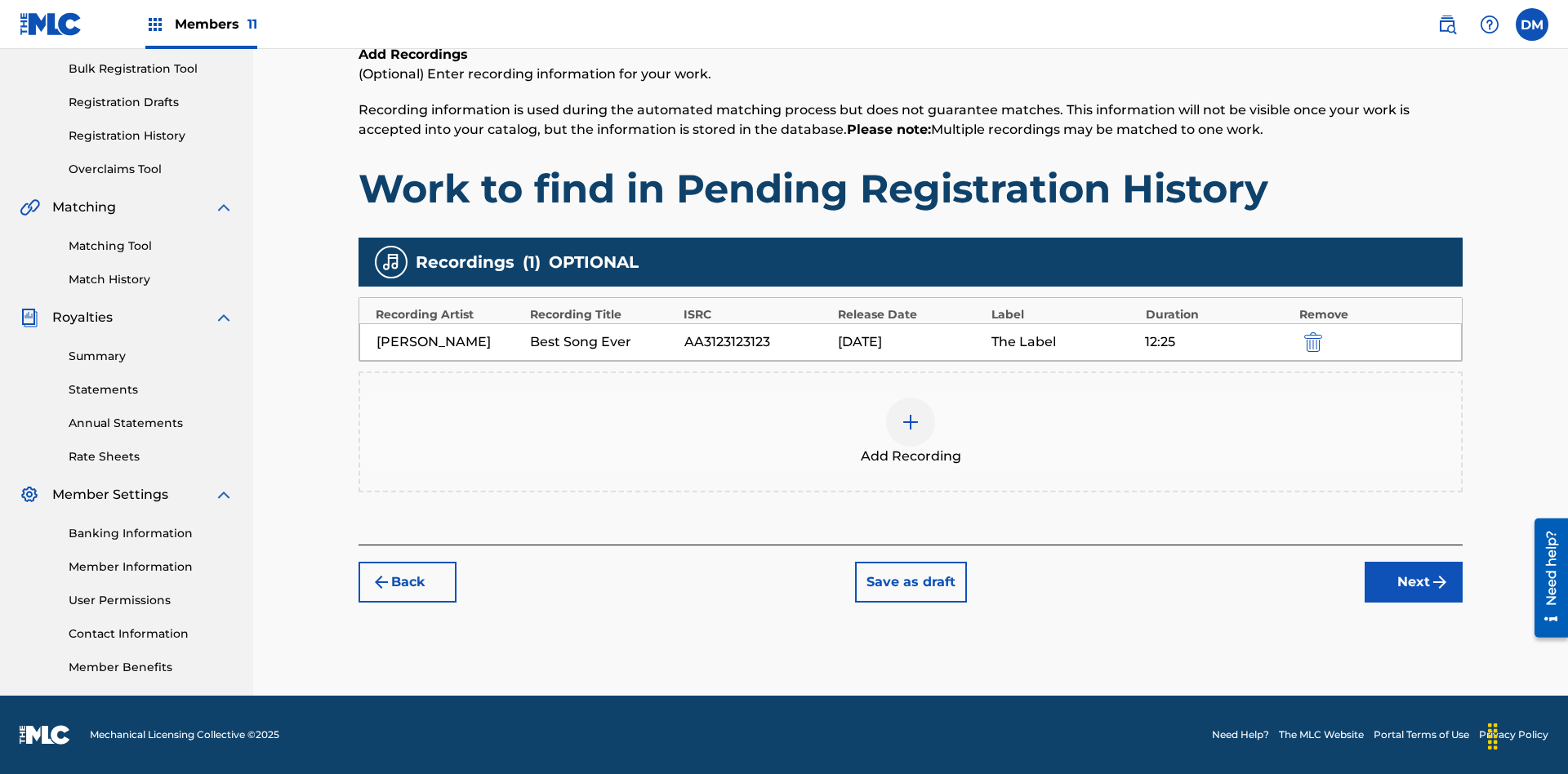
click at [1414, 582] on button "Next" at bounding box center [1413, 581] width 98 height 41
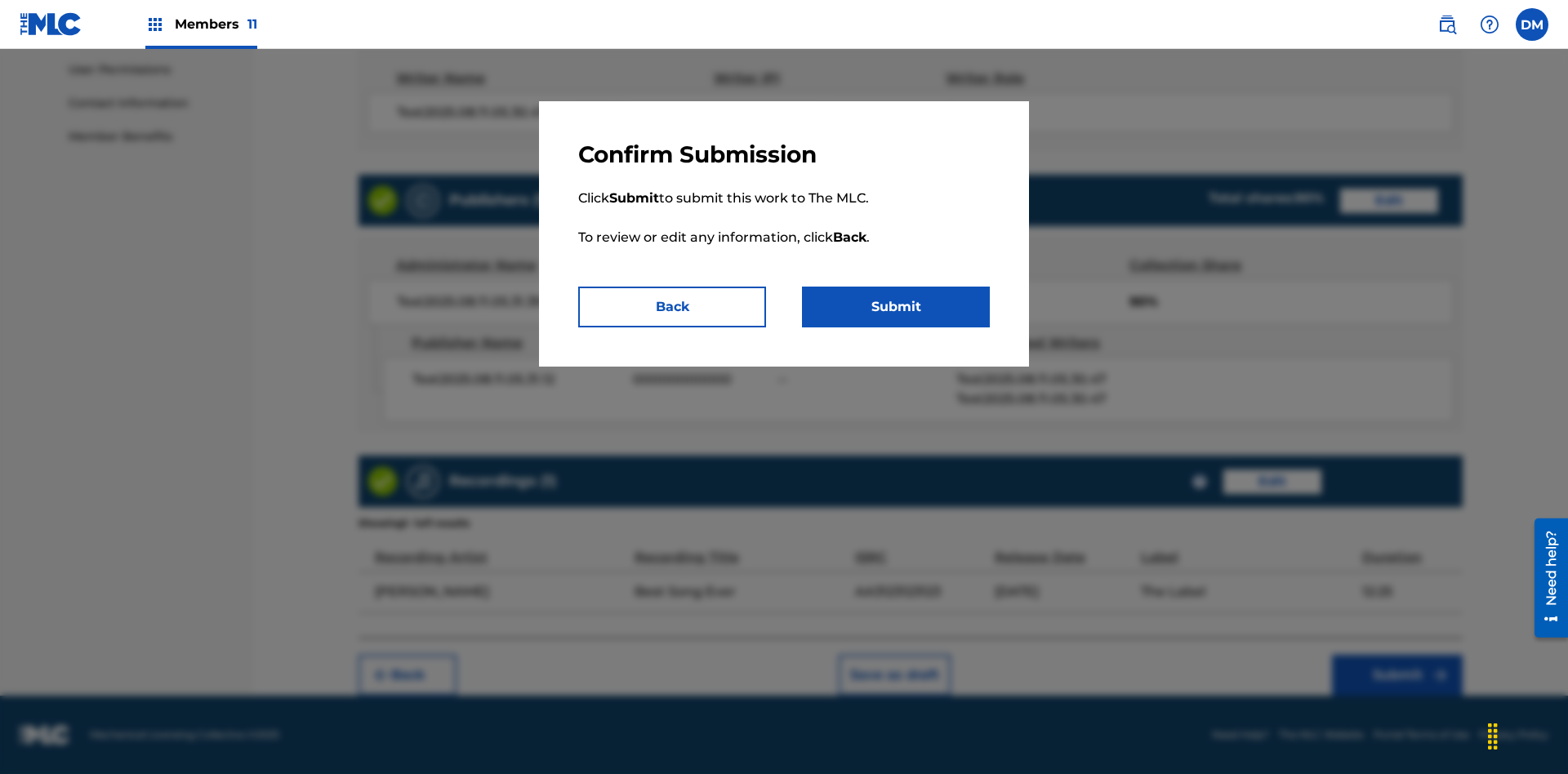
click at [896, 307] on button "Submit" at bounding box center [896, 306] width 188 height 41
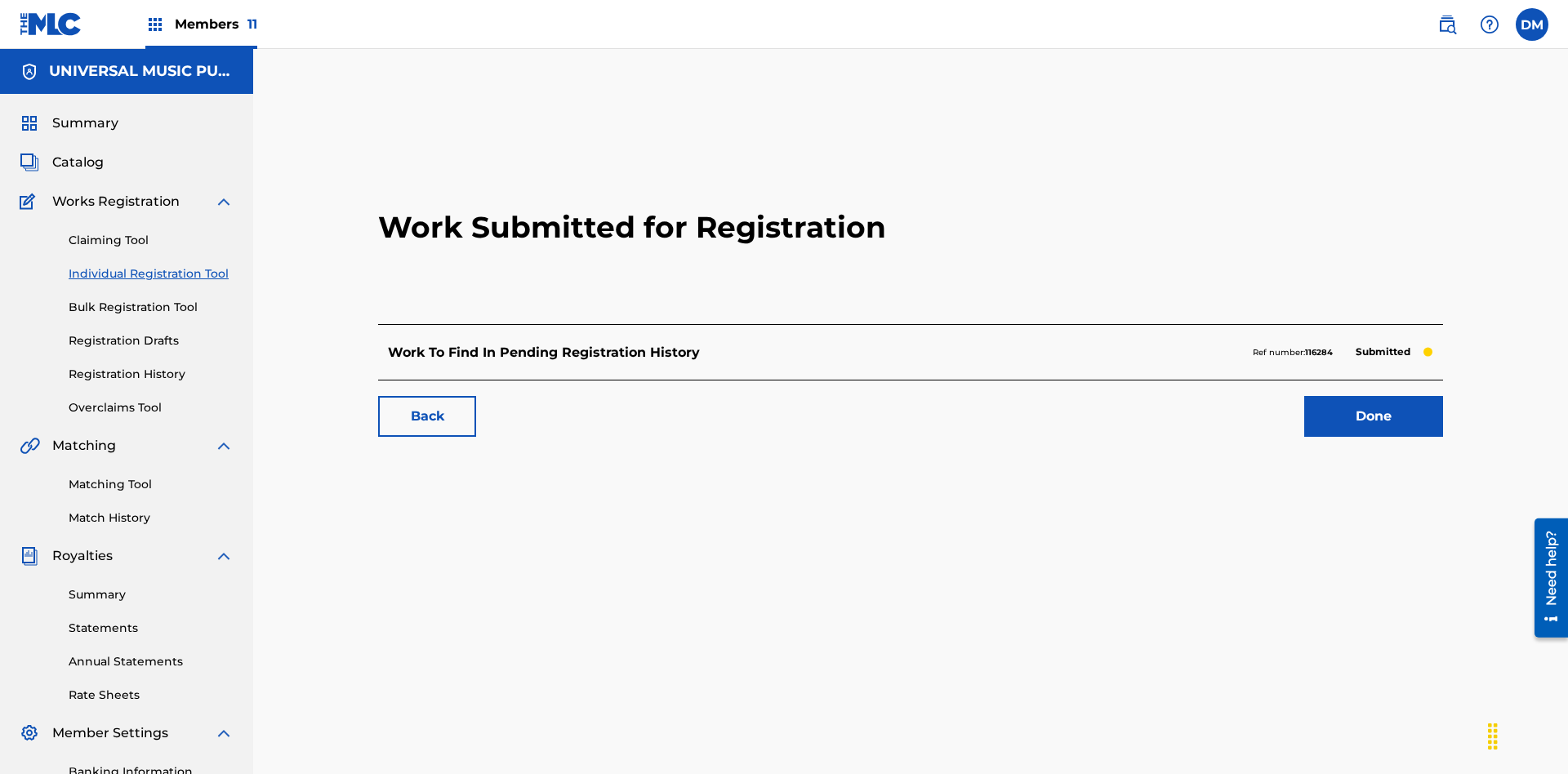
click at [1305, 396] on link "Done" at bounding box center [1374, 416] width 139 height 41
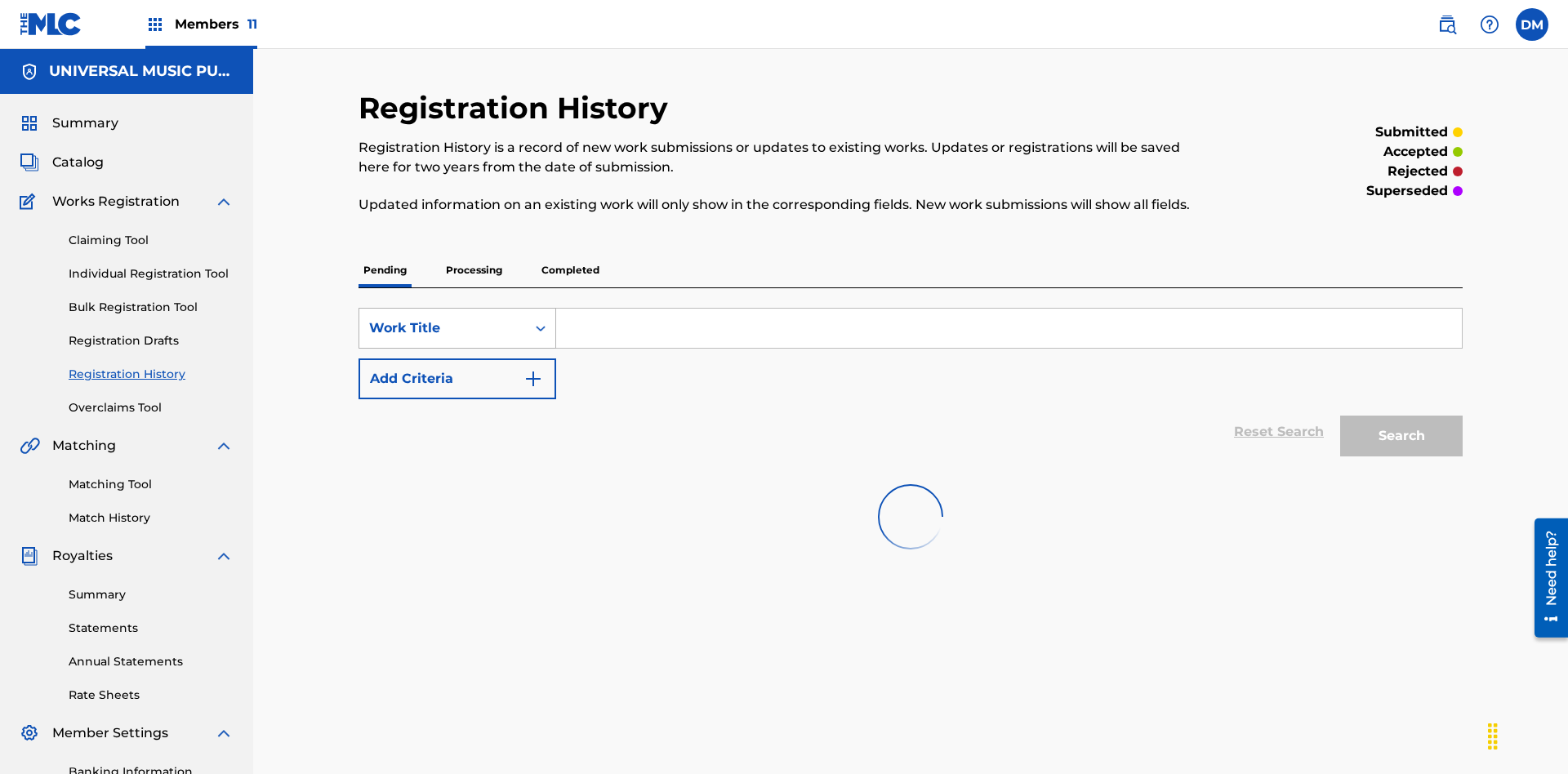
click at [443, 318] on div "Work Title" at bounding box center [442, 328] width 147 height 20
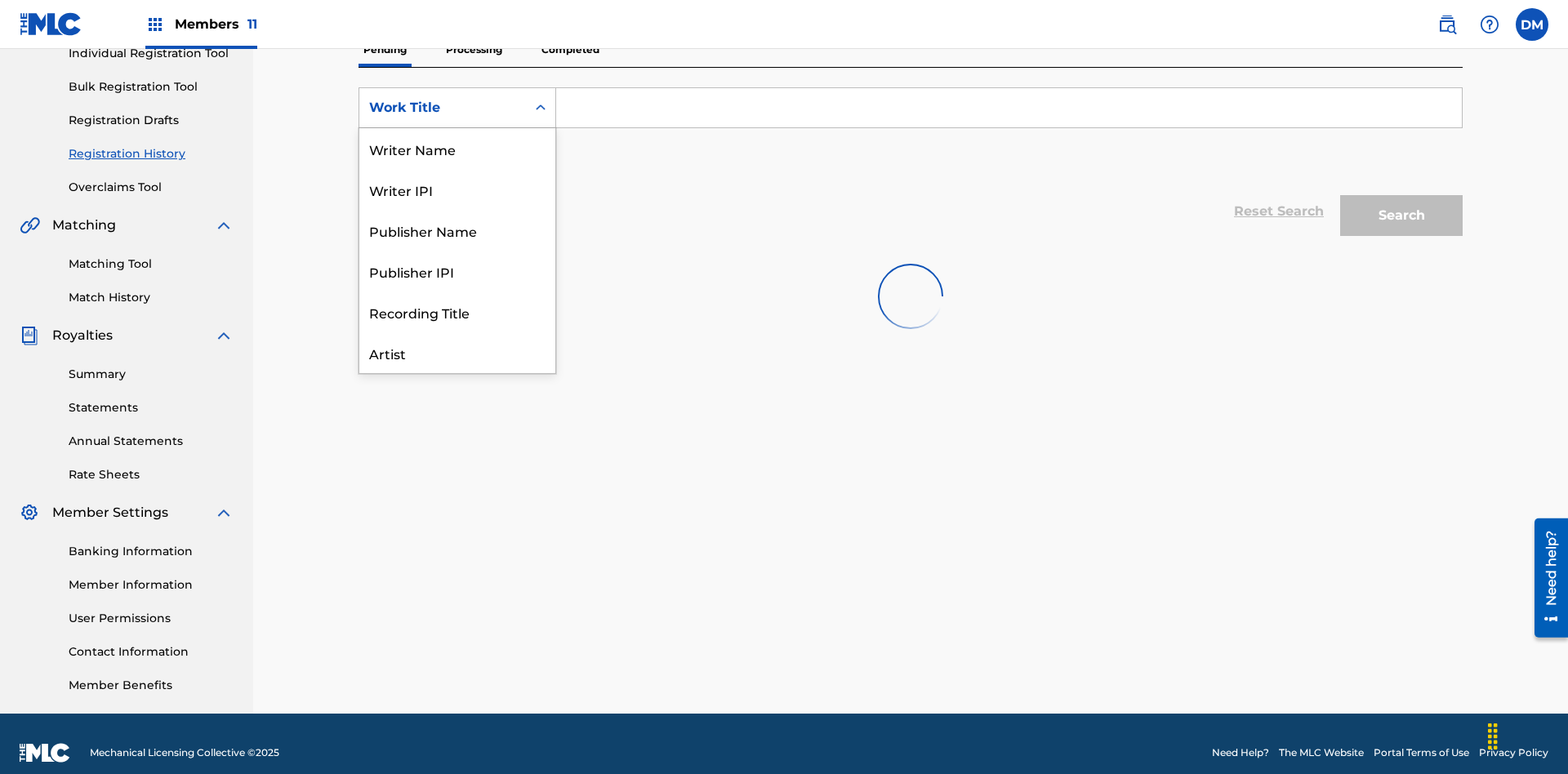
scroll to position [82, 0]
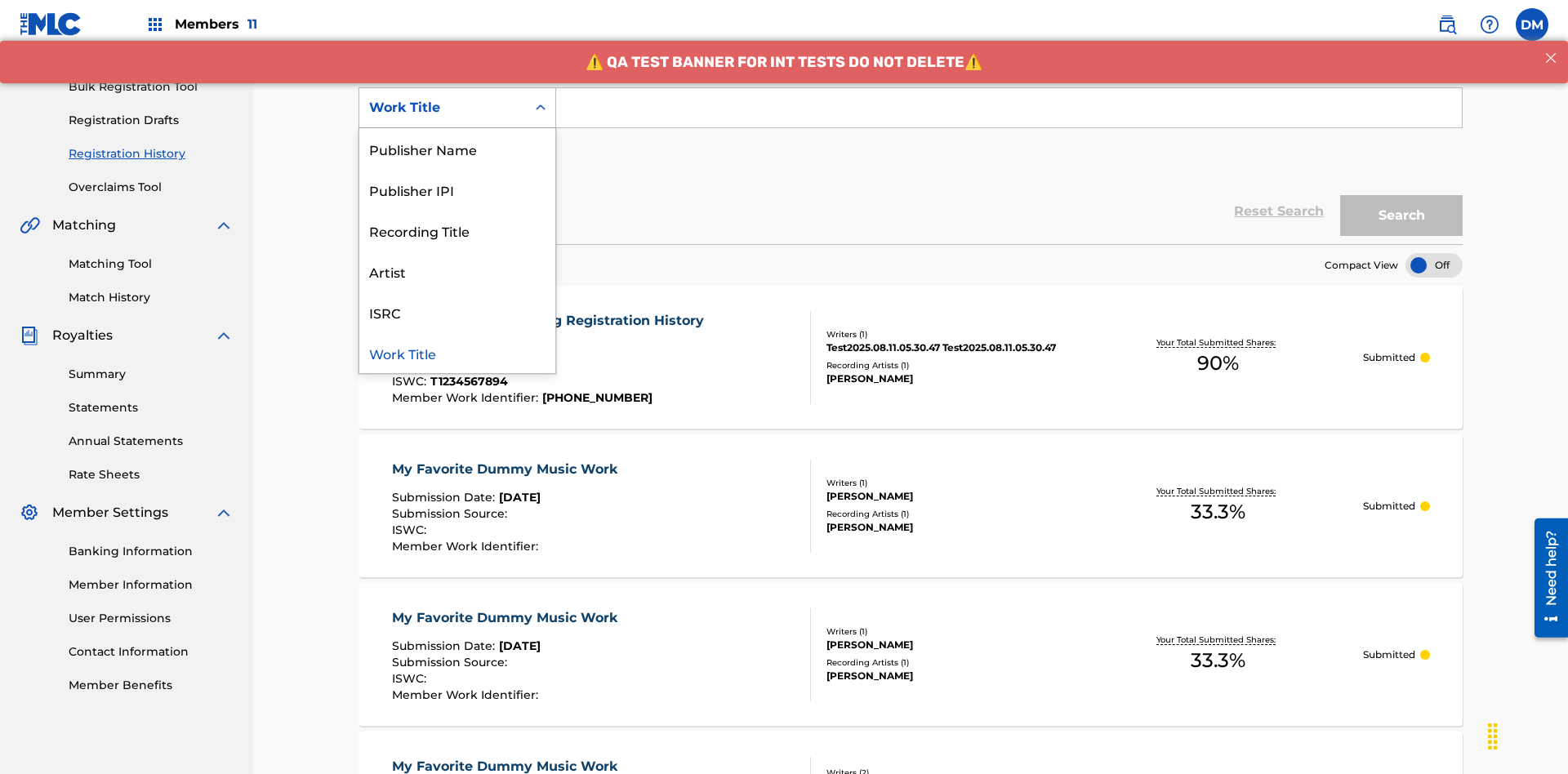
click at [458, 352] on div "Work Title" at bounding box center [458, 352] width 196 height 41
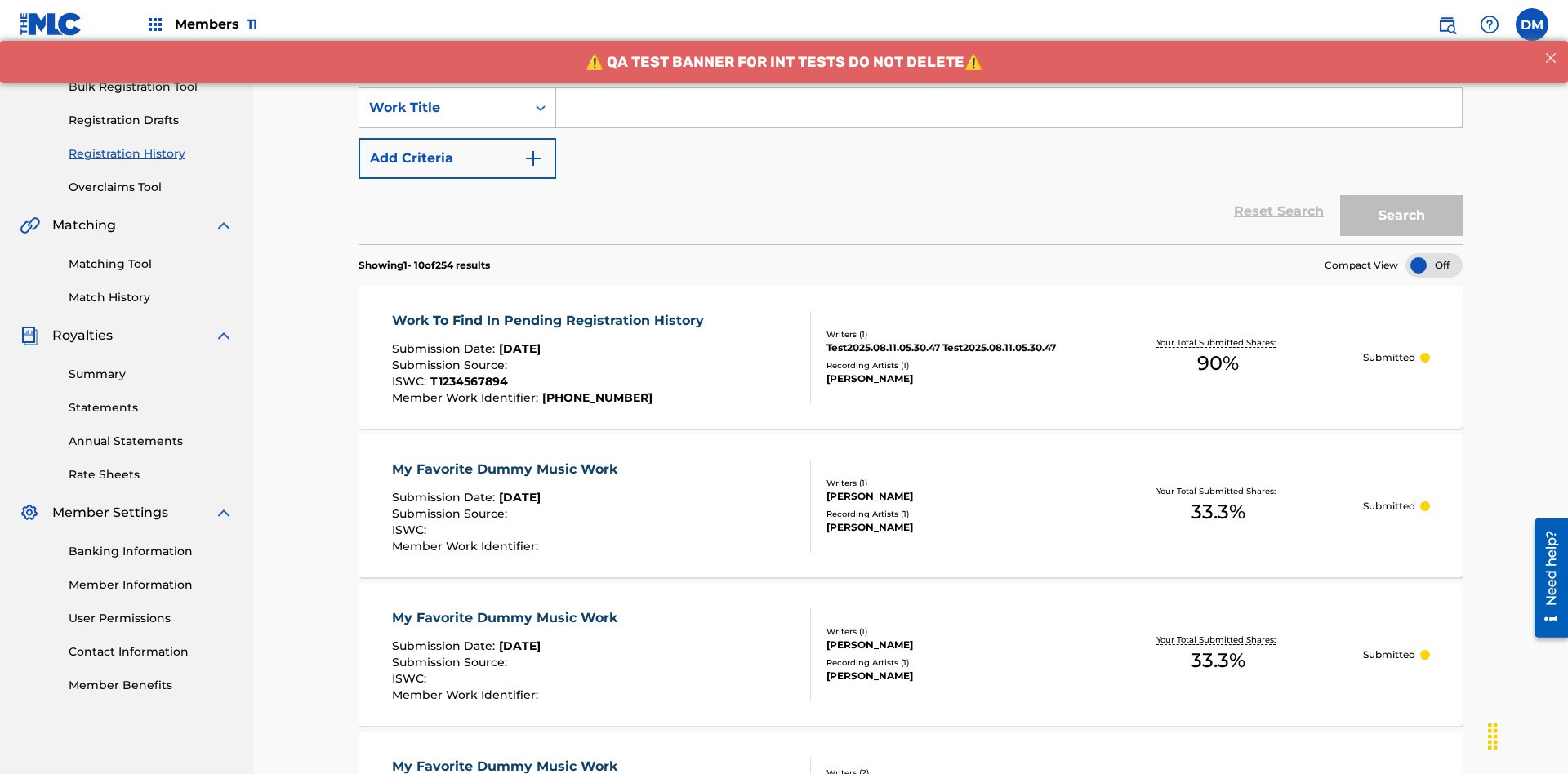
click at [458, 138] on button "Add Criteria" at bounding box center [458, 158] width 198 height 41
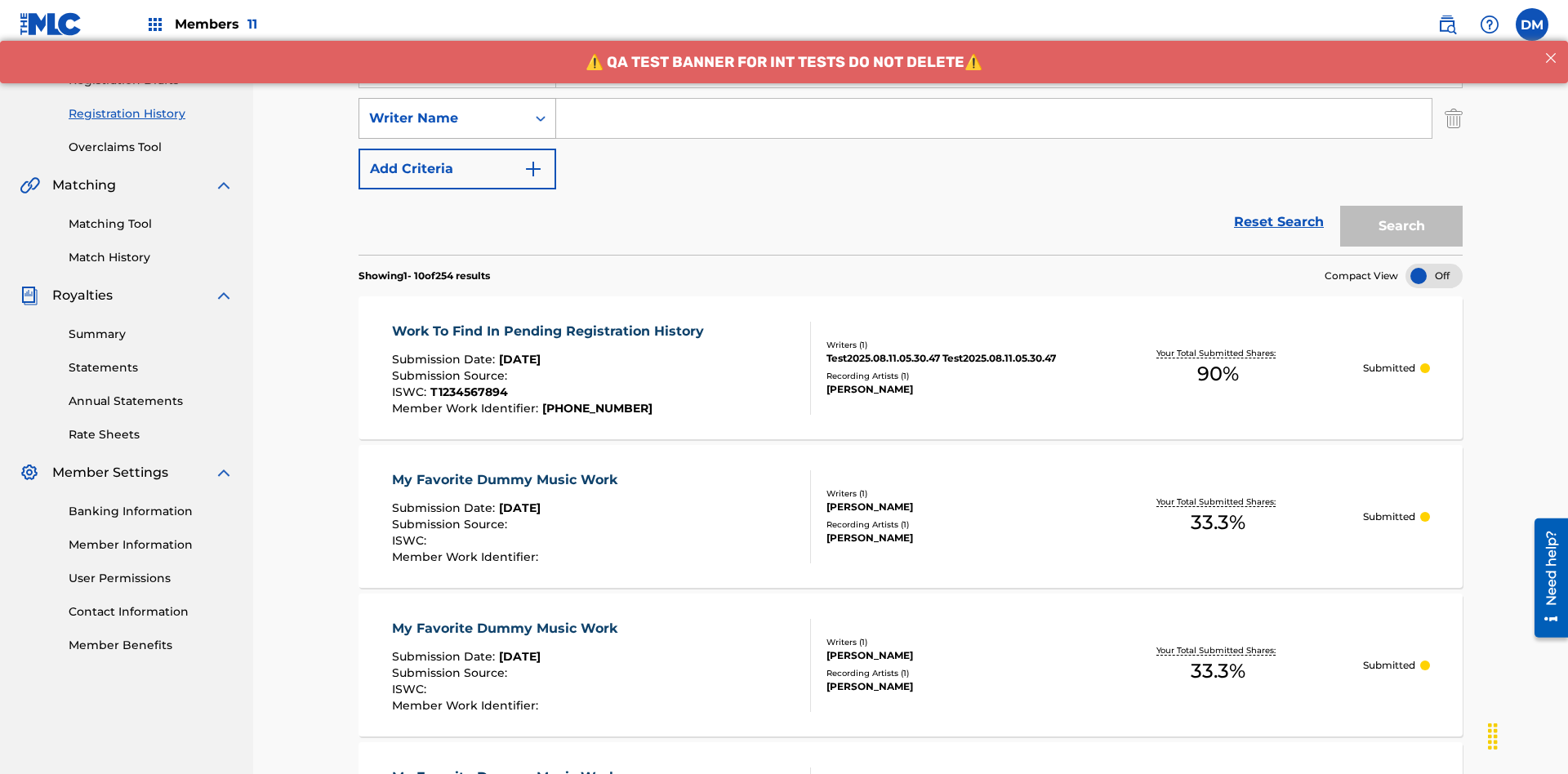
click at [443, 108] on div "Writer Name" at bounding box center [442, 118] width 147 height 20
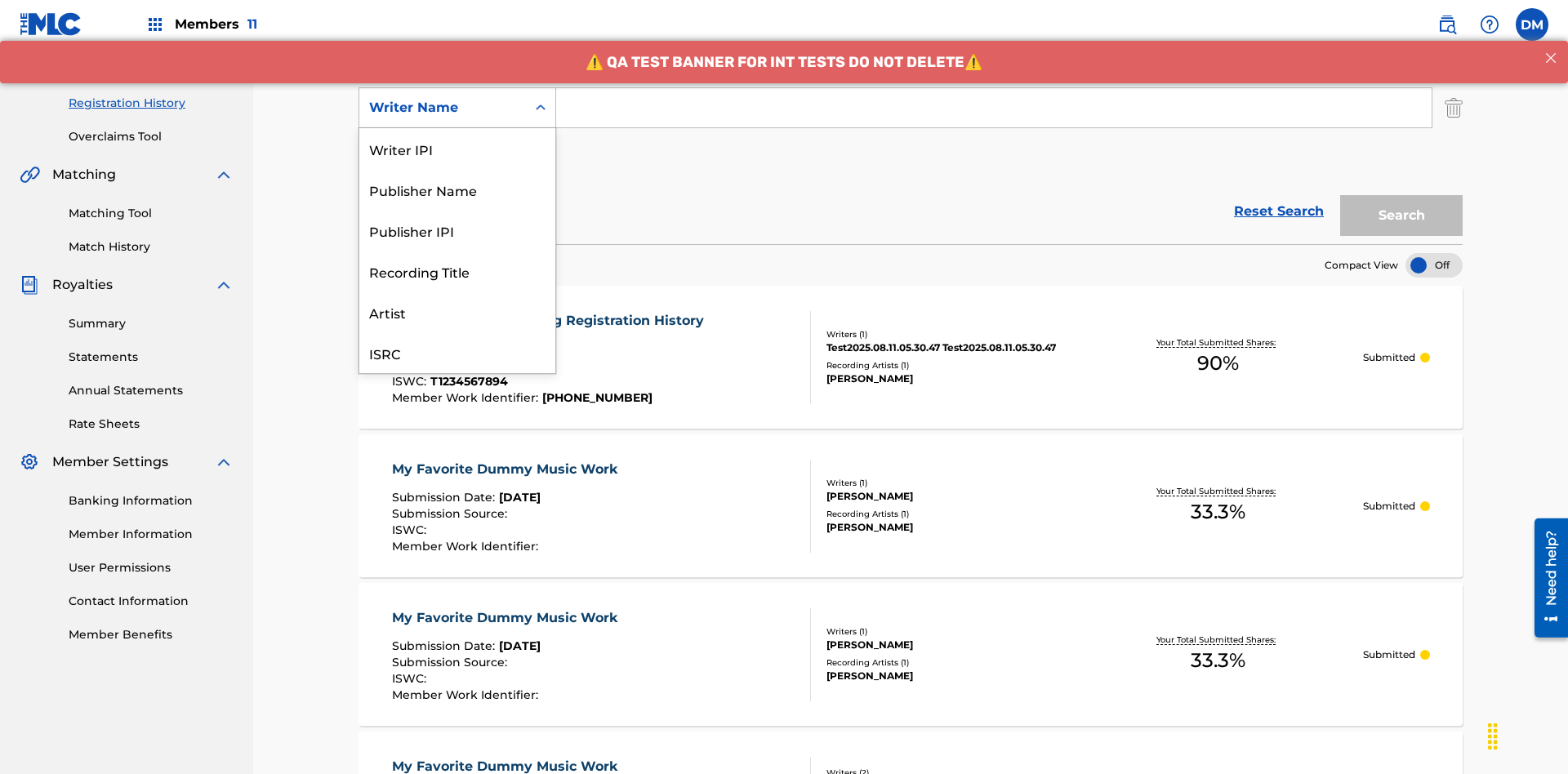
scroll to position [41, 0]
click at [458, 230] on div "Recording Title" at bounding box center [458, 230] width 196 height 41
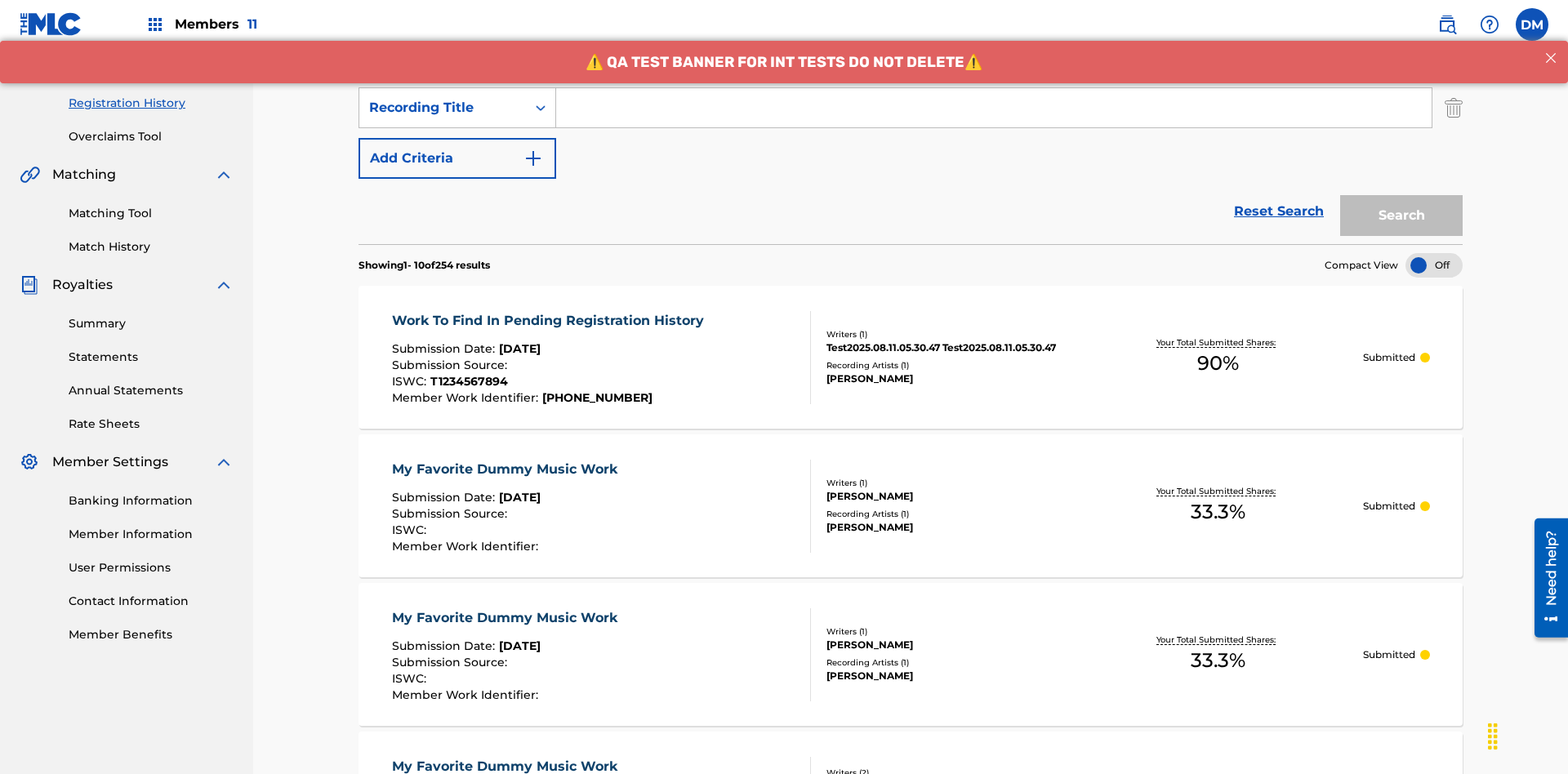
click at [458, 138] on button "Add Criteria" at bounding box center [458, 158] width 198 height 41
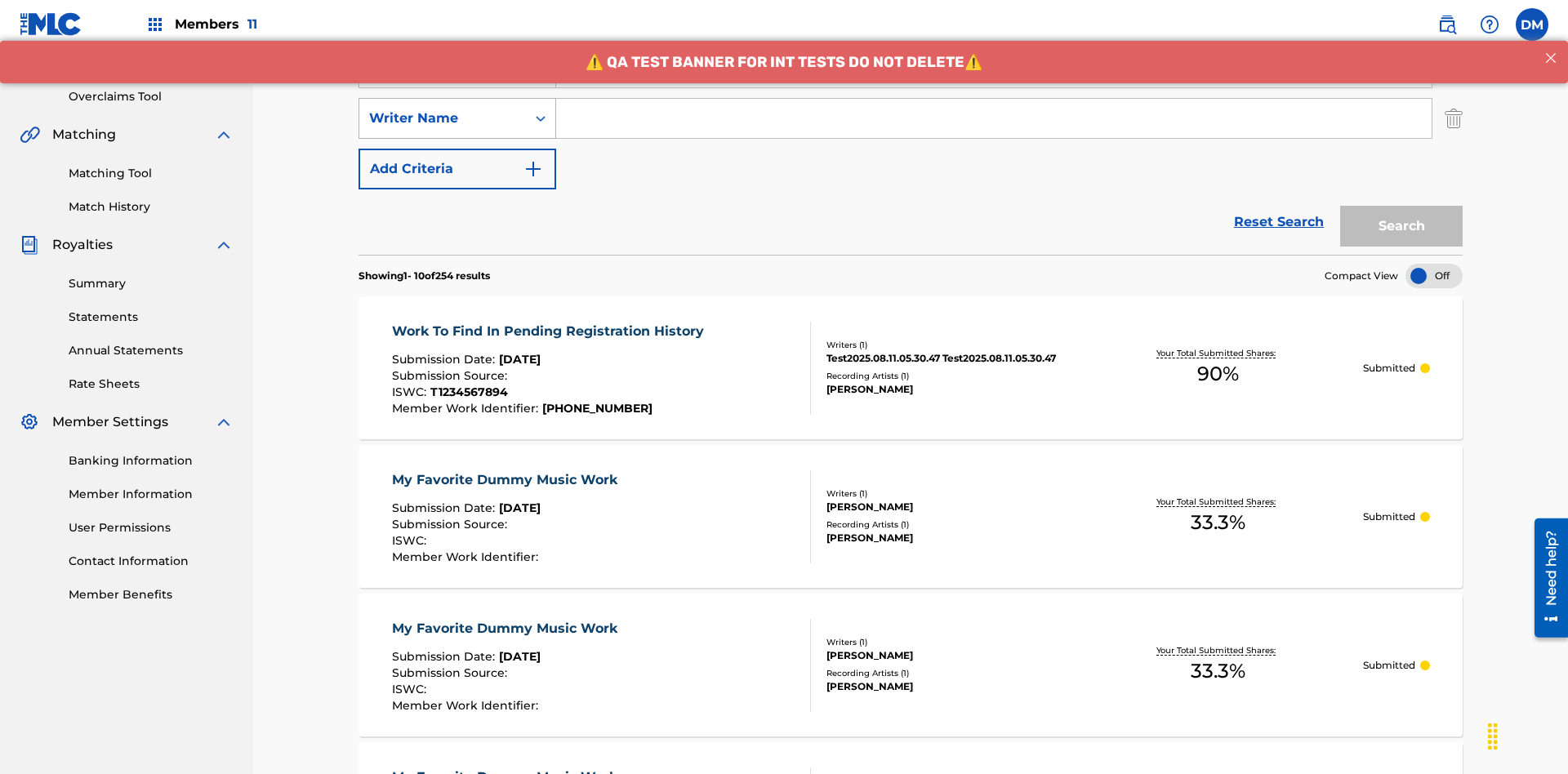
click at [443, 108] on div "Writer Name" at bounding box center [442, 118] width 147 height 20
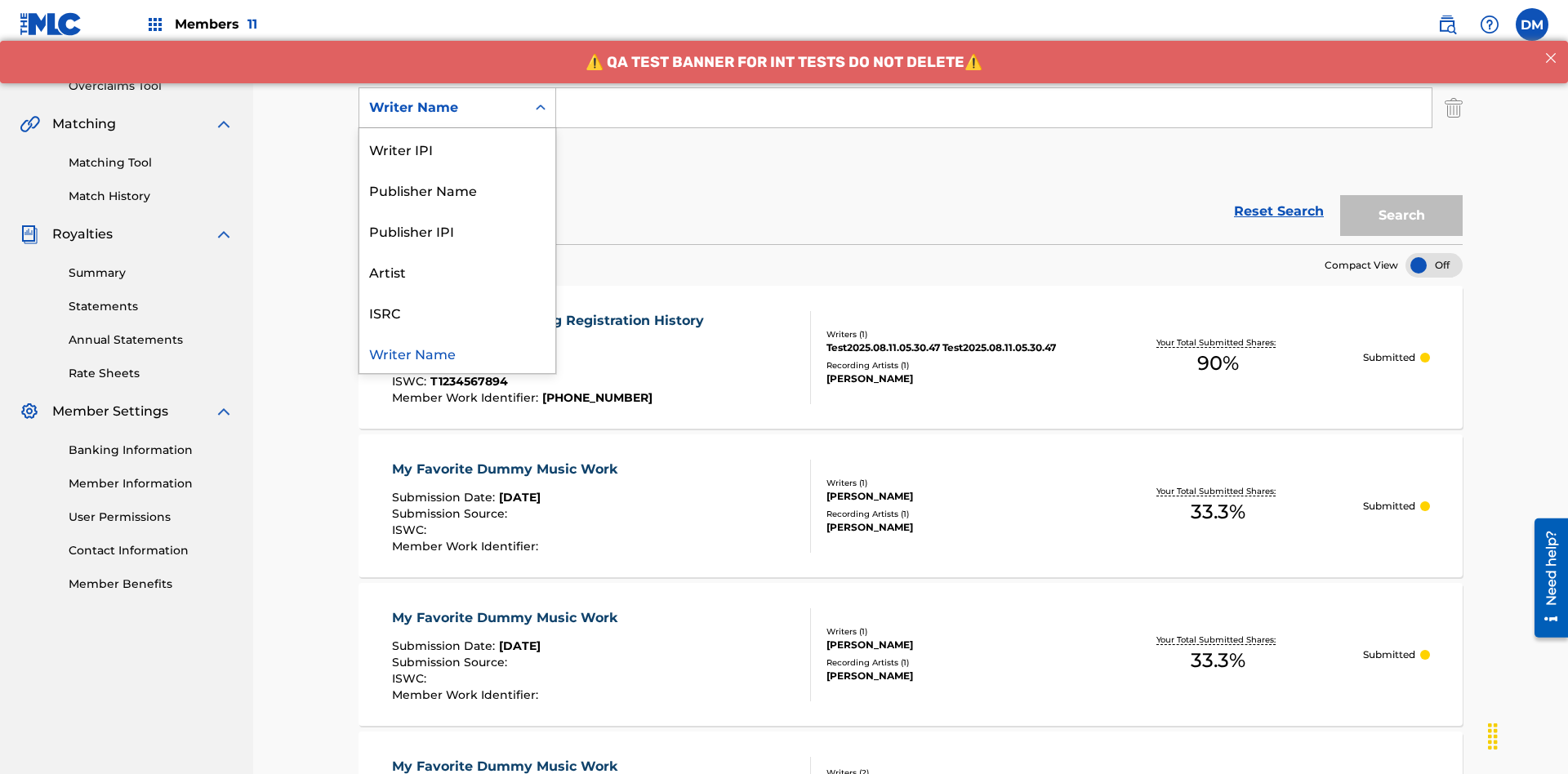
click at [458, 312] on div "ISRC" at bounding box center [458, 312] width 196 height 41
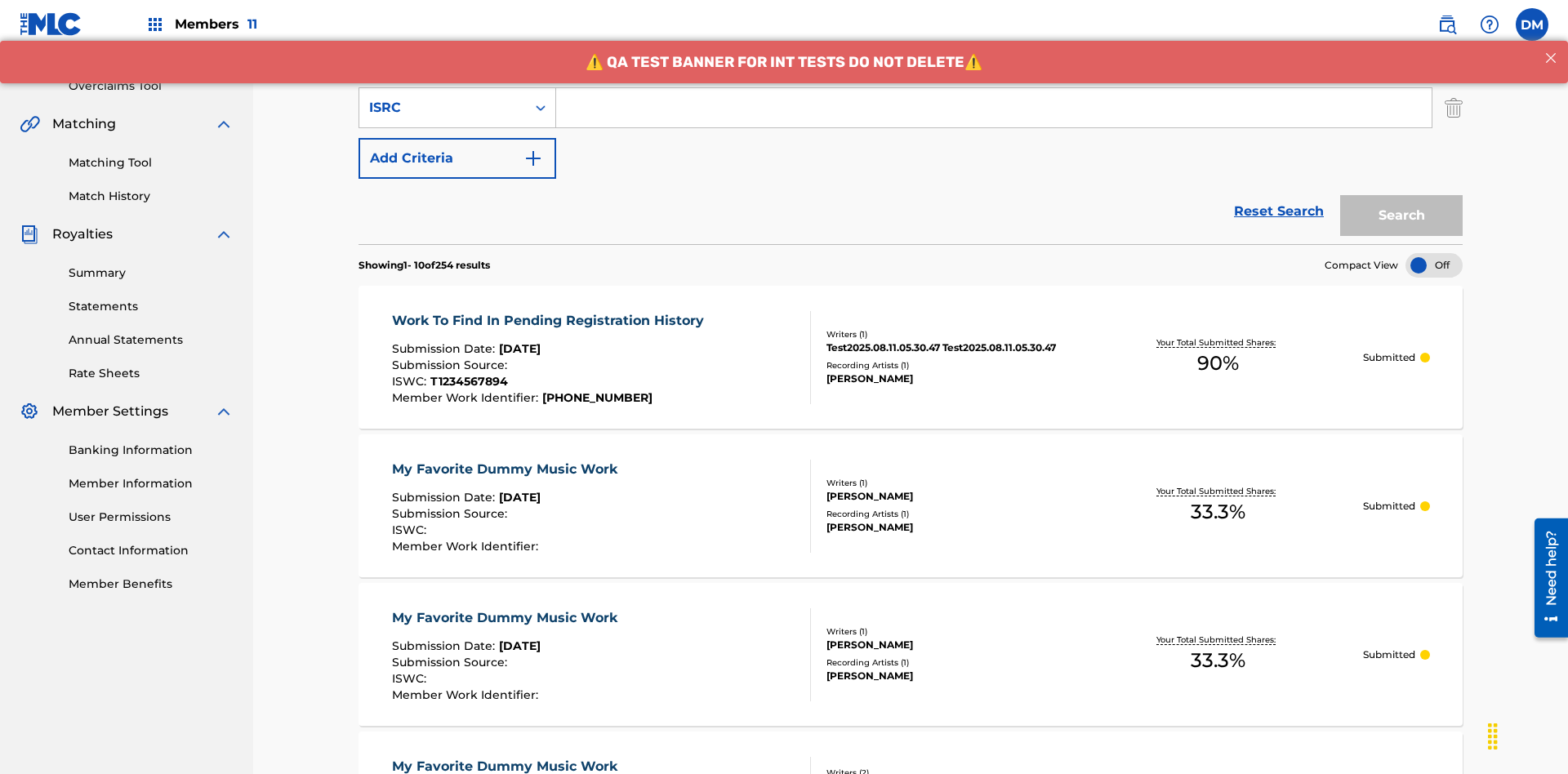
click at [458, 138] on button "Add Criteria" at bounding box center [458, 158] width 198 height 41
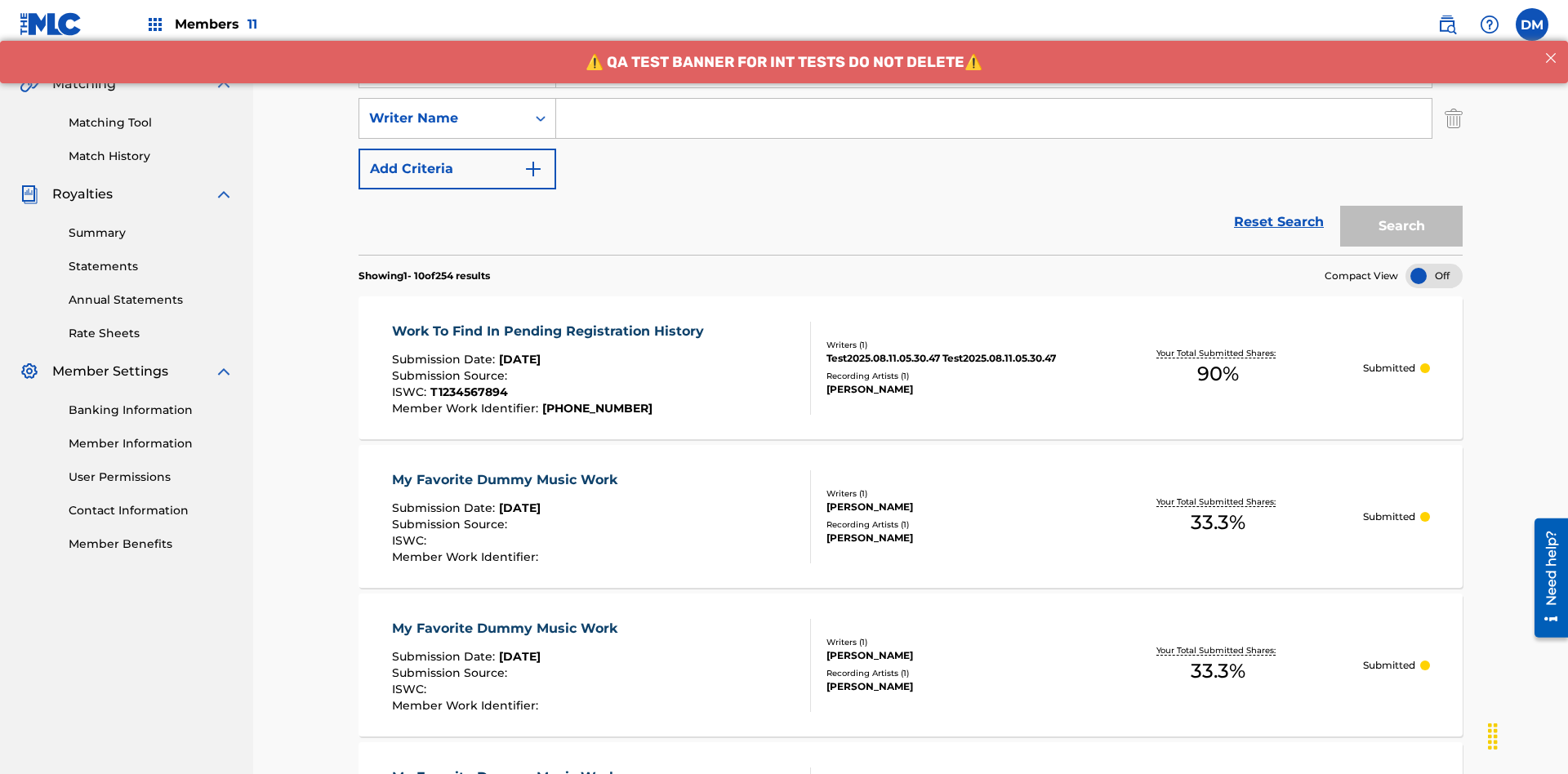
scroll to position [372, 0]
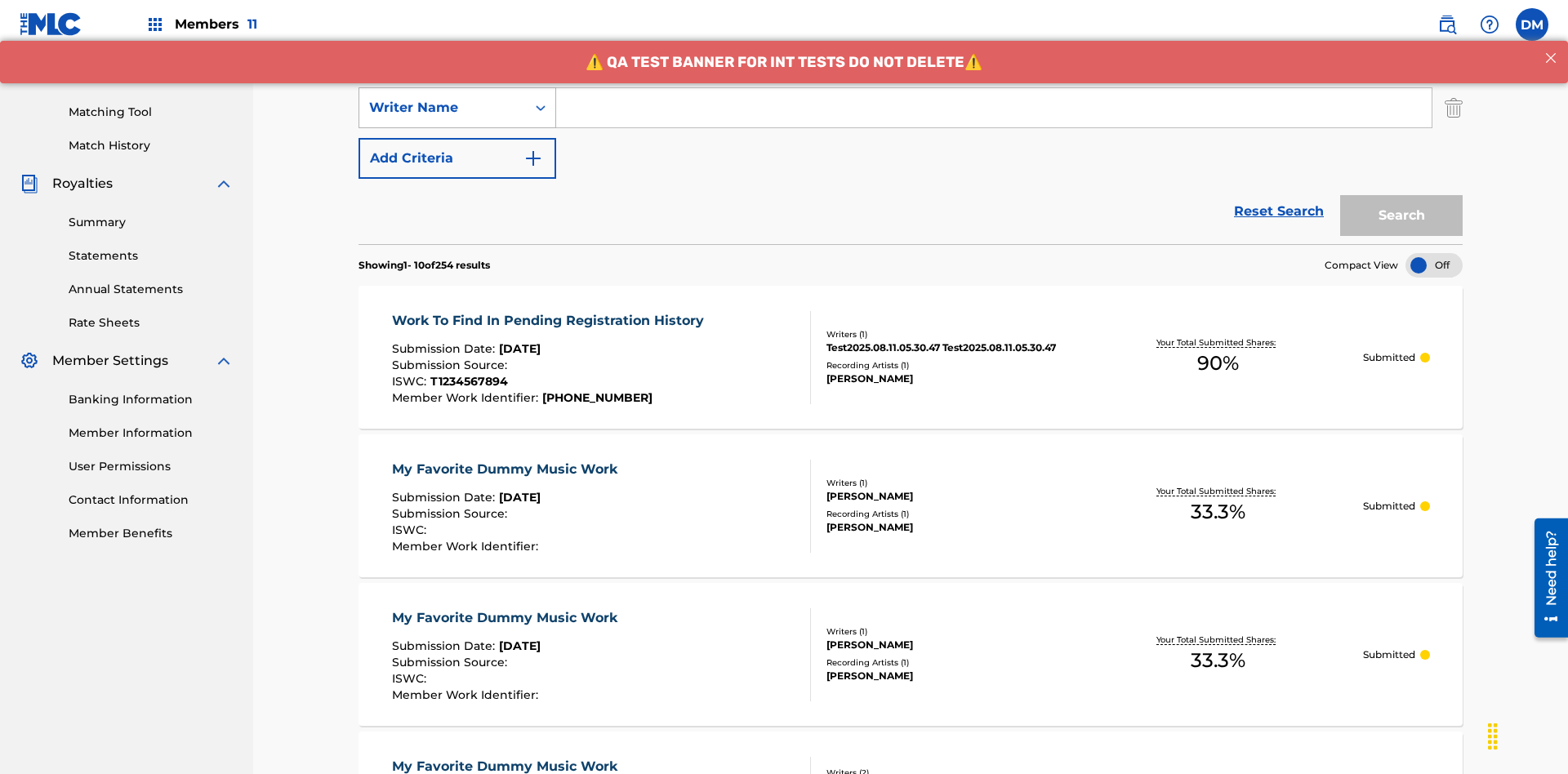
click at [443, 108] on div "Writer Name" at bounding box center [442, 108] width 147 height 20
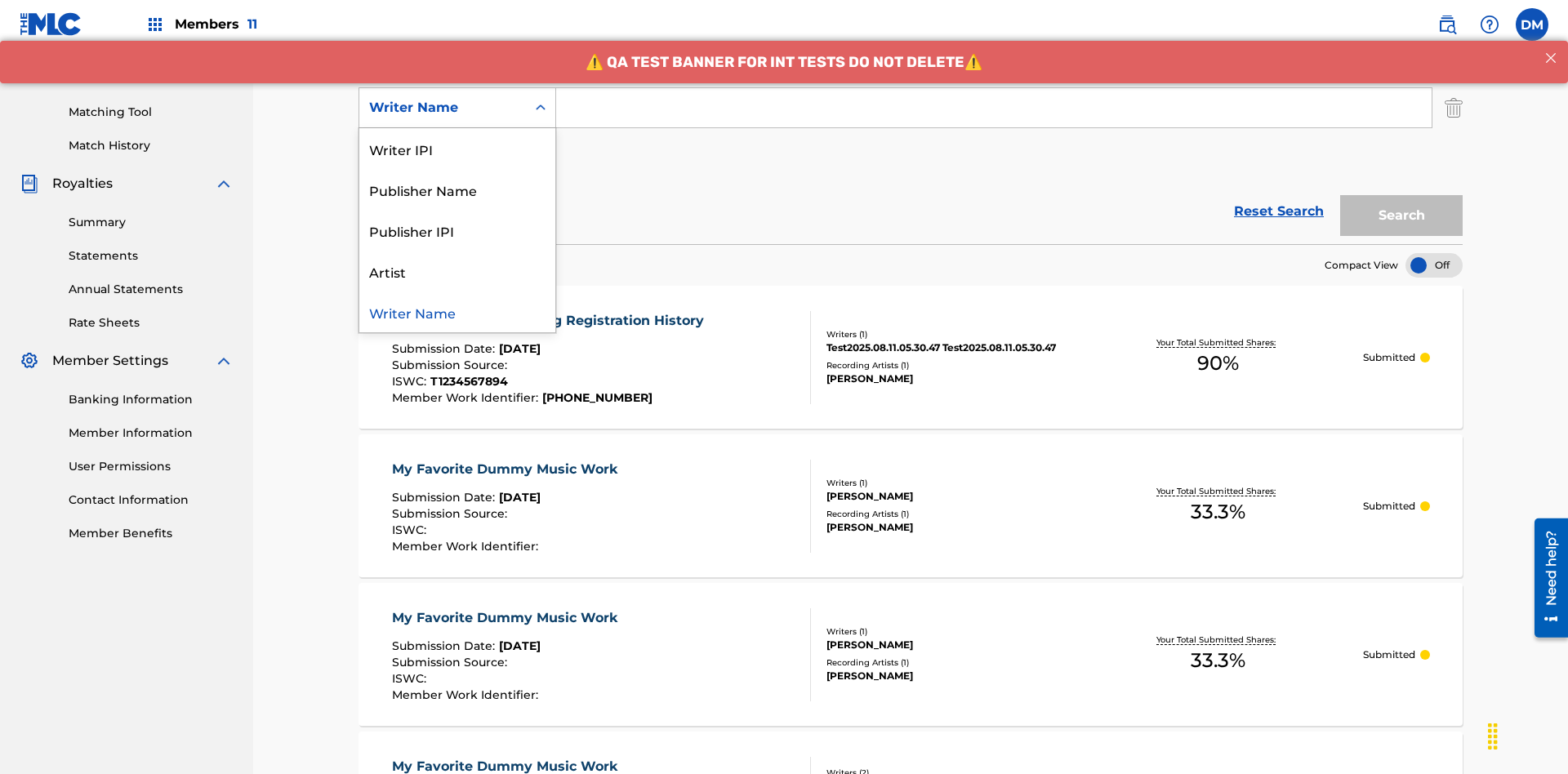
click at [458, 230] on div "Publisher IPI" at bounding box center [458, 230] width 196 height 41
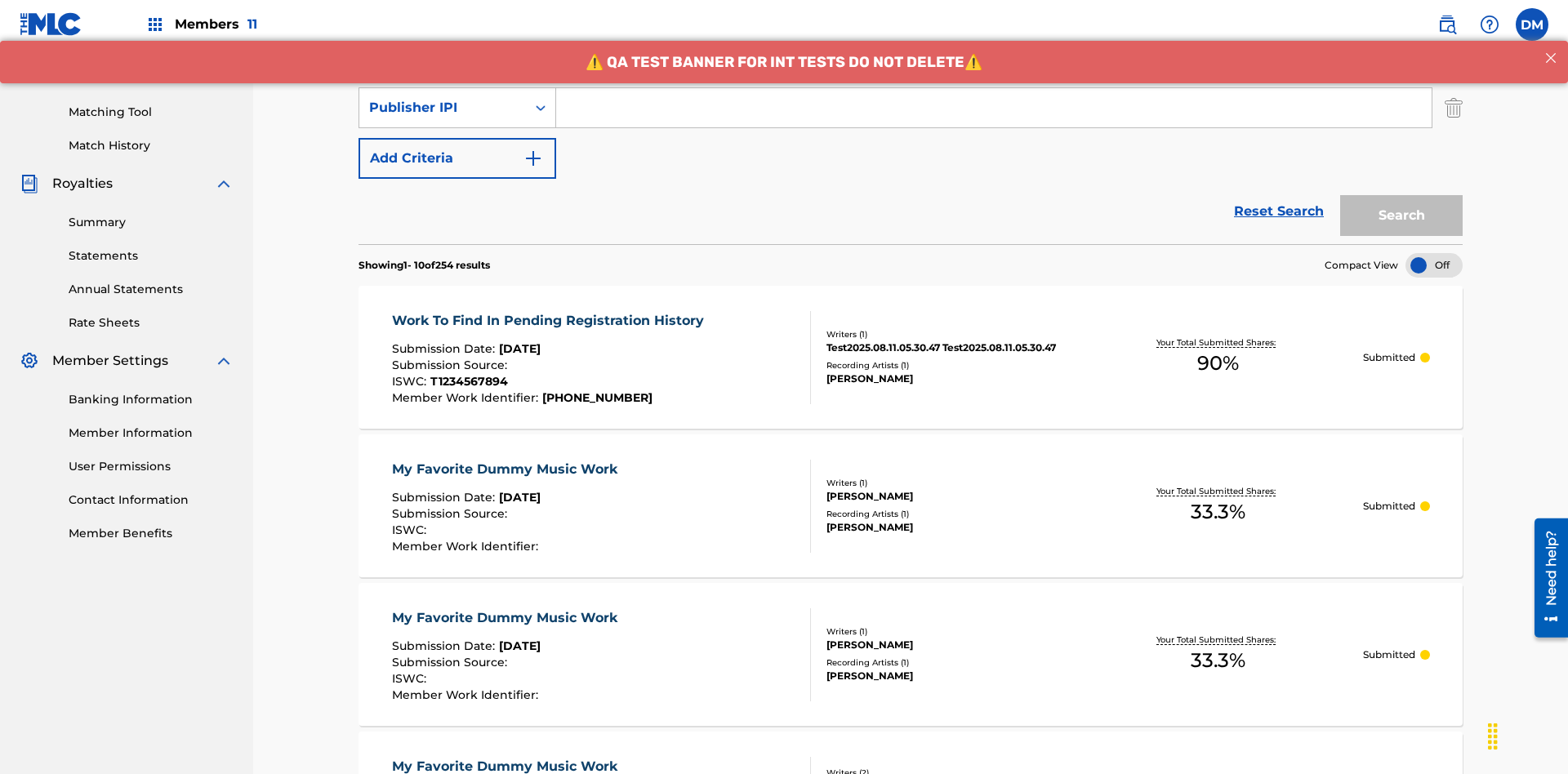
click at [458, 138] on button "Add Criteria" at bounding box center [458, 158] width 198 height 41
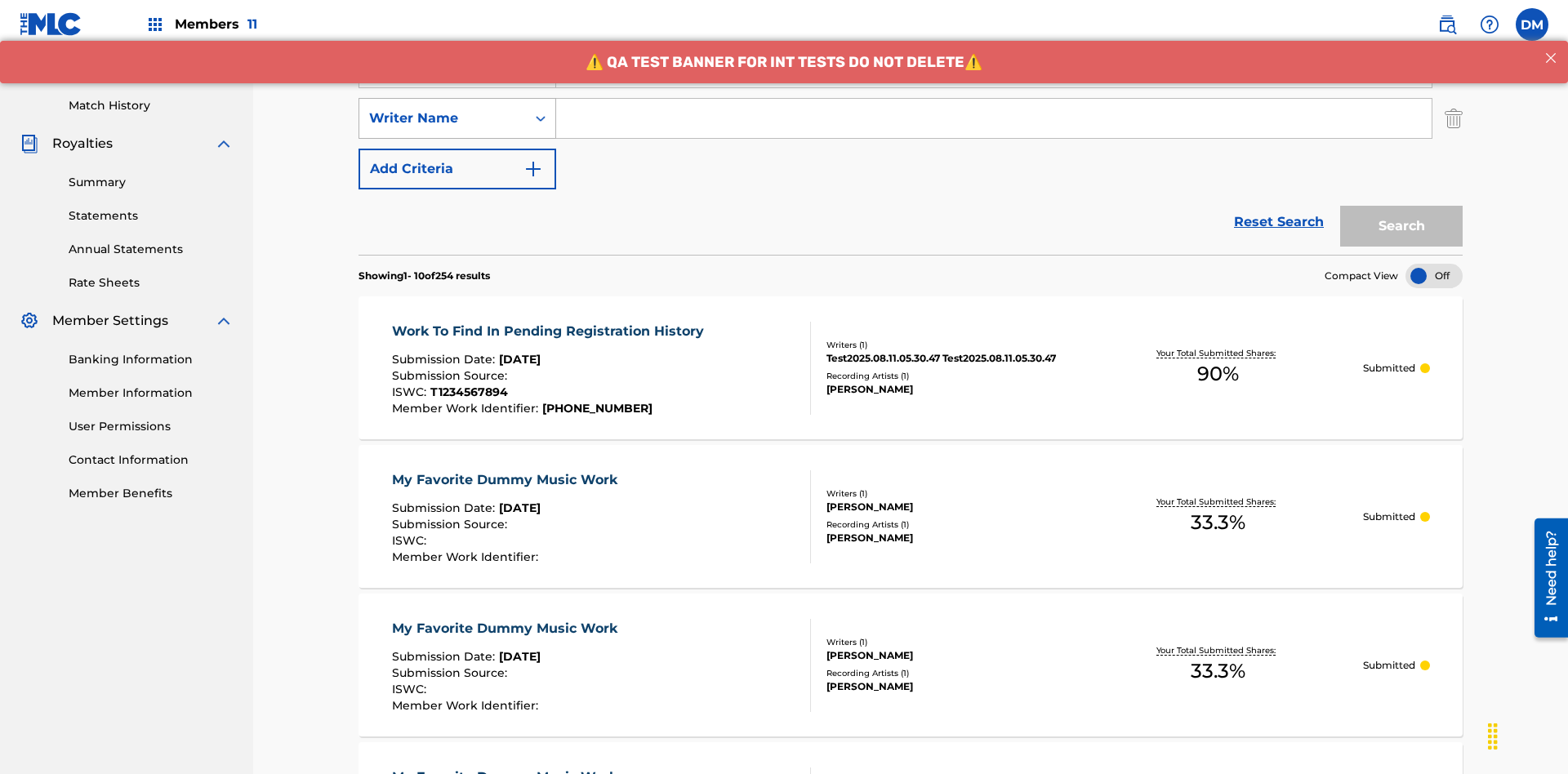
click at [443, 108] on div "Writer Name" at bounding box center [442, 118] width 147 height 20
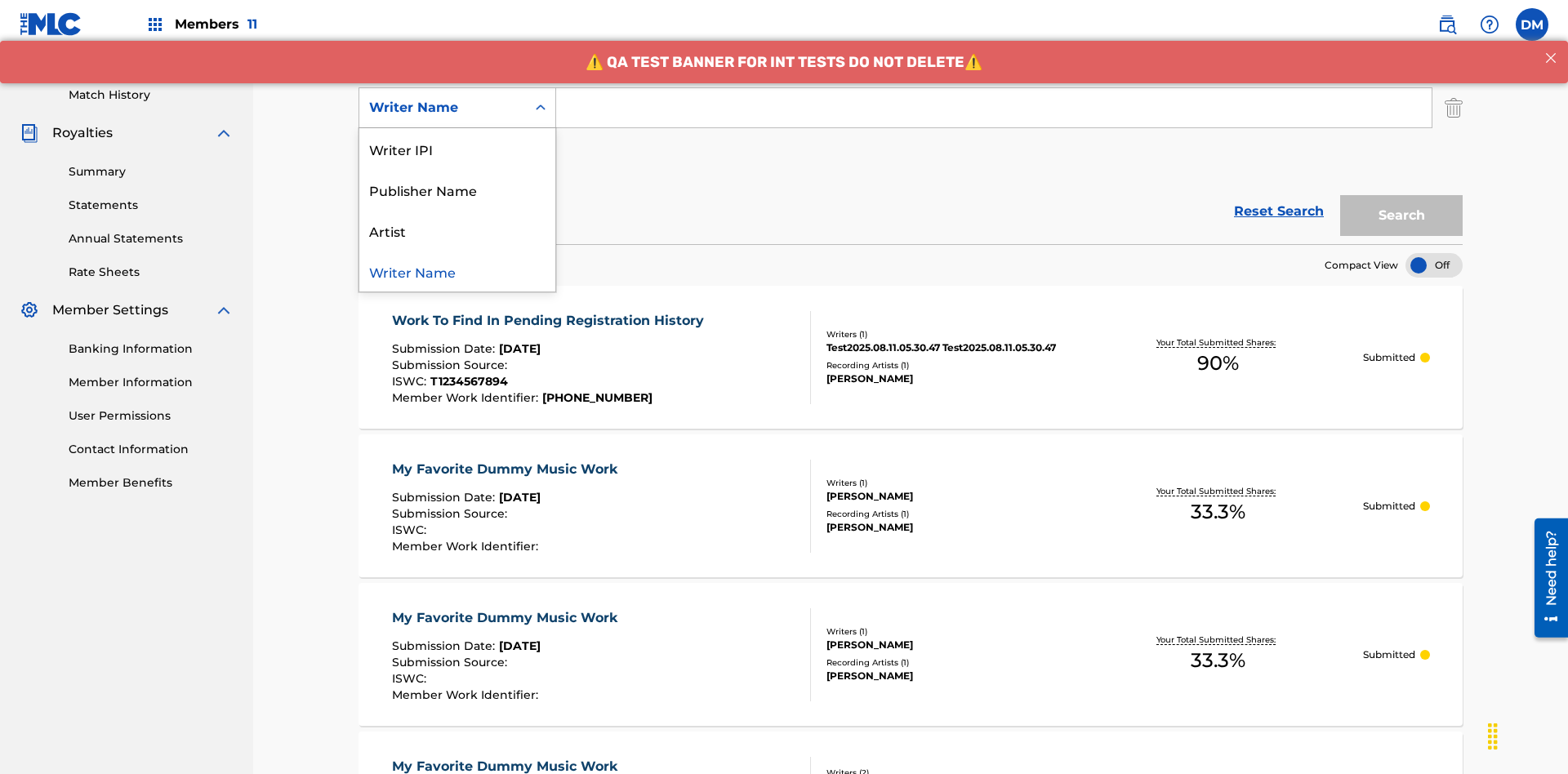
click at [458, 230] on div "Artist" at bounding box center [458, 230] width 196 height 41
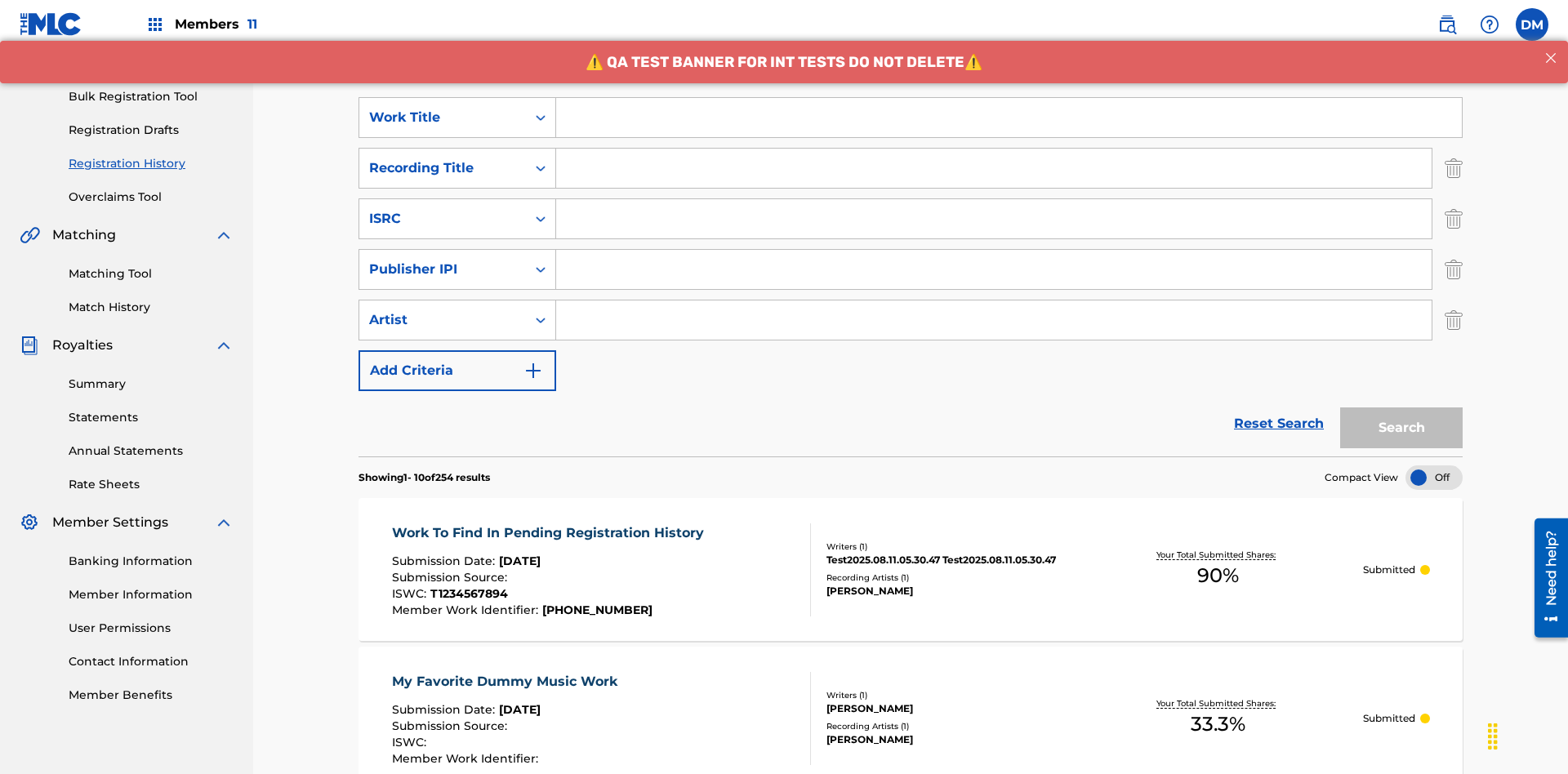
click at [1009, 117] on input "Search Form" at bounding box center [1009, 117] width 906 height 39
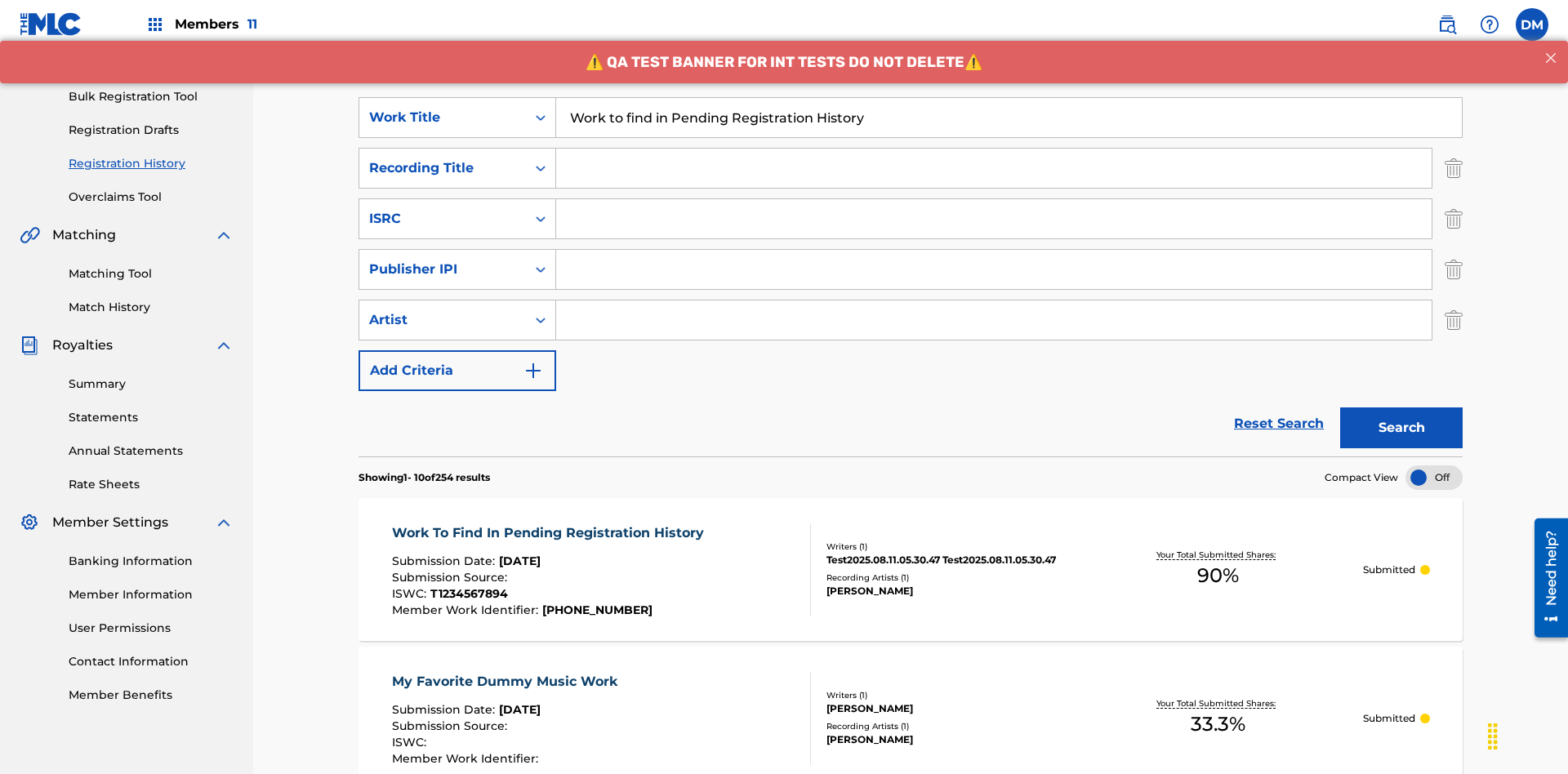
type input "Work to find in Pending Registration History"
click at [994, 148] on input "Search Form" at bounding box center [994, 167] width 876 height 39
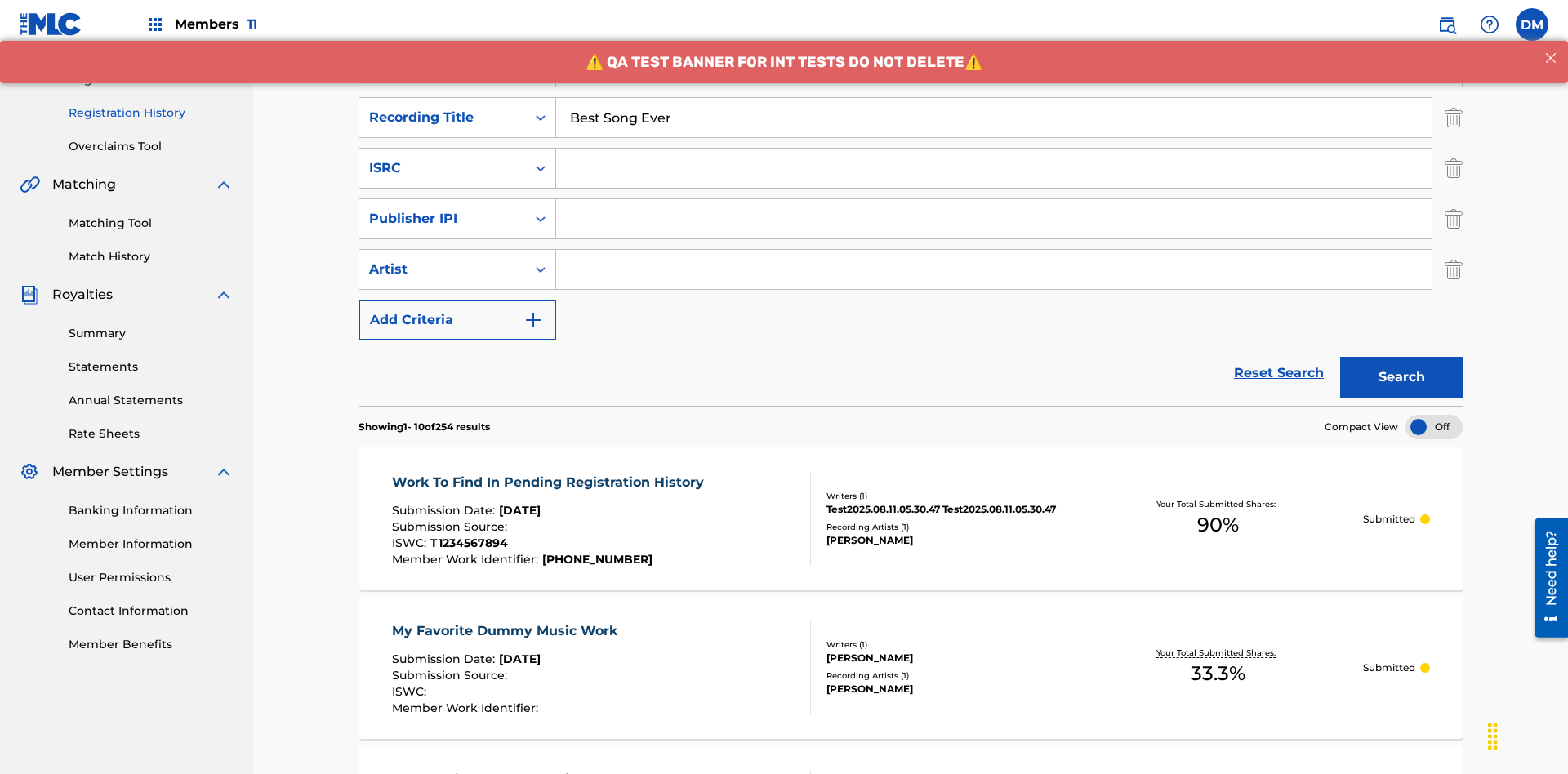
type input "Best Song Ever"
click at [994, 148] on input "Search Form" at bounding box center [994, 167] width 876 height 39
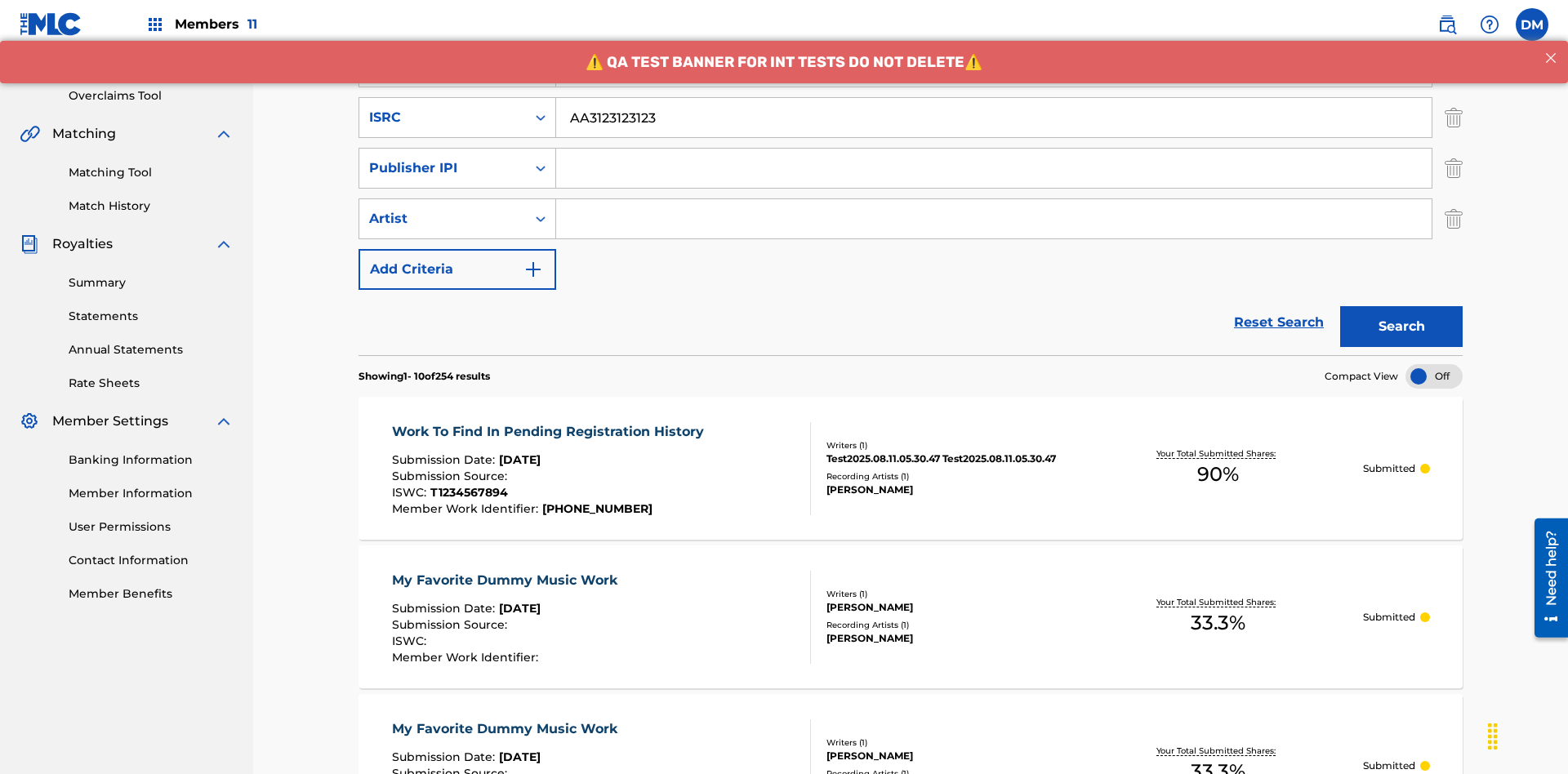
type input "AA3123123123"
click at [994, 148] on input "Search Form" at bounding box center [994, 167] width 876 height 39
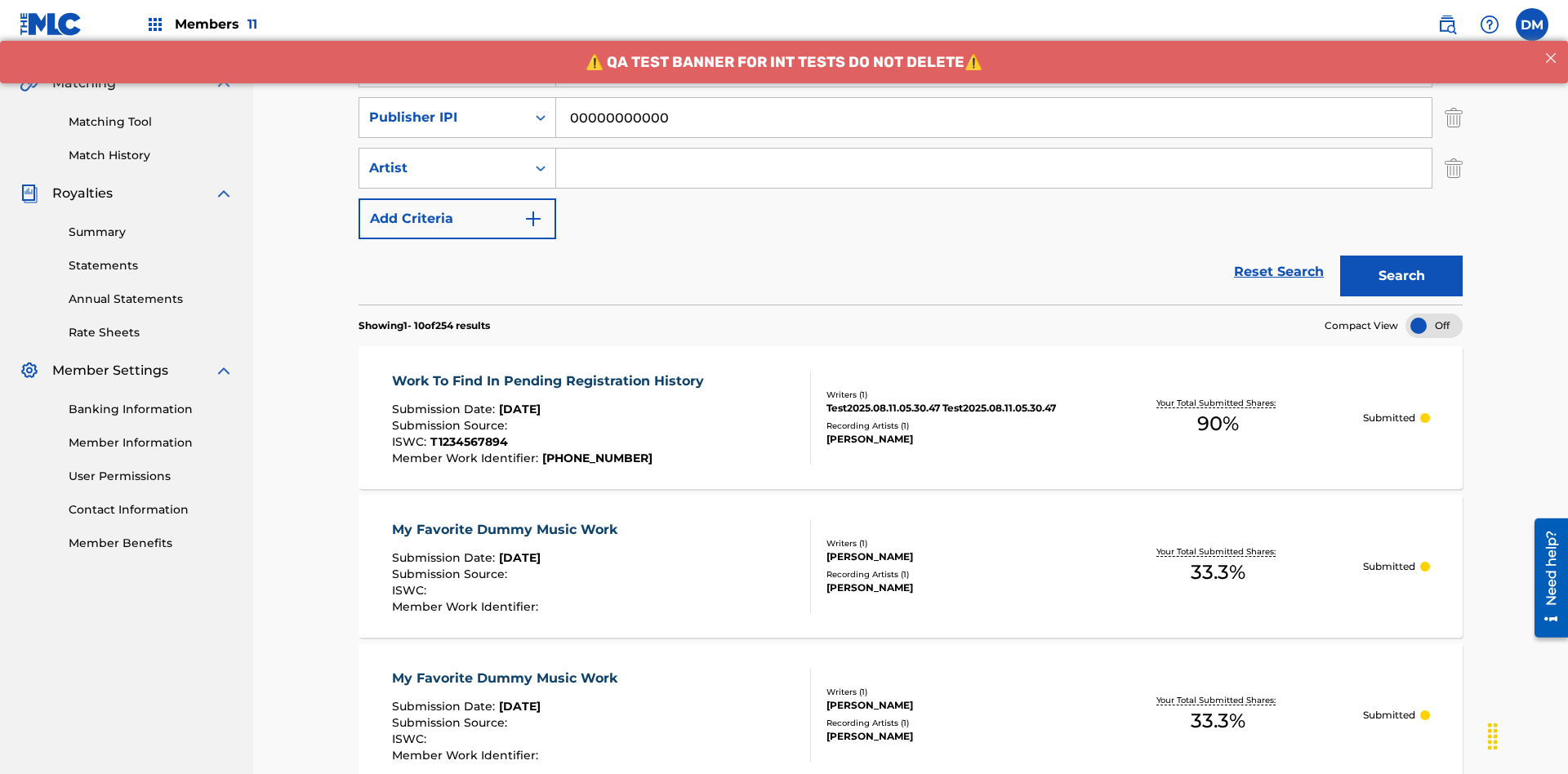
type input "00000000000"
click at [994, 148] on input "Search Form" at bounding box center [994, 167] width 876 height 39
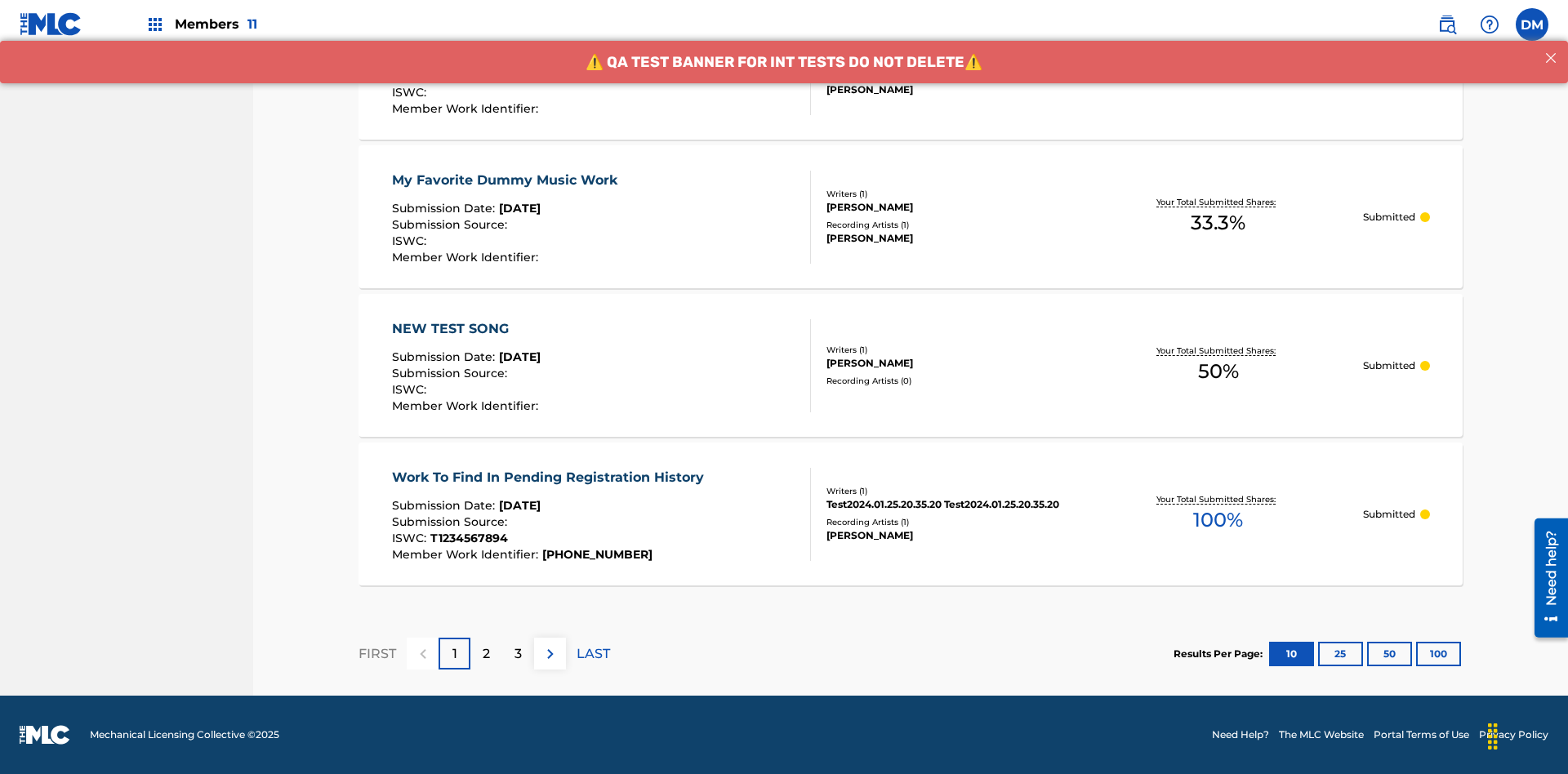
type input "[PERSON_NAME]"
click at [1416, 653] on button "100" at bounding box center [1439, 654] width 45 height 24
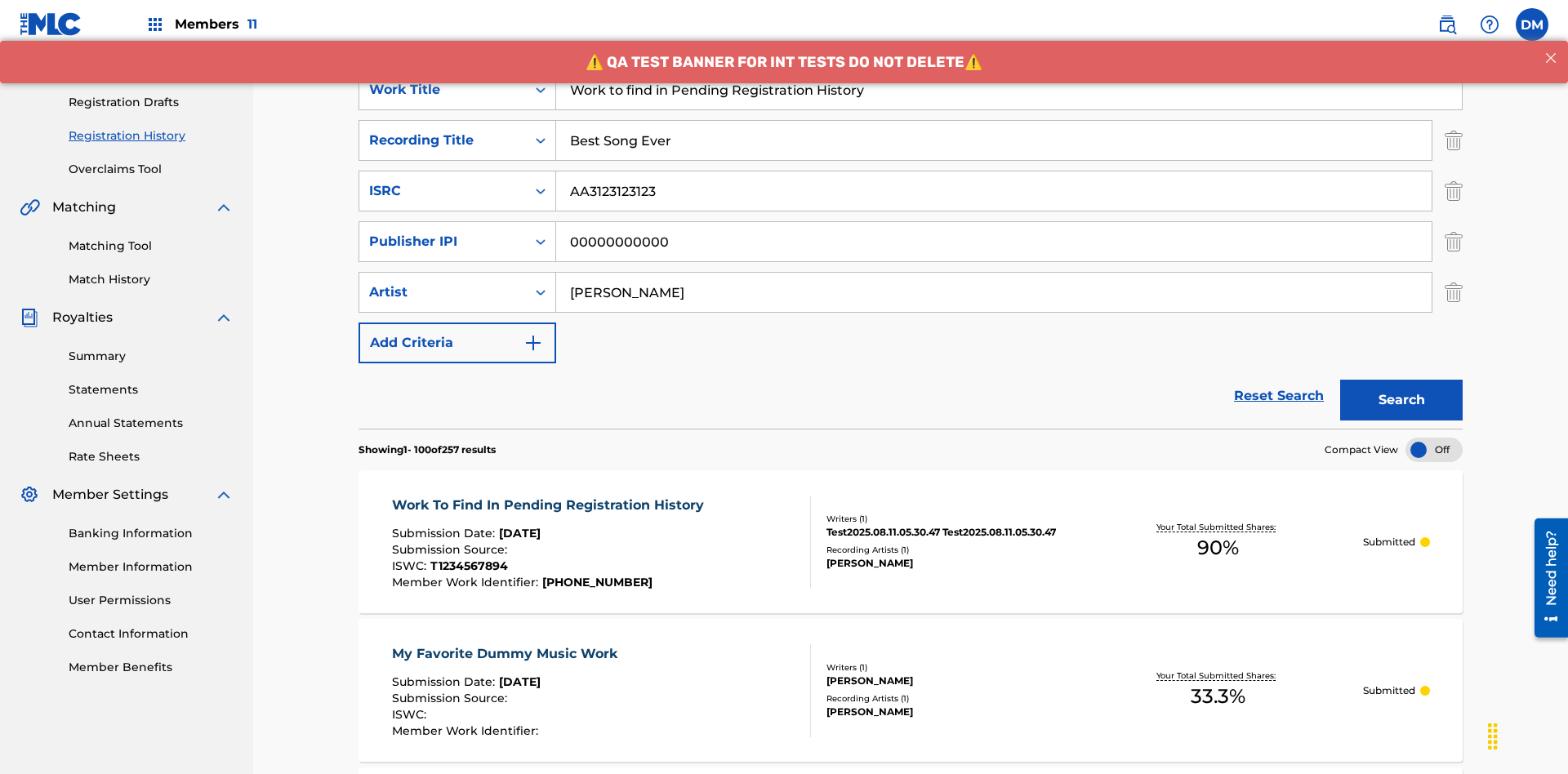
click at [1402, 380] on button "Search" at bounding box center [1401, 400] width 122 height 41
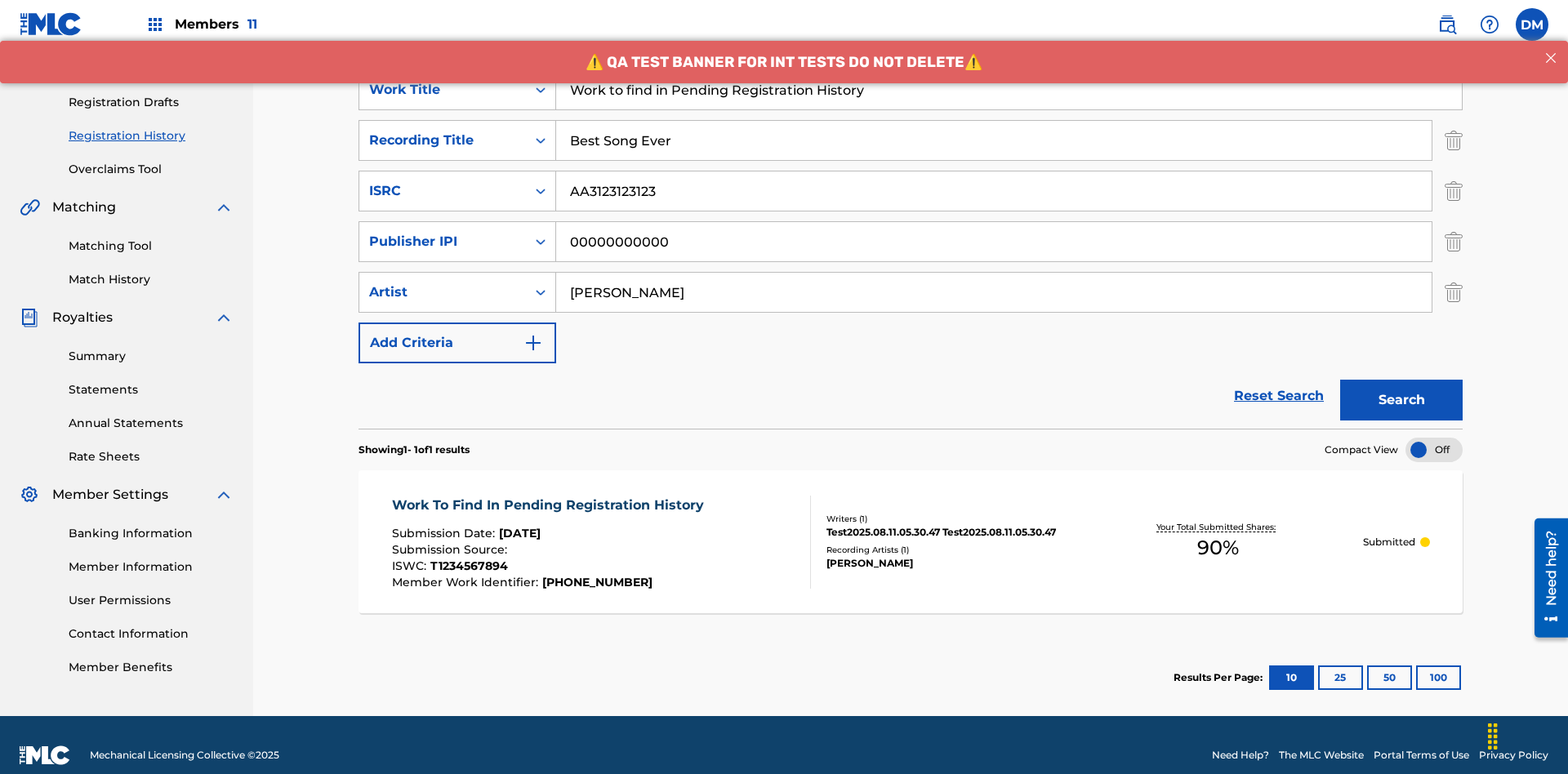
scroll to position [259, 0]
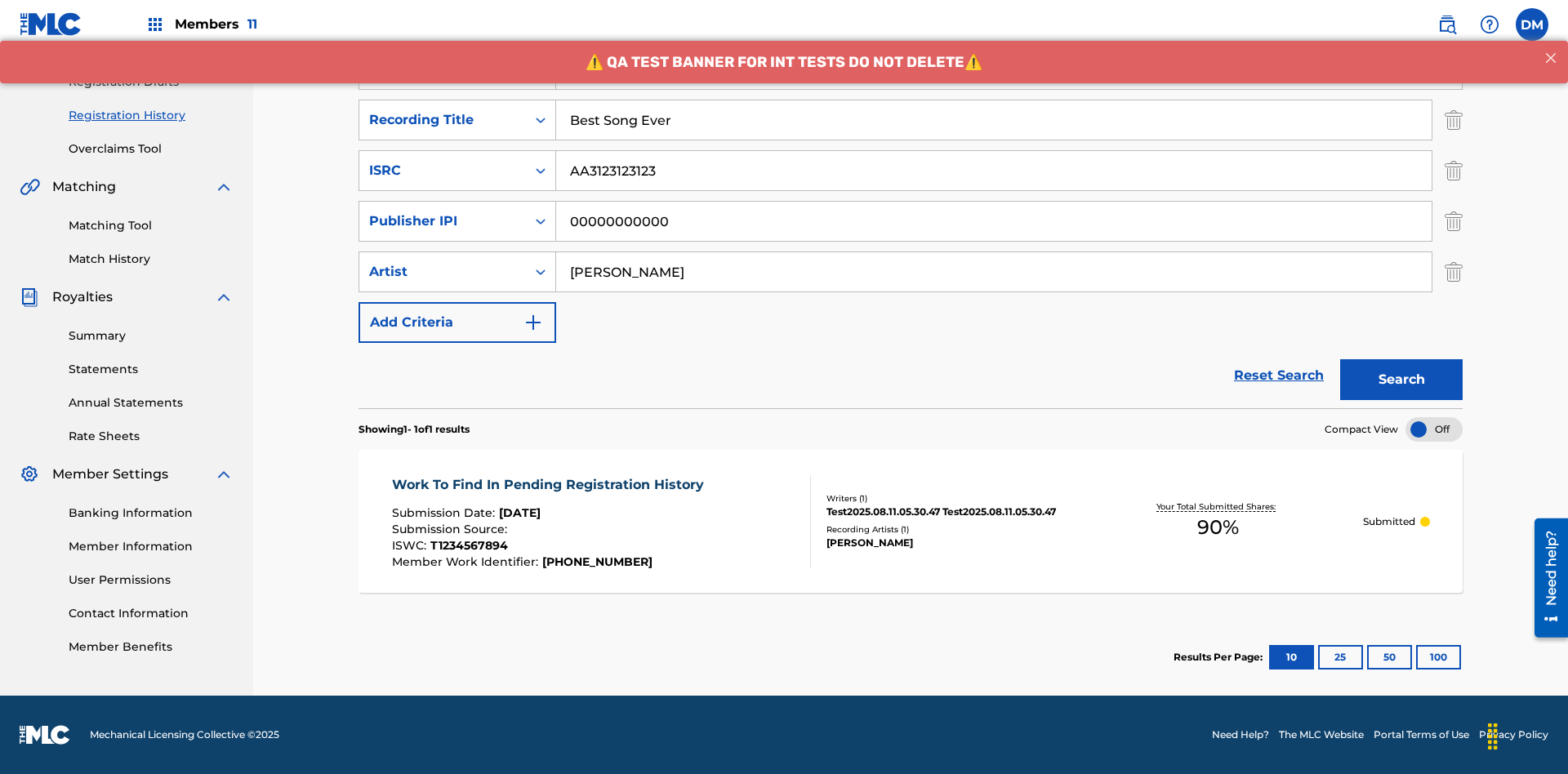
click at [1218, 528] on span "90 %" at bounding box center [1218, 528] width 42 height 30
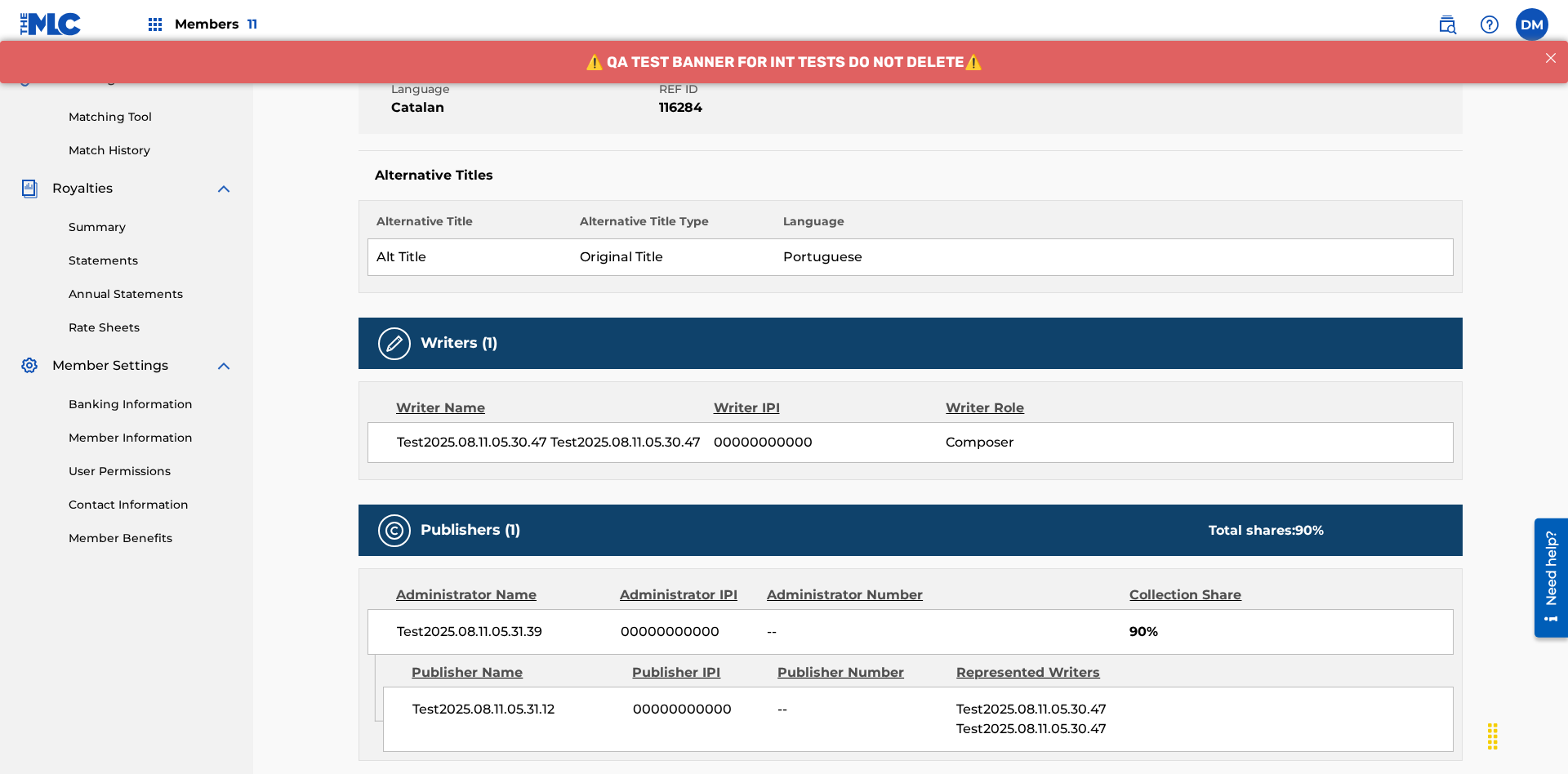
scroll to position [314, 0]
